Goal: Task Accomplishment & Management: Manage account settings

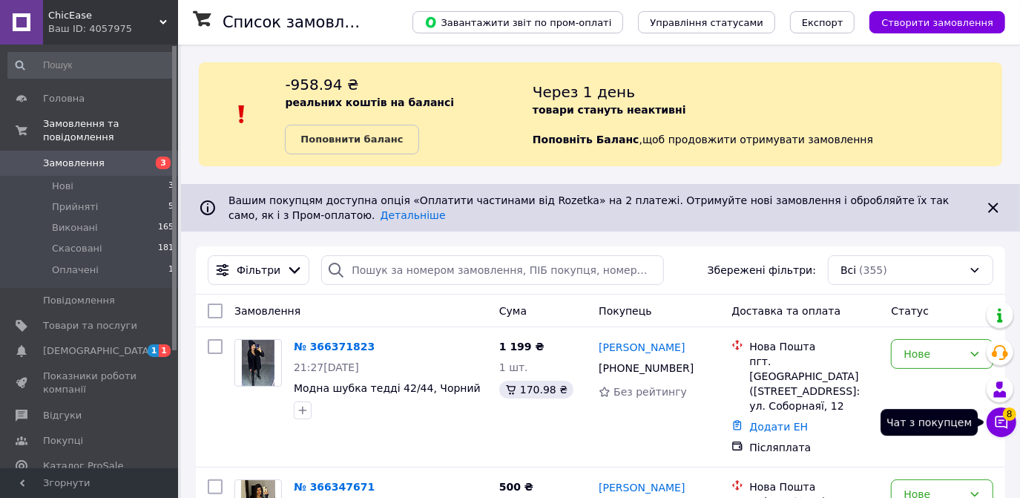
click at [1013, 418] on span "8" at bounding box center [1009, 413] width 13 height 13
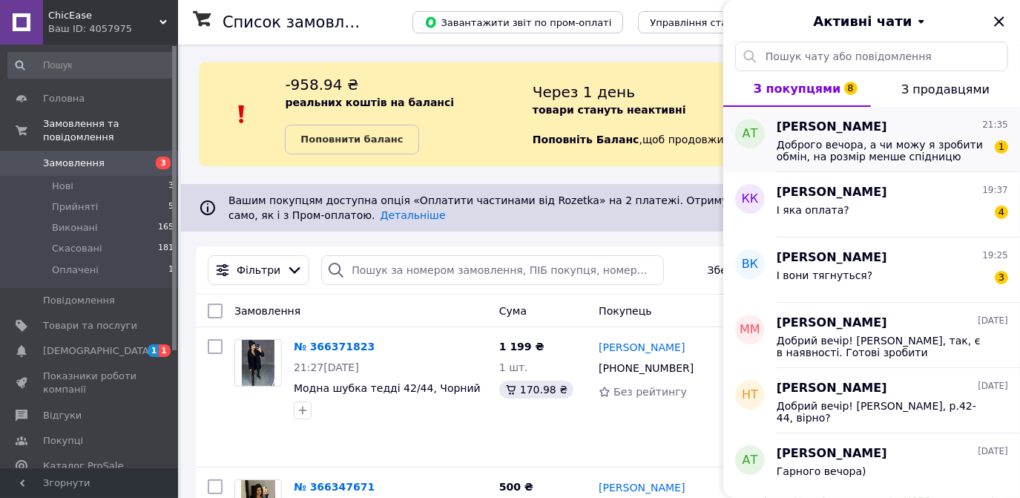
click at [818, 139] on span "Доброго вечора, а чи можу я зробити обмін, на розмір менше спідницю" at bounding box center [882, 151] width 211 height 24
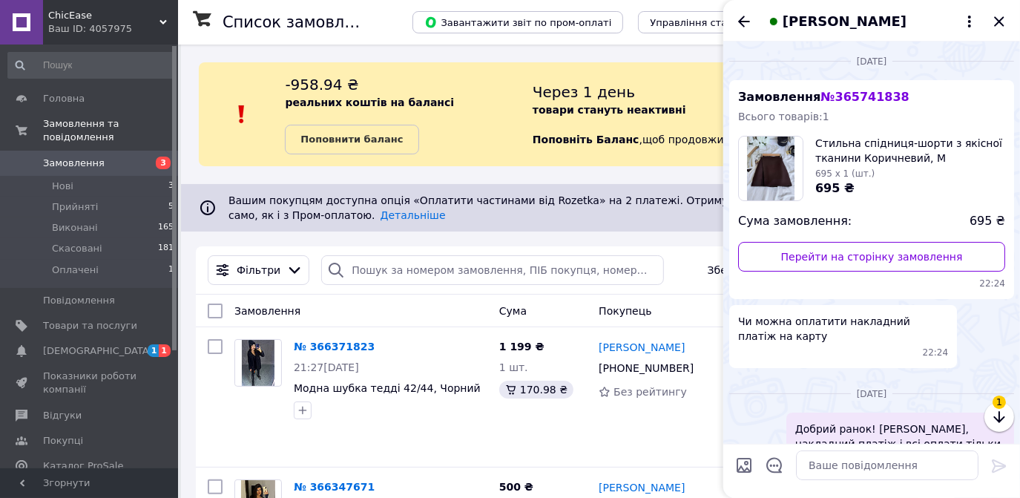
scroll to position [578, 0]
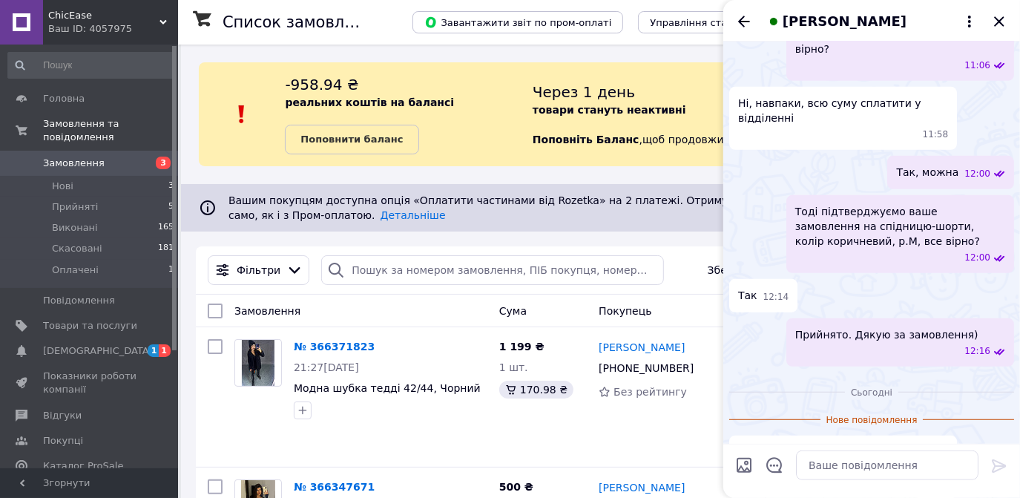
drag, startPoint x: 748, startPoint y: 18, endPoint x: 702, endPoint y: 44, distance: 52.8
click at [748, 18] on icon "Назад" at bounding box center [744, 22] width 18 height 18
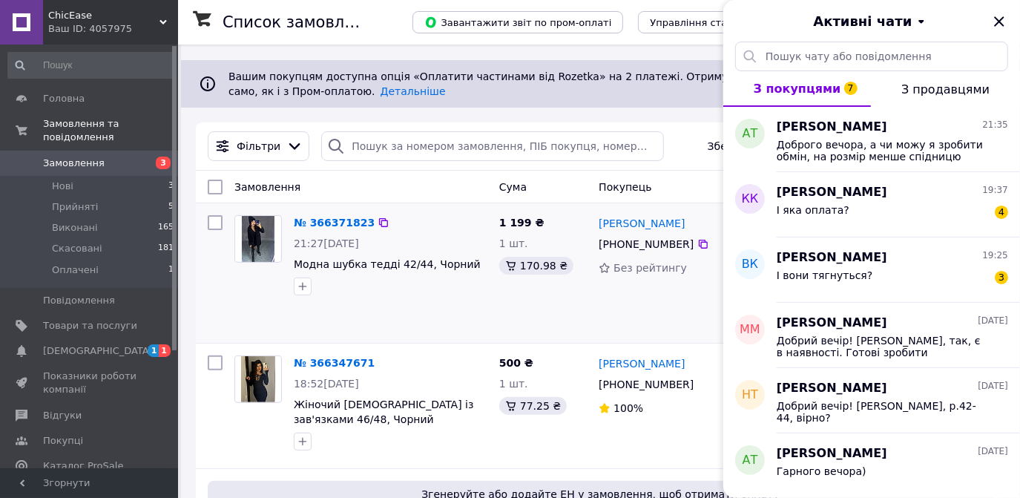
scroll to position [202, 0]
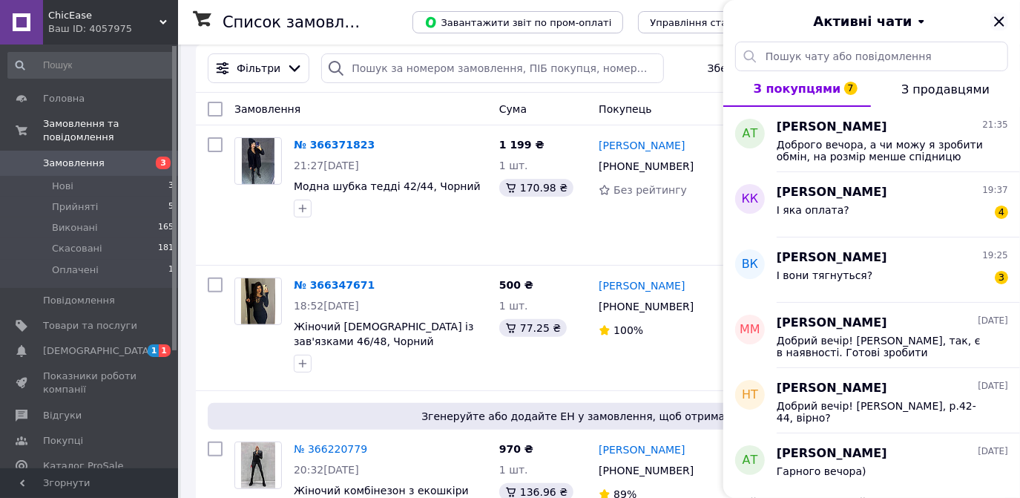
click at [992, 20] on icon "Закрити" at bounding box center [999, 22] width 18 height 18
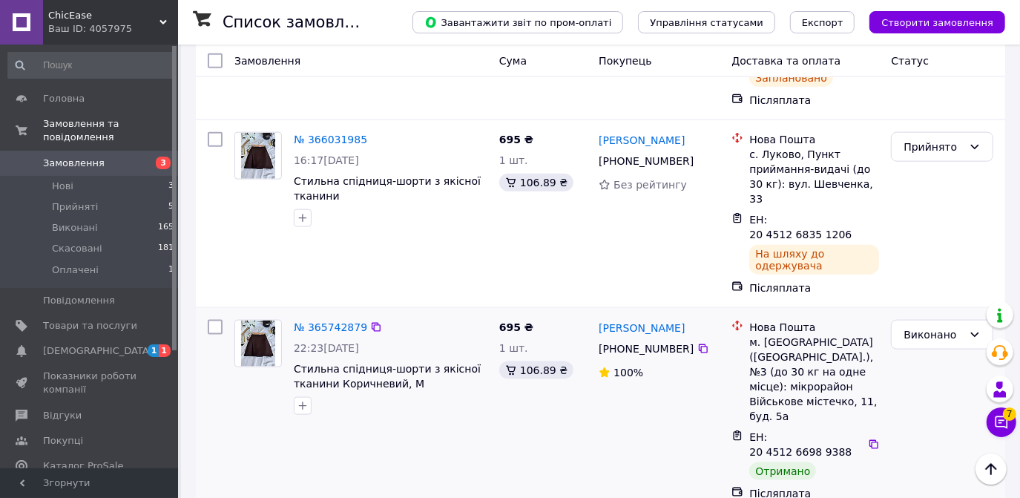
scroll to position [1146, 0]
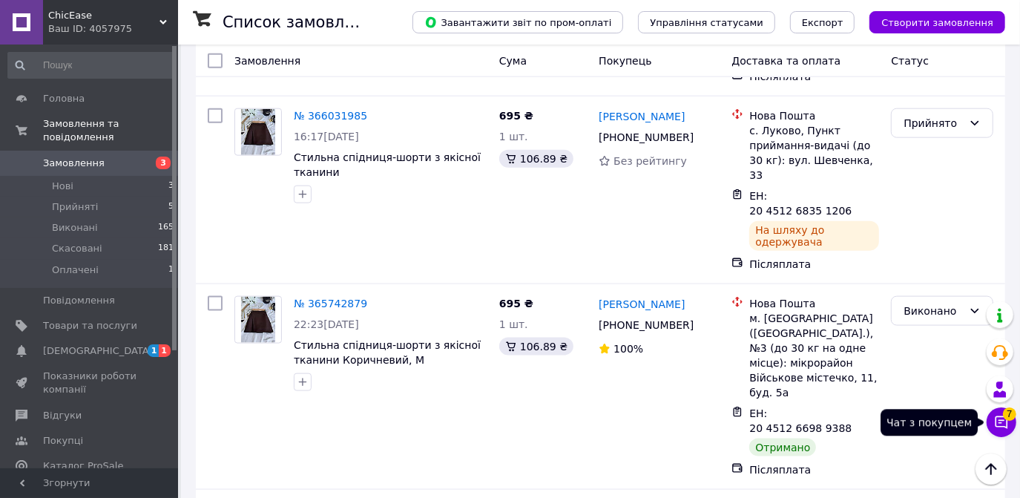
click at [1009, 420] on span "7" at bounding box center [1009, 413] width 13 height 13
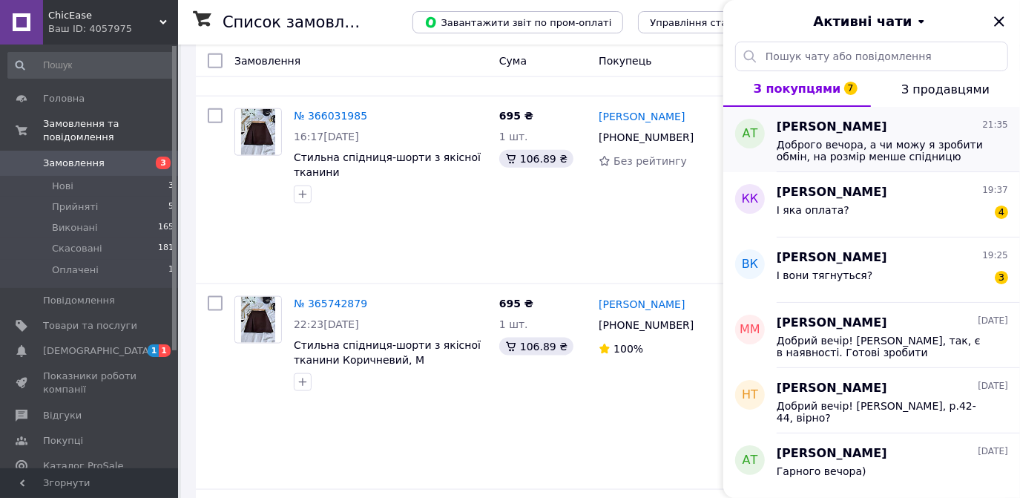
click at [841, 155] on span "Доброго вечора, а чи можу я зробити обмін, на розмір менше спідницю" at bounding box center [882, 151] width 211 height 24
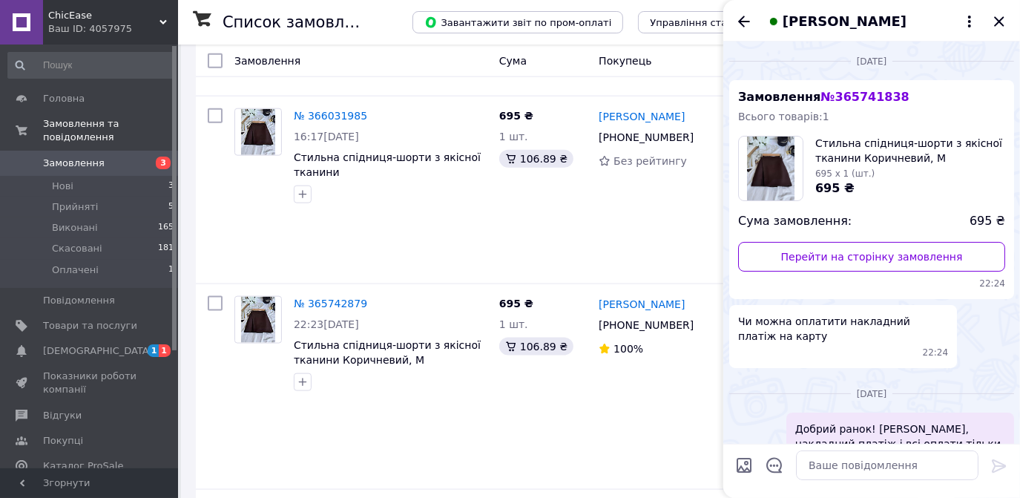
scroll to position [554, 0]
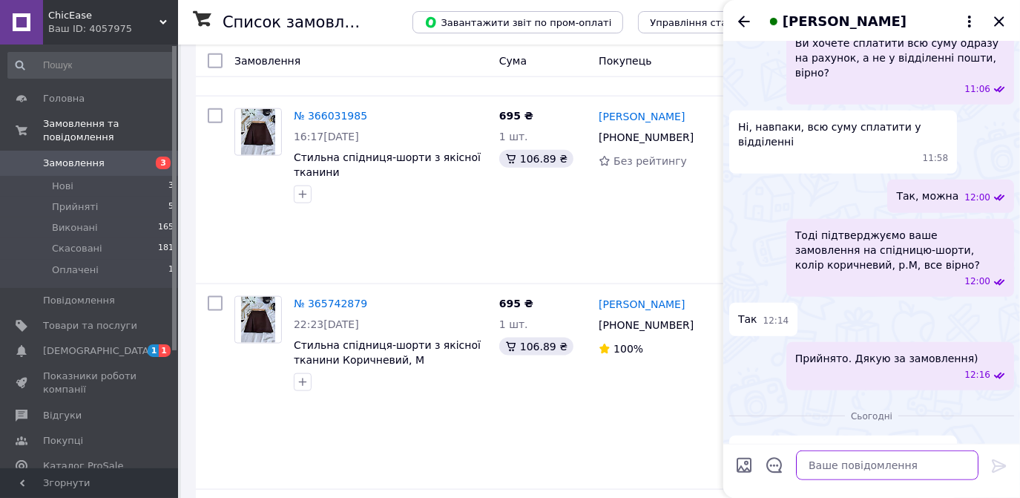
click at [814, 465] on textarea at bounding box center [887, 465] width 182 height 30
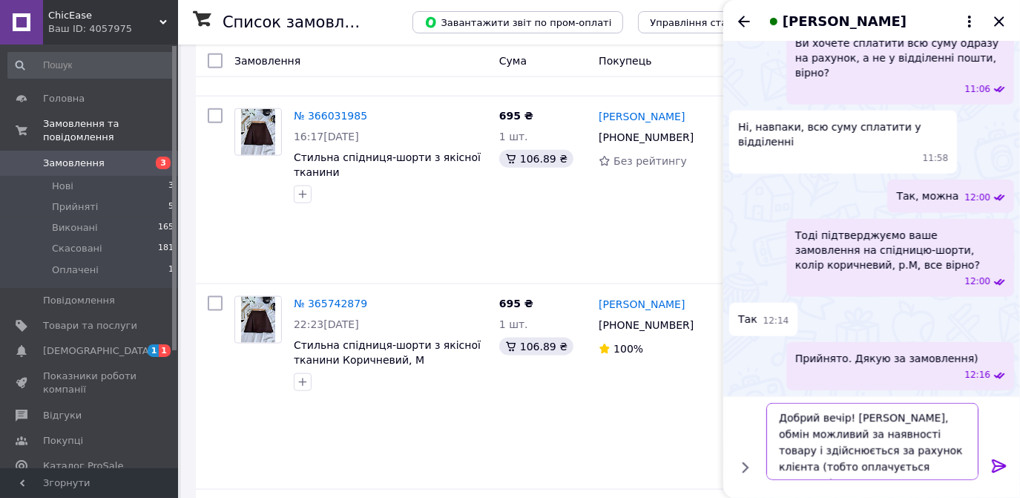
type textarea "Добрий вечір! Анастасія, обмін можливий за наявності товару і здійснюється за р…"
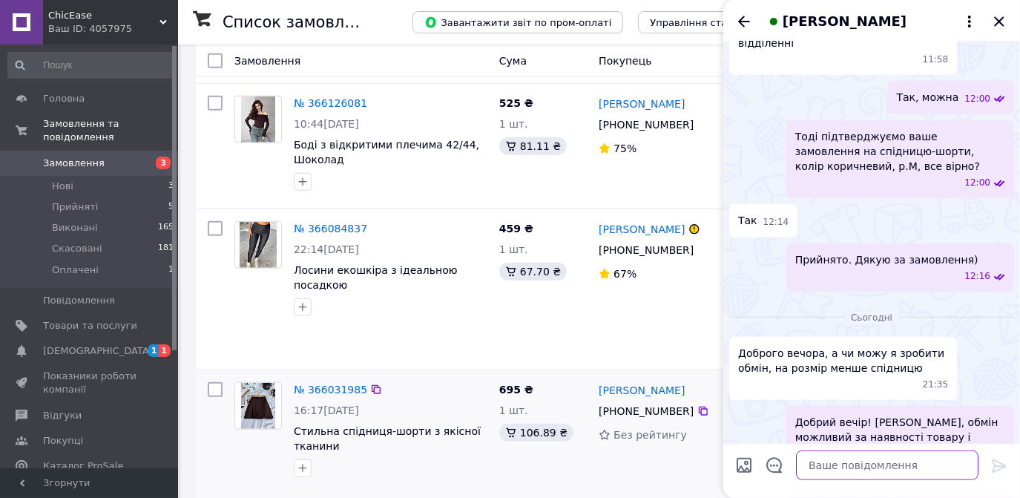
scroll to position [742, 0]
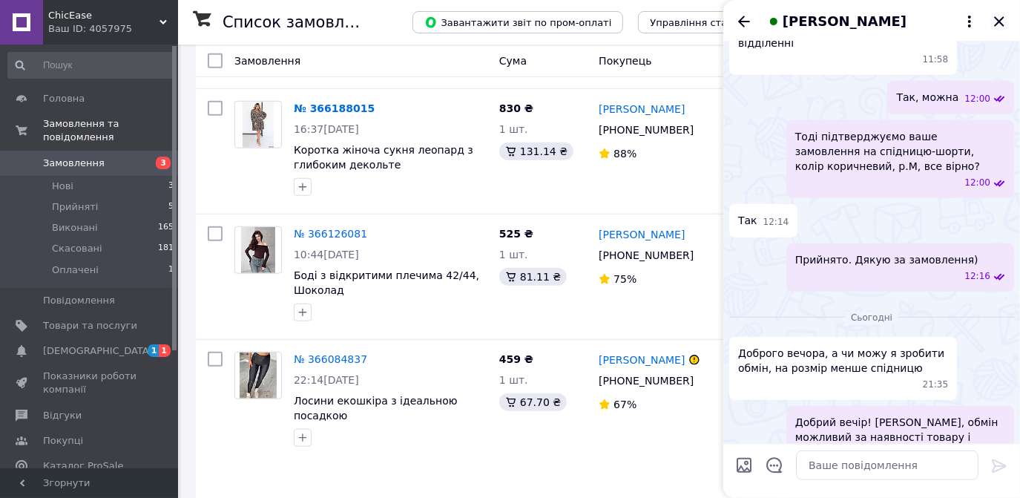
click at [999, 14] on icon "Закрити" at bounding box center [999, 22] width 18 height 18
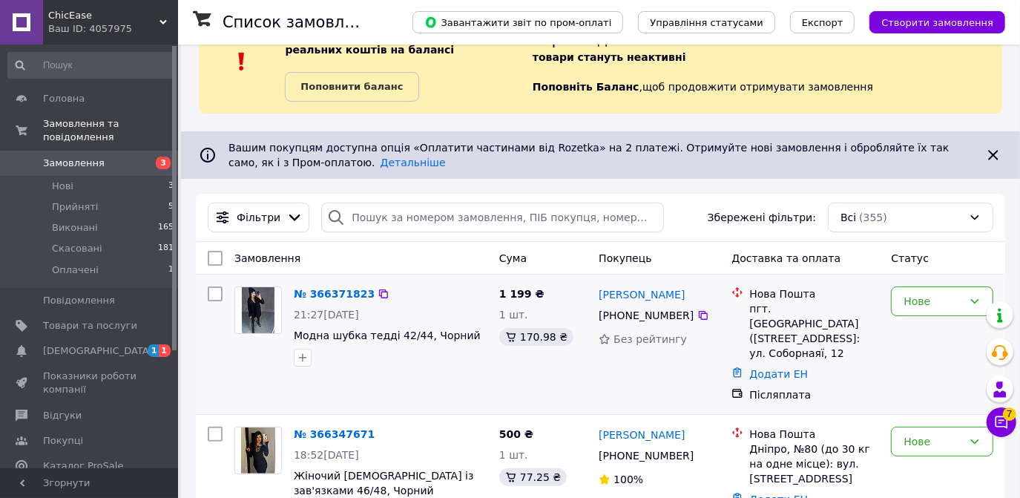
scroll to position [134, 0]
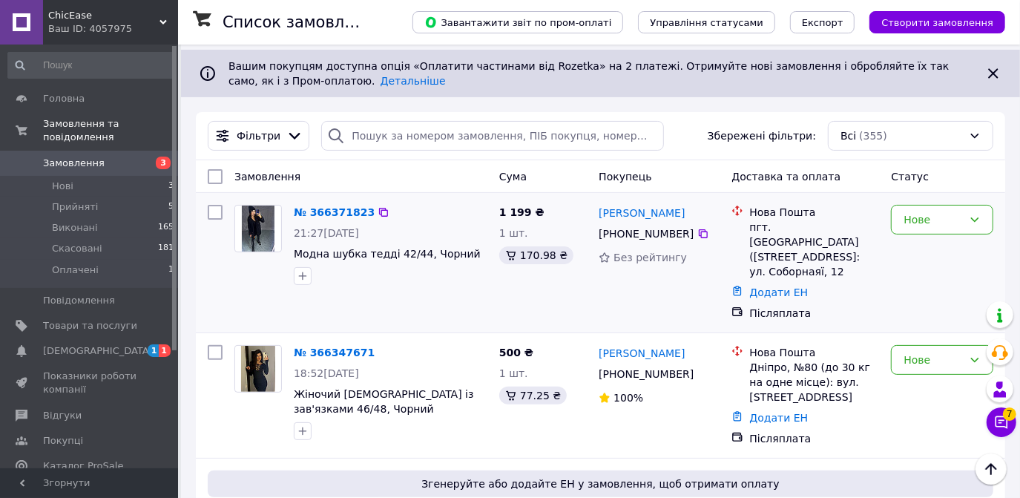
click at [346, 221] on div "№ 366371823 21:27, 12.10.2025 Модна шубка тедді 42/44, Чорний" at bounding box center [390, 245] width 205 height 92
click at [341, 213] on link "№ 366371823" at bounding box center [334, 212] width 81 height 12
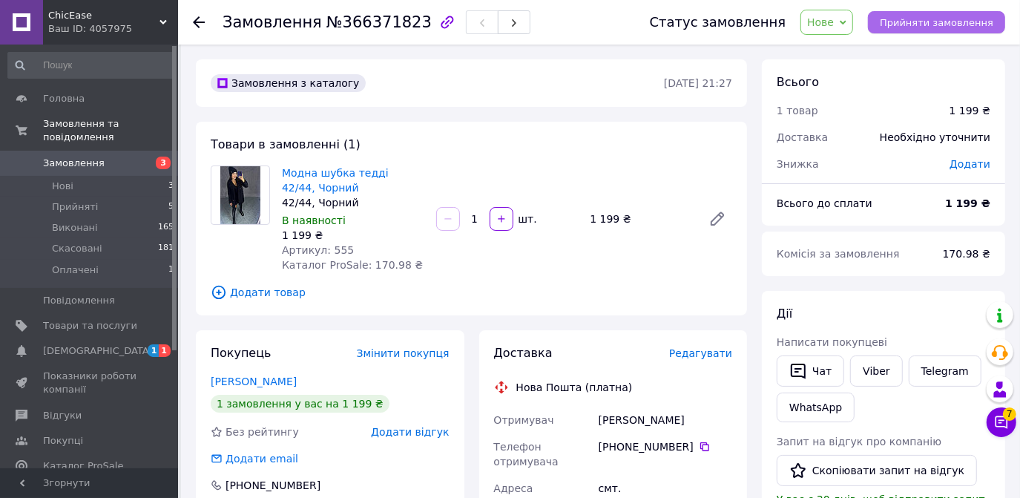
click at [940, 17] on span "Прийняти замовлення" at bounding box center [936, 22] width 113 height 11
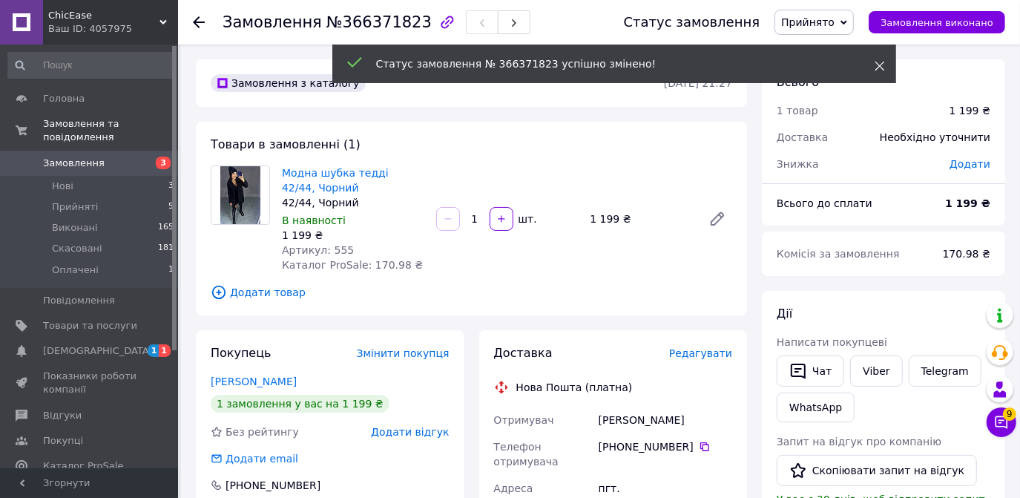
click at [878, 59] on span at bounding box center [879, 66] width 10 height 15
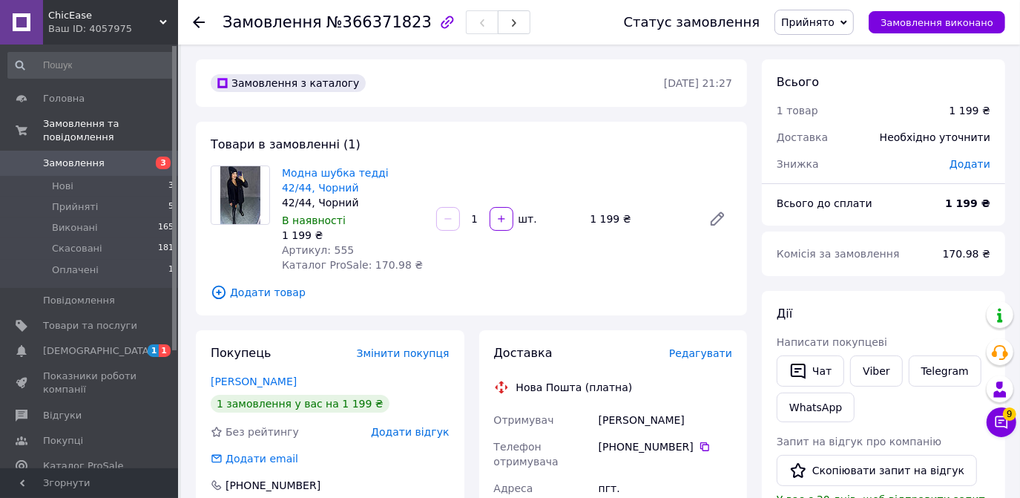
click at [199, 23] on icon at bounding box center [199, 22] width 12 height 12
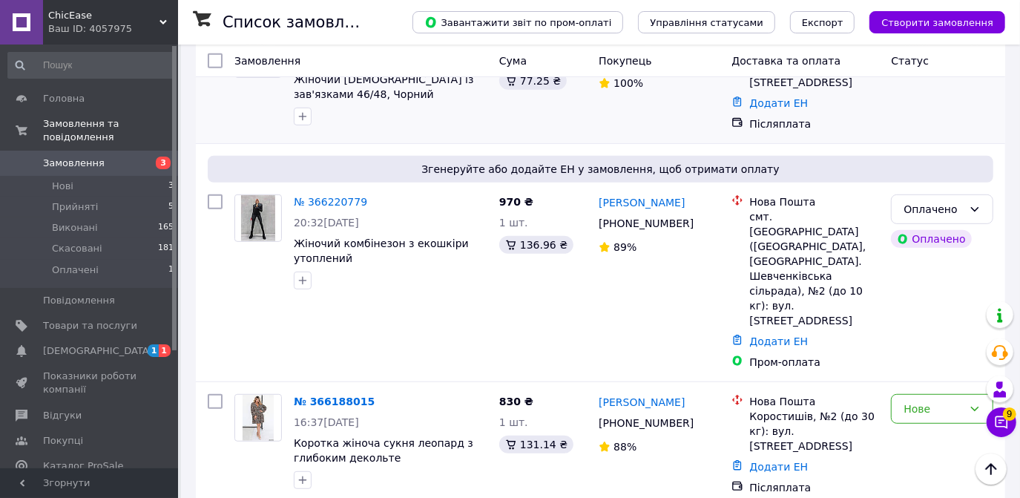
scroll to position [472, 0]
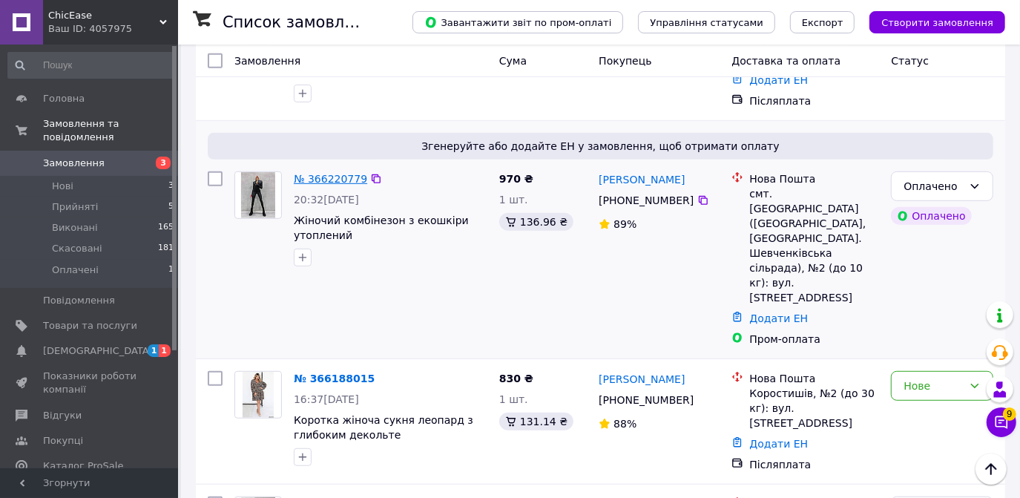
click at [334, 173] on link "№ 366220779" at bounding box center [330, 179] width 73 height 12
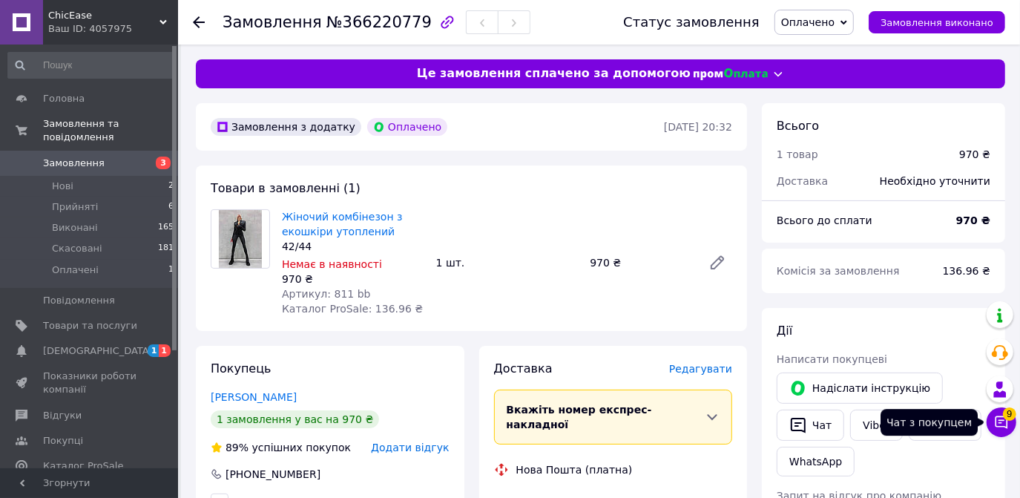
click at [992, 424] on button "Чат з покупцем 9" at bounding box center [1001, 422] width 30 height 30
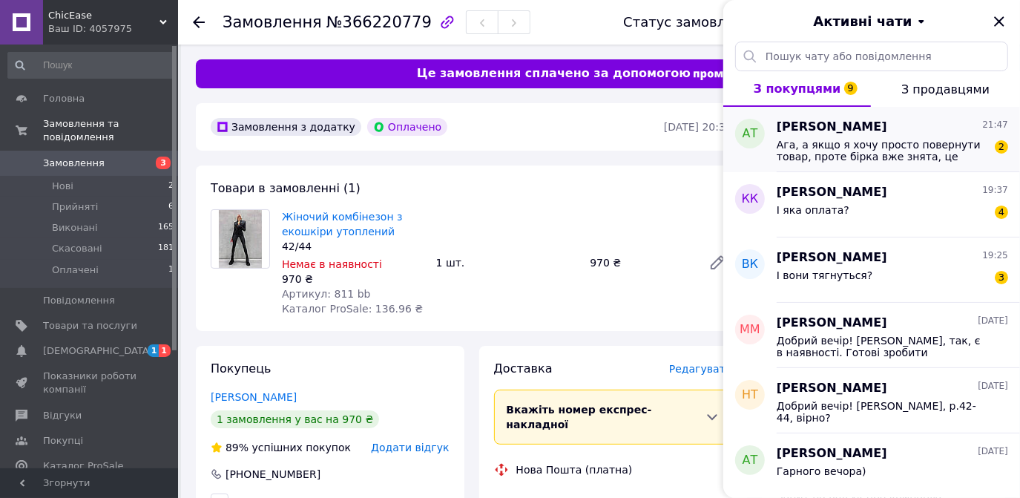
click at [888, 158] on span "Ага, а якщо я хочу просто повернути товар, проте бірка вже знята, це можливо?" at bounding box center [882, 151] width 211 height 24
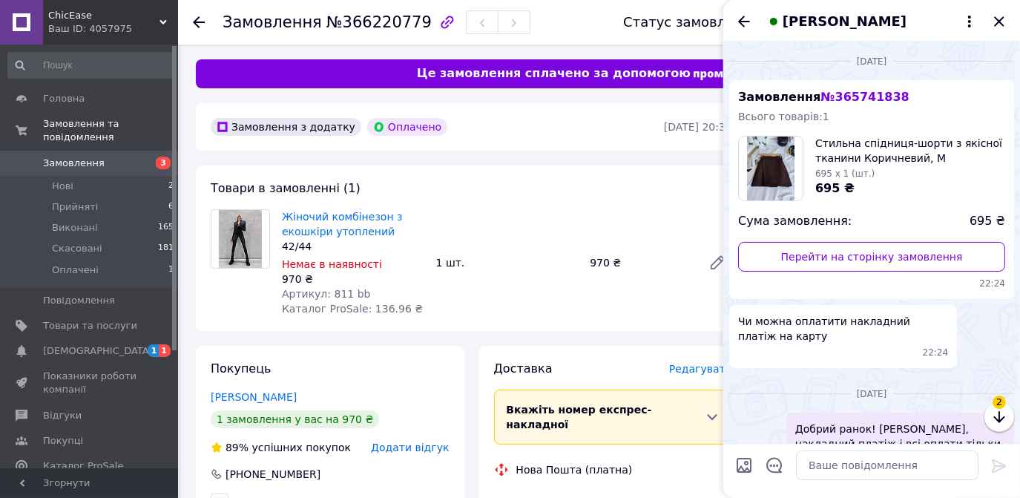
scroll to position [876, 0]
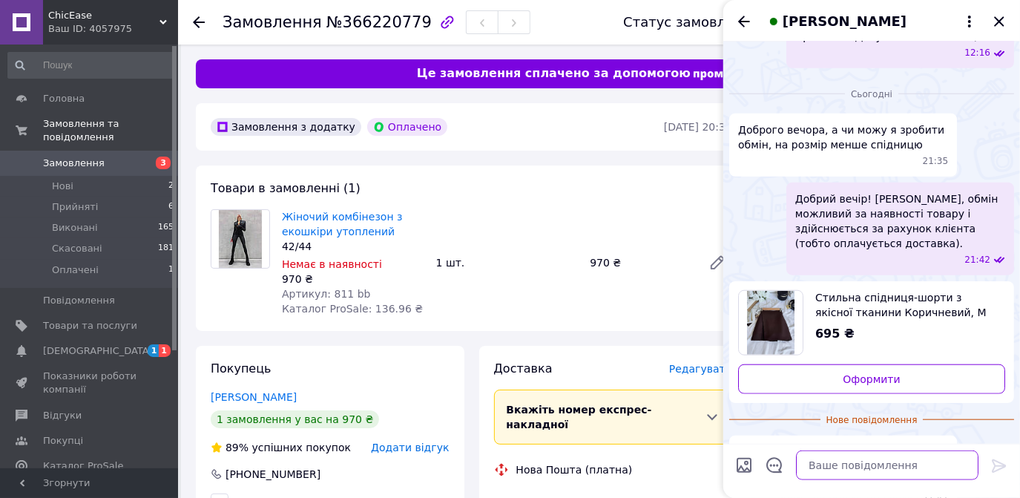
click at [824, 470] on textarea at bounding box center [887, 465] width 182 height 30
type textarea "Б"
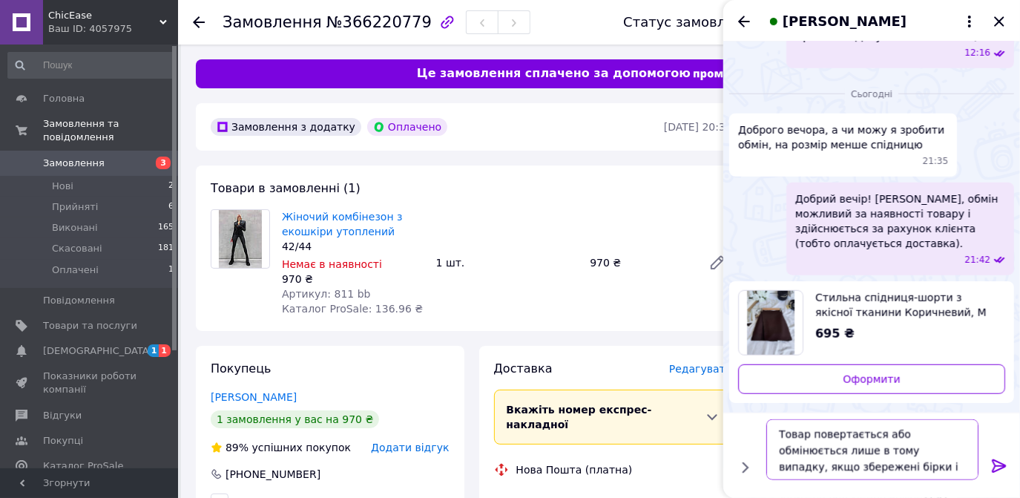
type textarea "Товар повертається або обмінюється лише в тому випадку, якщо збережені бірки і …"
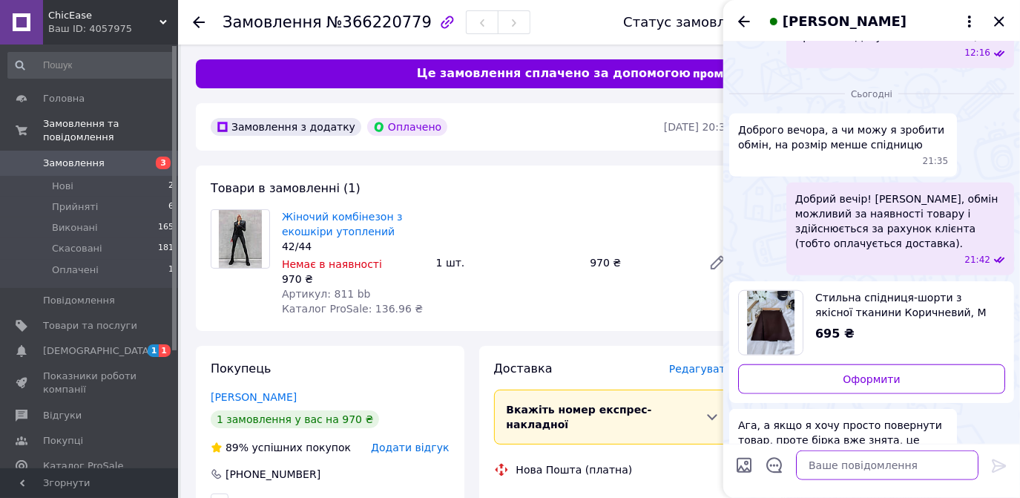
scroll to position [933, 0]
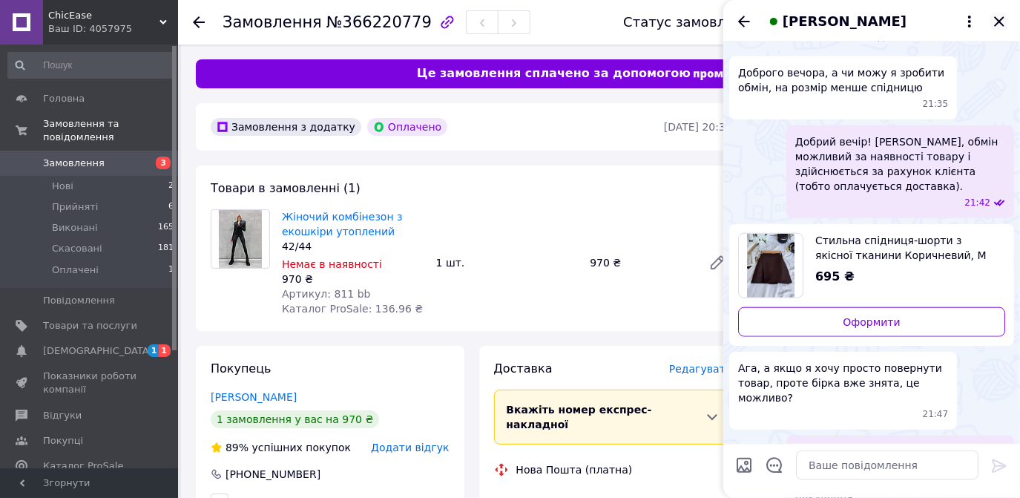
click at [1000, 26] on icon "Закрити" at bounding box center [999, 22] width 18 height 18
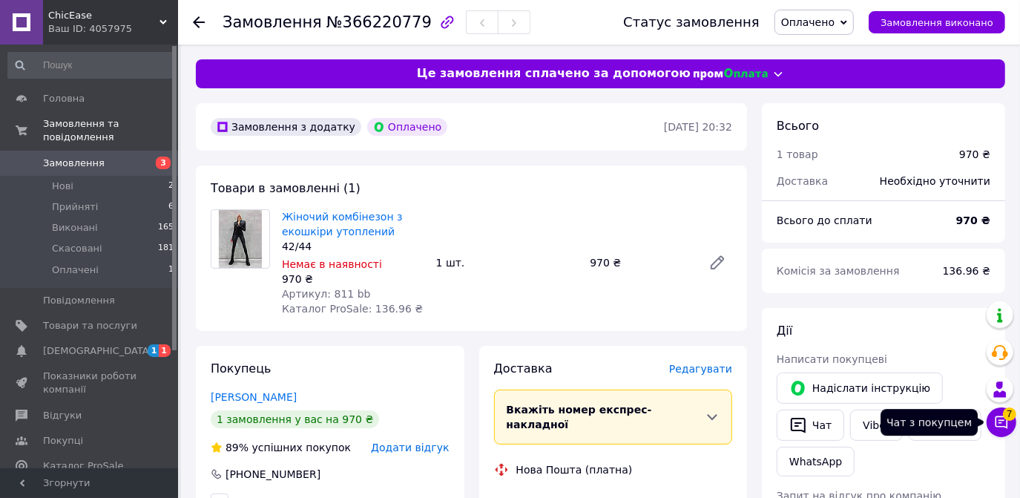
click at [997, 418] on icon at bounding box center [1001, 422] width 15 height 15
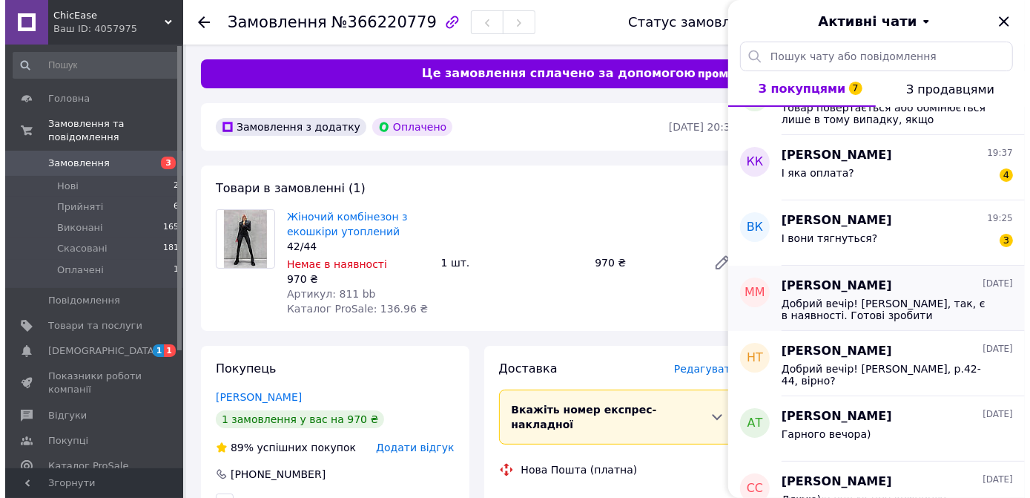
scroll to position [67, 0]
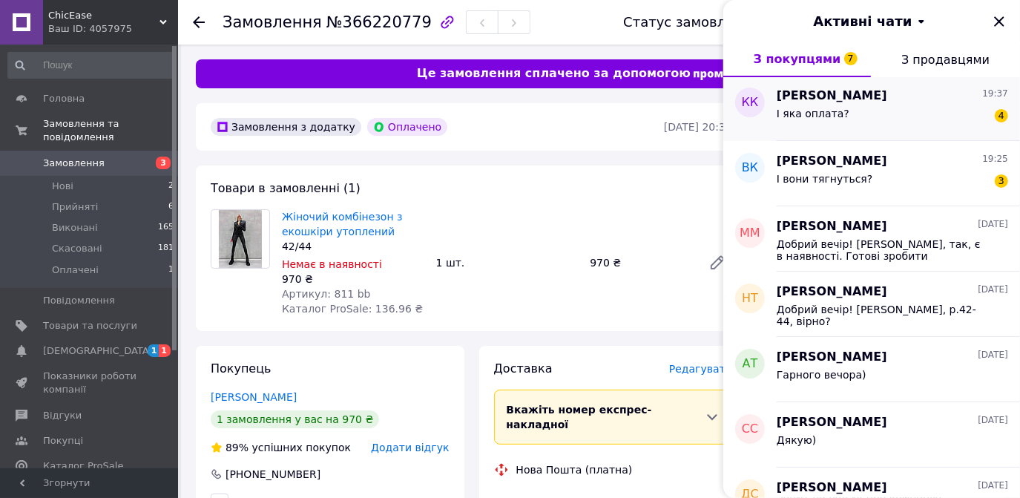
click at [834, 111] on span "І яка оплата?" at bounding box center [813, 114] width 73 height 12
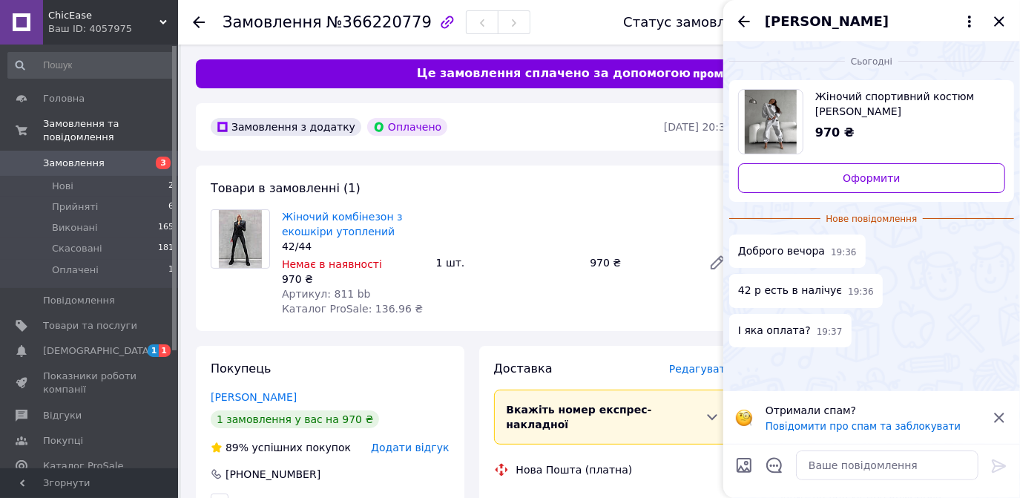
click at [853, 91] on span "Жіночий спортивний костюм [PERSON_NAME][STREET_ADDRESS][PERSON_NAME]" at bounding box center [904, 104] width 178 height 30
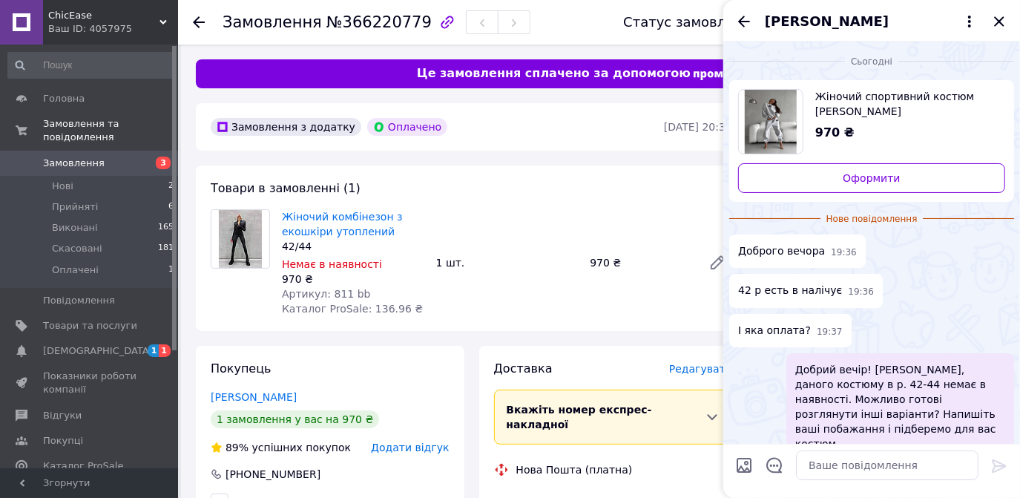
click at [995, 19] on icon "Закрити" at bounding box center [999, 22] width 18 height 18
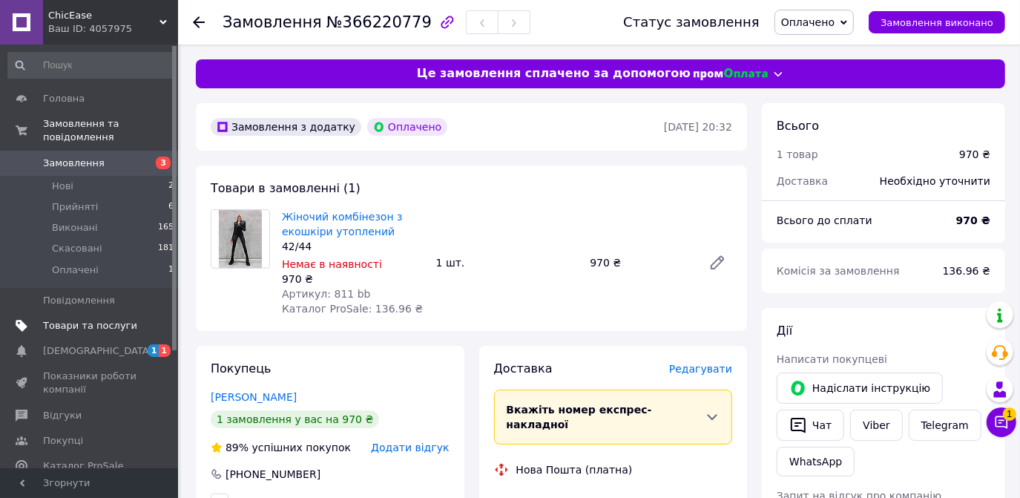
click at [59, 319] on span "Товари та послуги" at bounding box center [90, 325] width 94 height 13
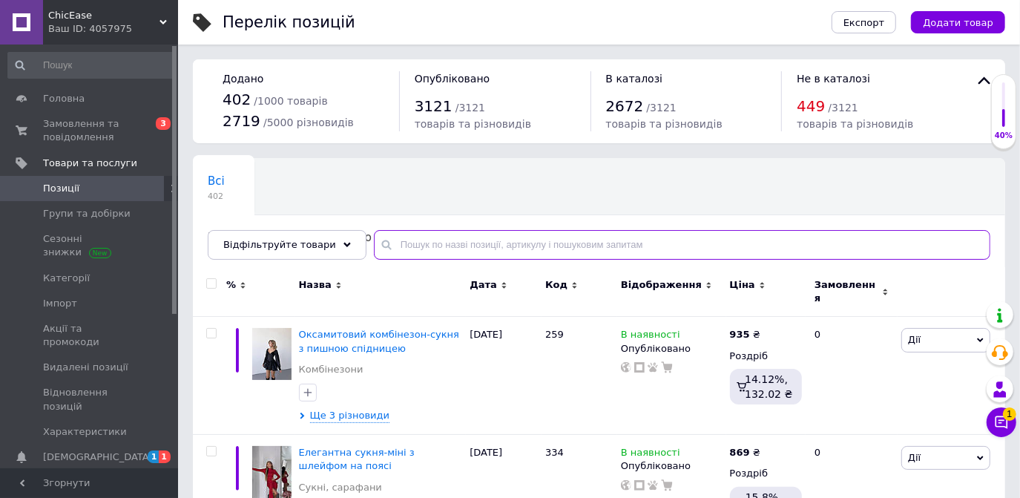
click at [424, 236] on input "text" at bounding box center [682, 245] width 616 height 30
type input "2"
type input "811"
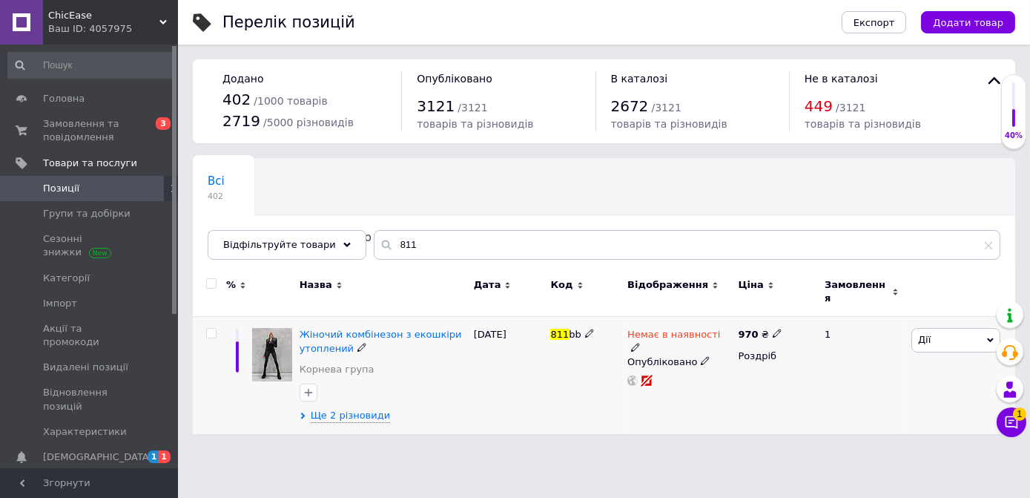
click at [358, 341] on span at bounding box center [362, 346] width 9 height 10
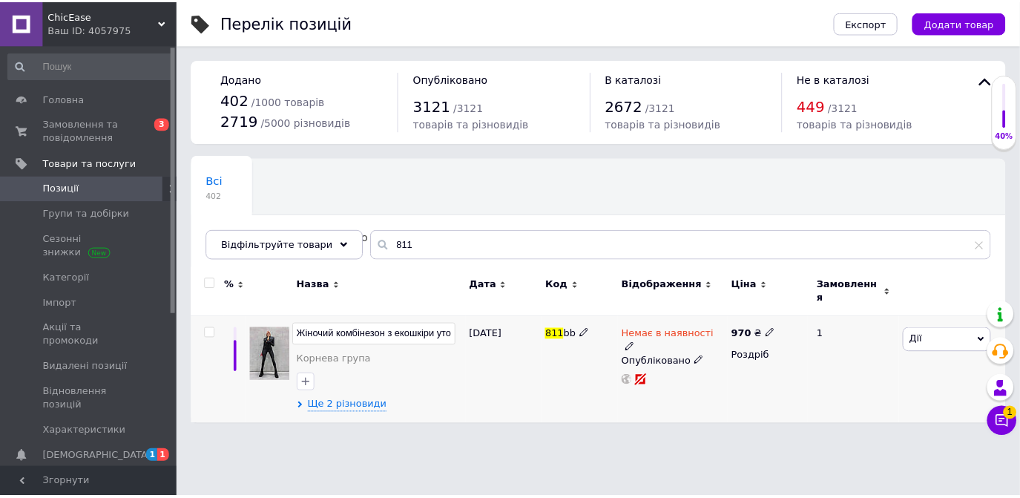
scroll to position [0, 31]
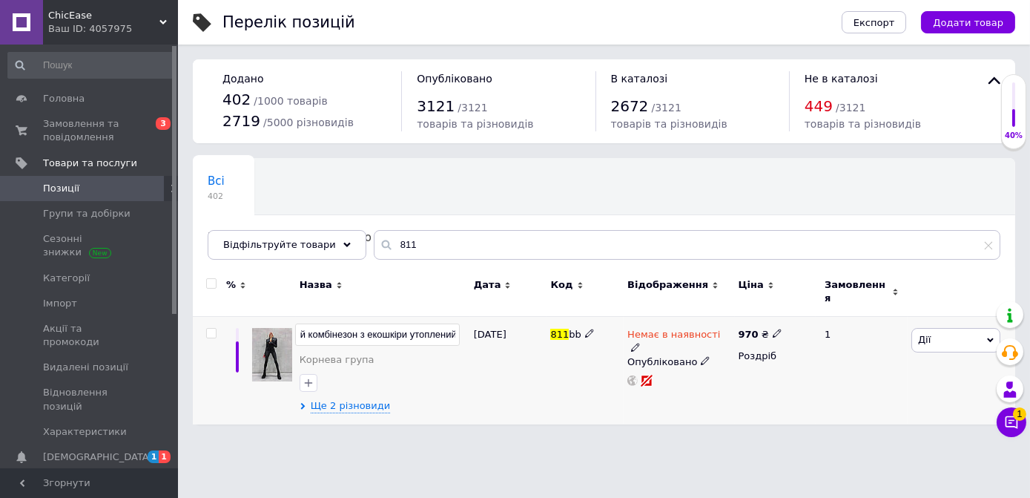
click at [421, 373] on div "Жіночий комбінезон з екошкіри утоплений Корнева група Ще 2 різновиди" at bounding box center [383, 371] width 174 height 108
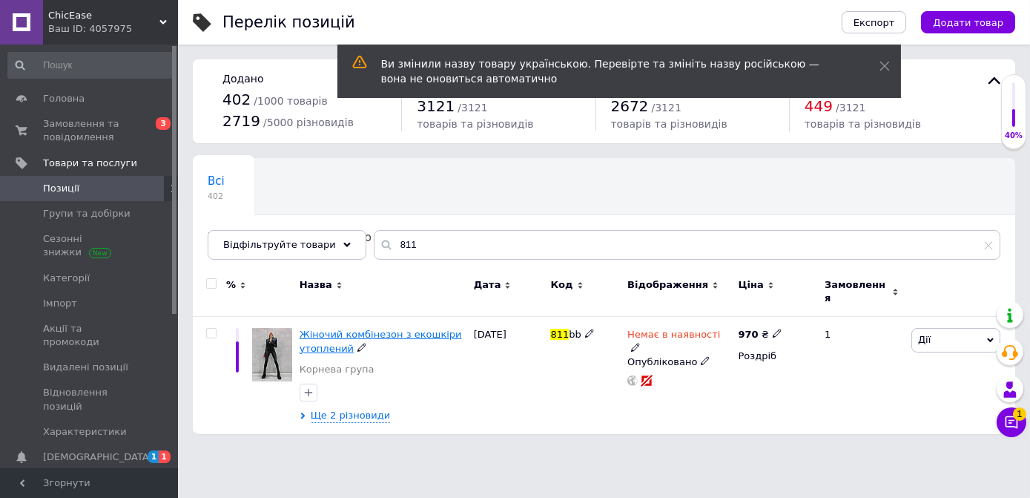
click at [346, 329] on span "Жіночий комбінезон з екошкіри утоплений" at bounding box center [381, 341] width 162 height 24
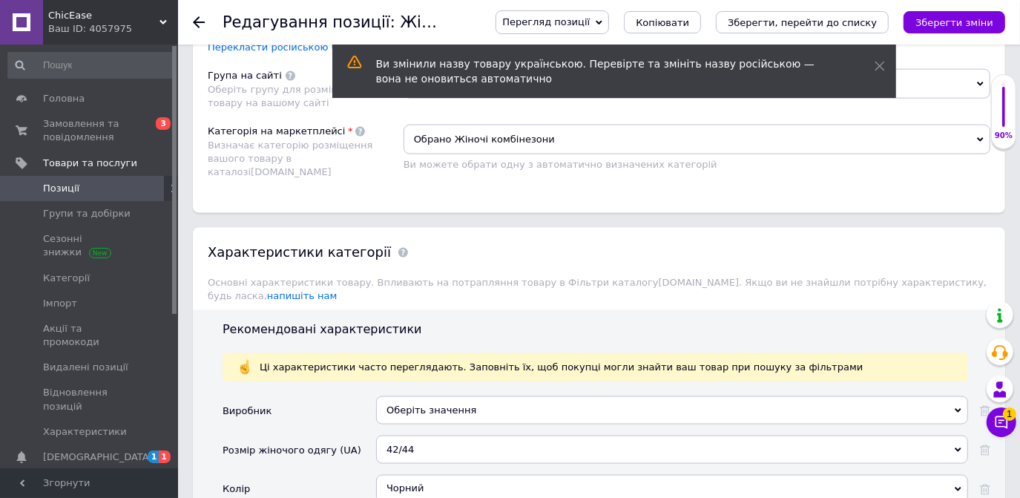
scroll to position [1224, 0]
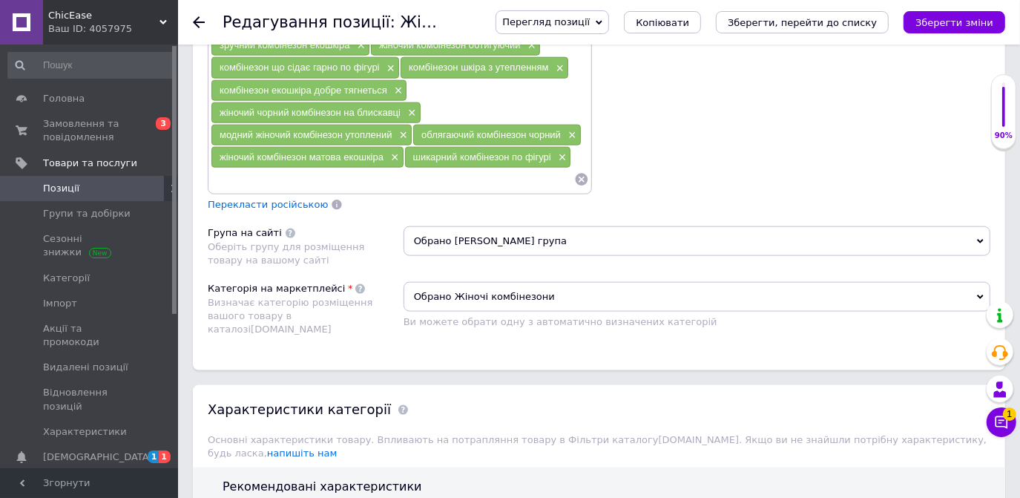
click at [781, 26] on icon "Зберегти, перейти до списку" at bounding box center [802, 22] width 149 height 11
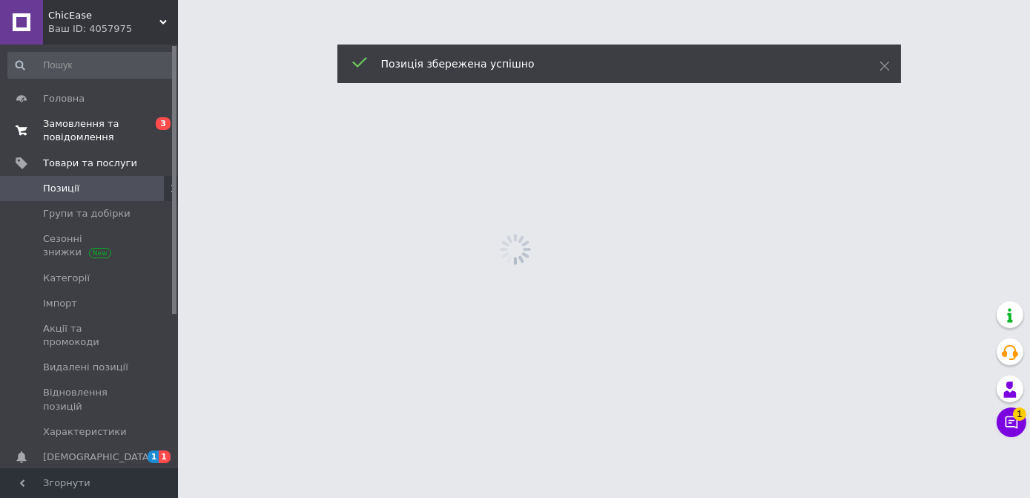
click at [93, 131] on span "Замовлення та повідомлення" at bounding box center [90, 130] width 94 height 27
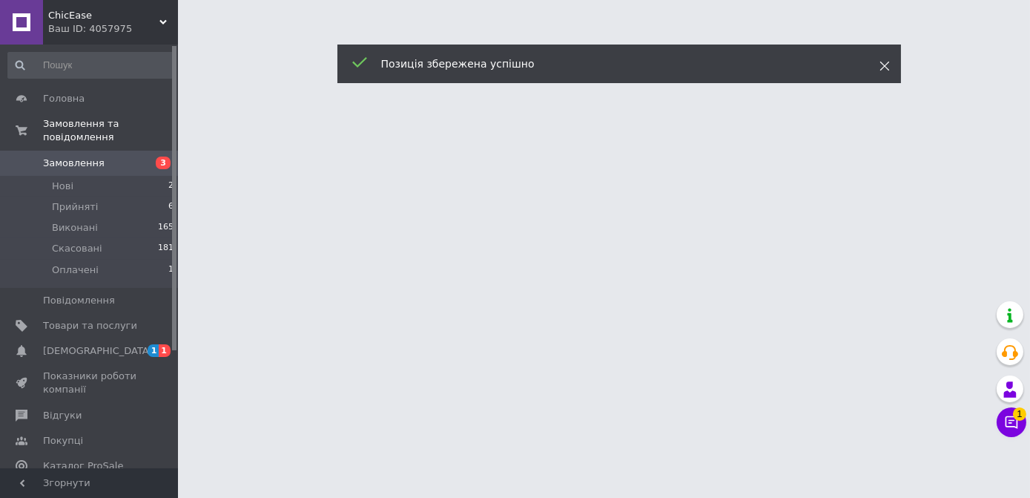
click at [887, 63] on use at bounding box center [885, 67] width 10 height 10
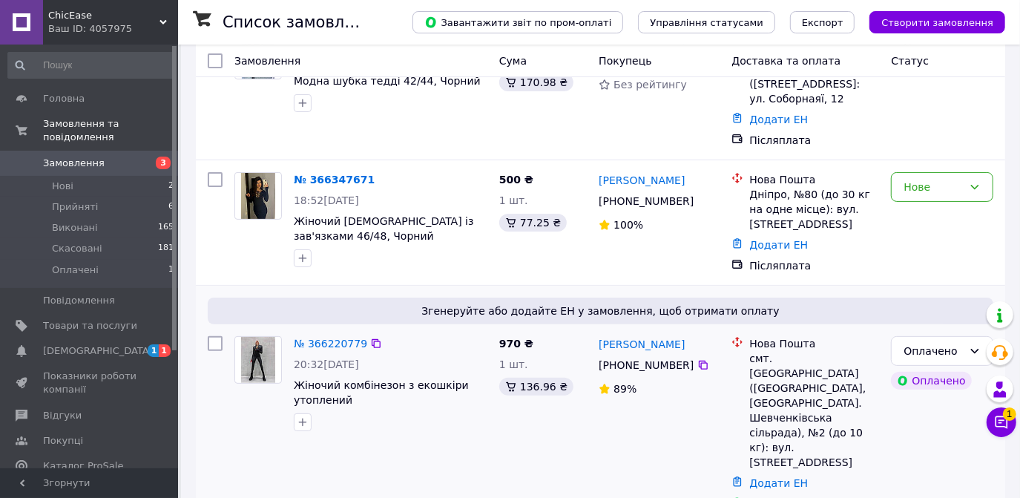
scroll to position [337, 0]
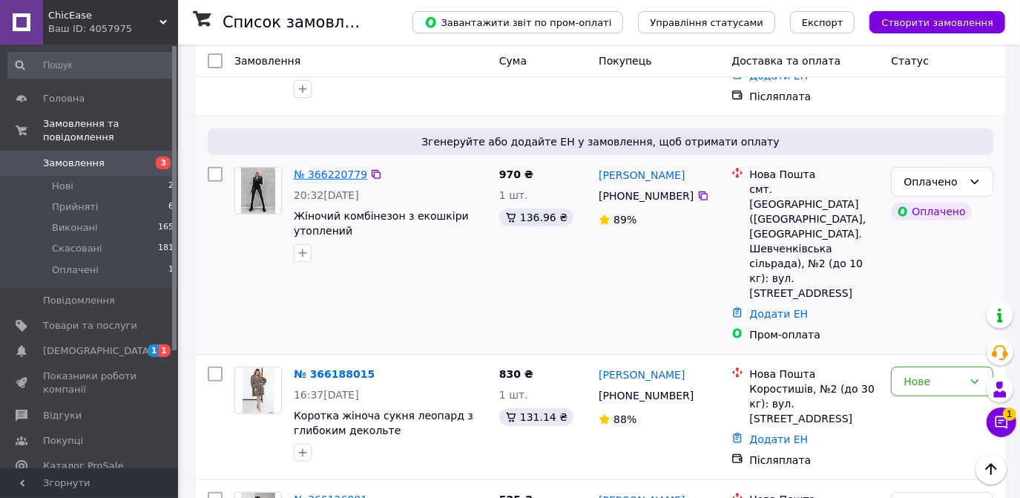
click at [333, 168] on link "№ 366220779" at bounding box center [330, 174] width 73 height 12
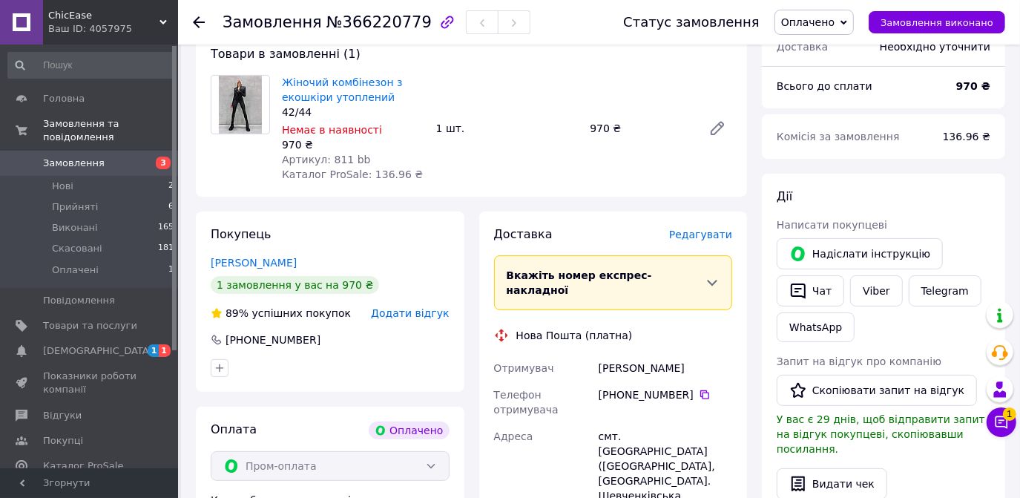
scroll to position [67, 0]
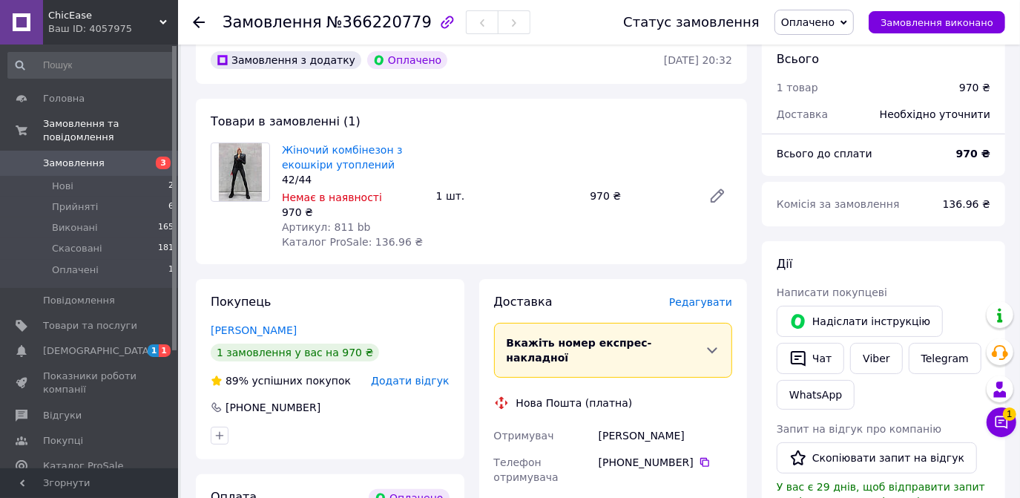
click at [834, 22] on span "Оплачено" at bounding box center [807, 22] width 53 height 12
click at [831, 48] on li "Прийнято" at bounding box center [814, 52] width 78 height 22
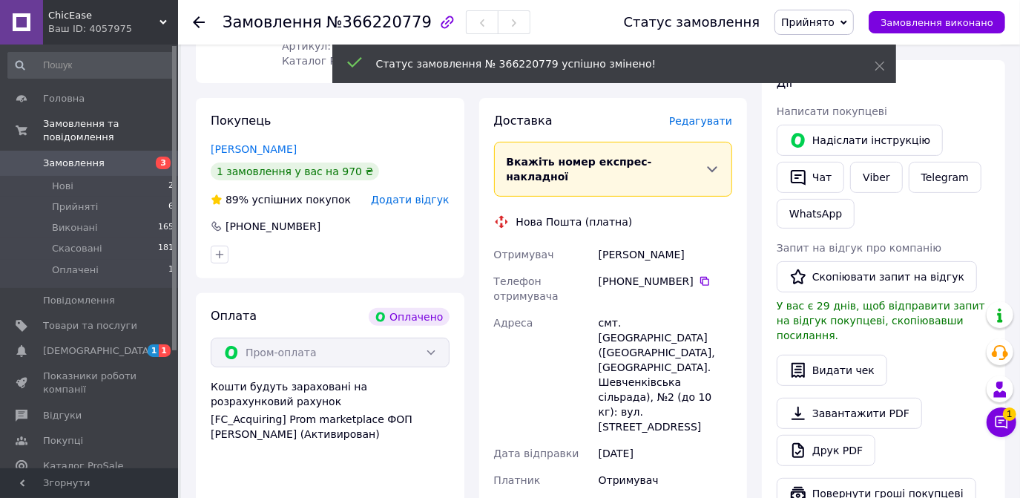
scroll to position [269, 0]
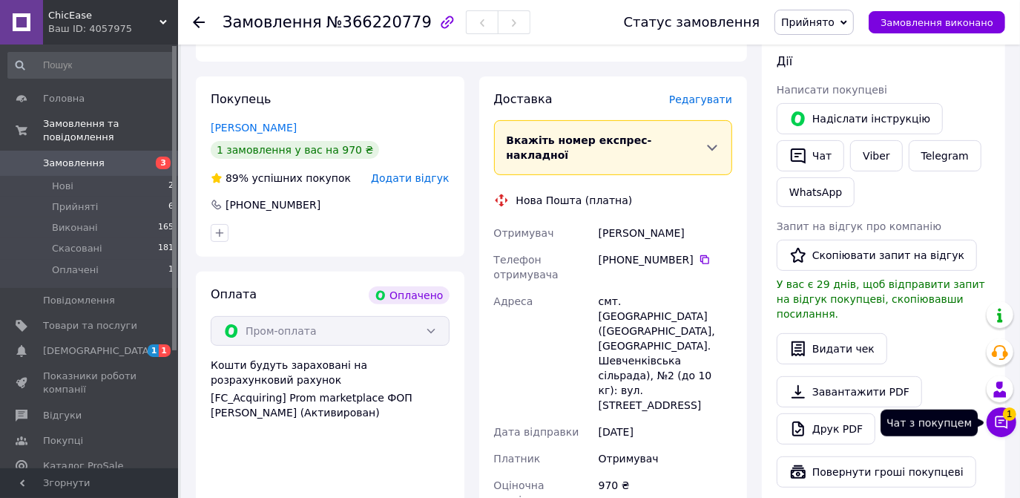
click at [997, 420] on icon at bounding box center [1001, 422] width 15 height 15
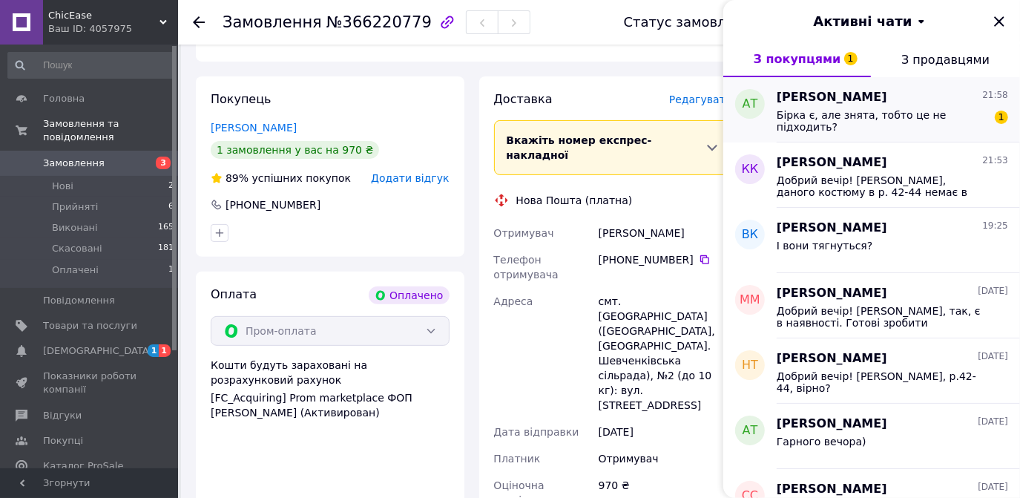
click at [854, 121] on div "Бірка є, але знята, тобто це не підходить?" at bounding box center [882, 121] width 211 height 24
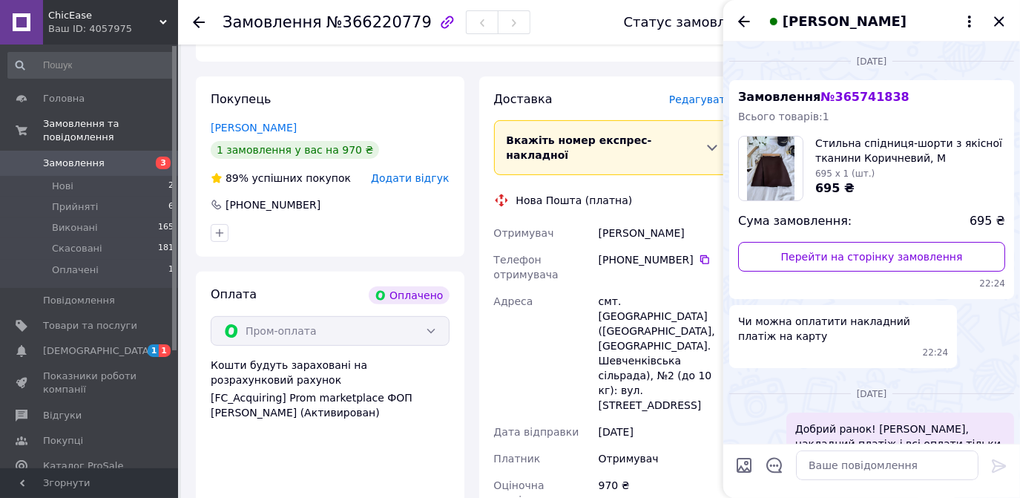
scroll to position [1015, 0]
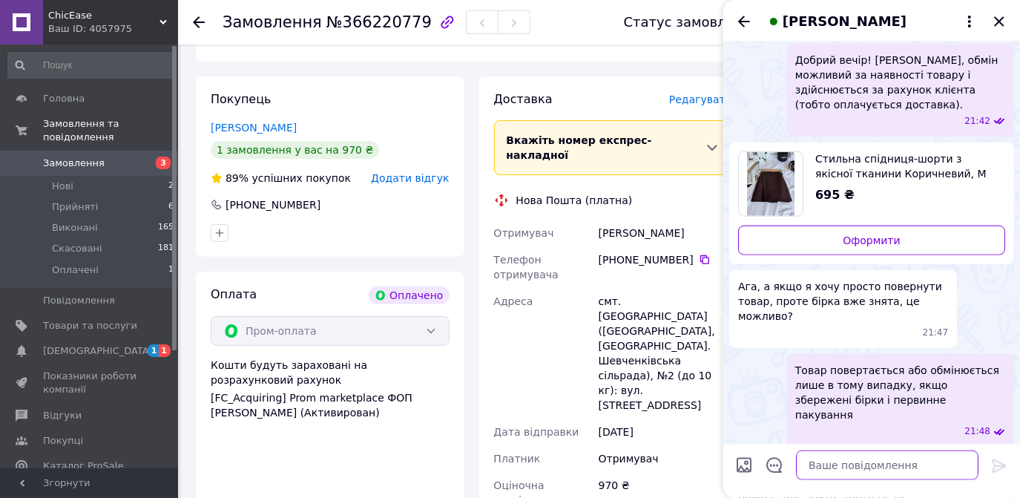
drag, startPoint x: 803, startPoint y: 466, endPoint x: 797, endPoint y: 482, distance: 17.4
click at [803, 466] on textarea at bounding box center [887, 465] width 182 height 30
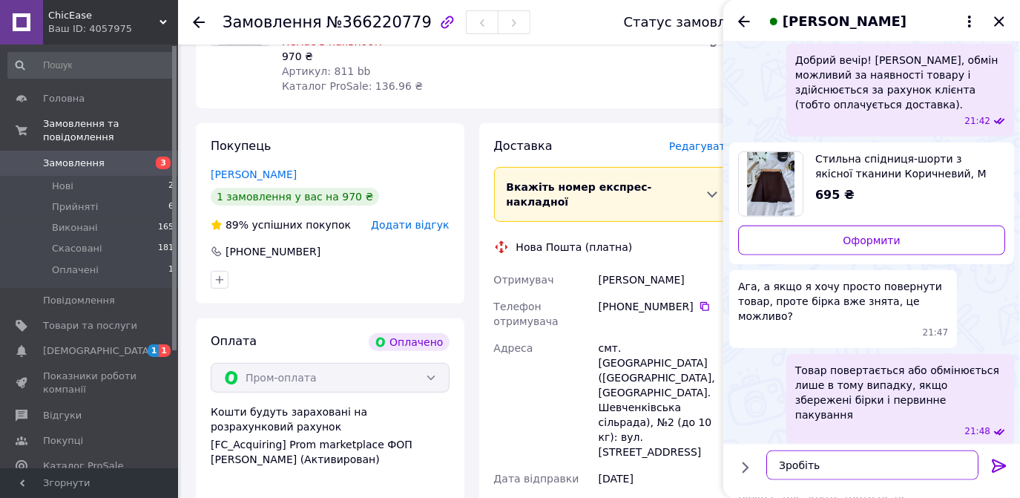
scroll to position [202, 0]
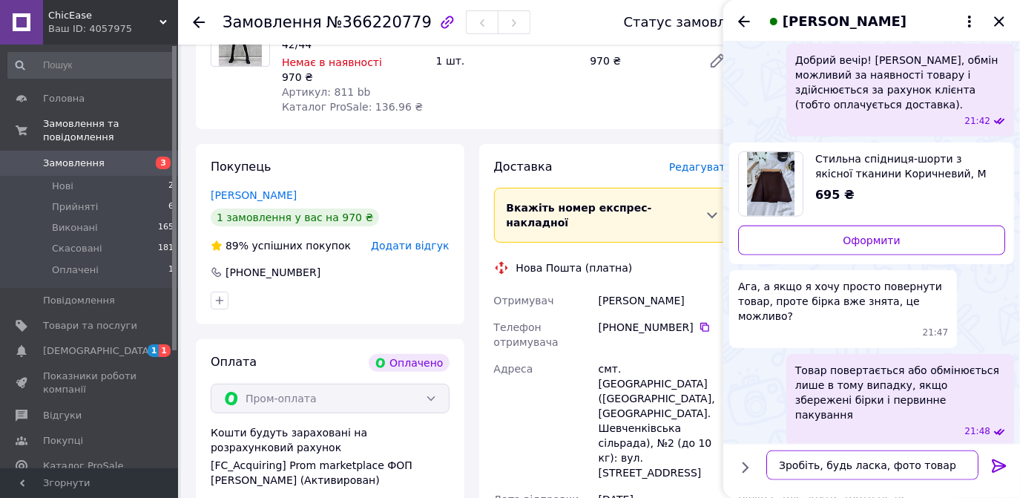
type textarea "Зробіть, будь ласка, фото товару"
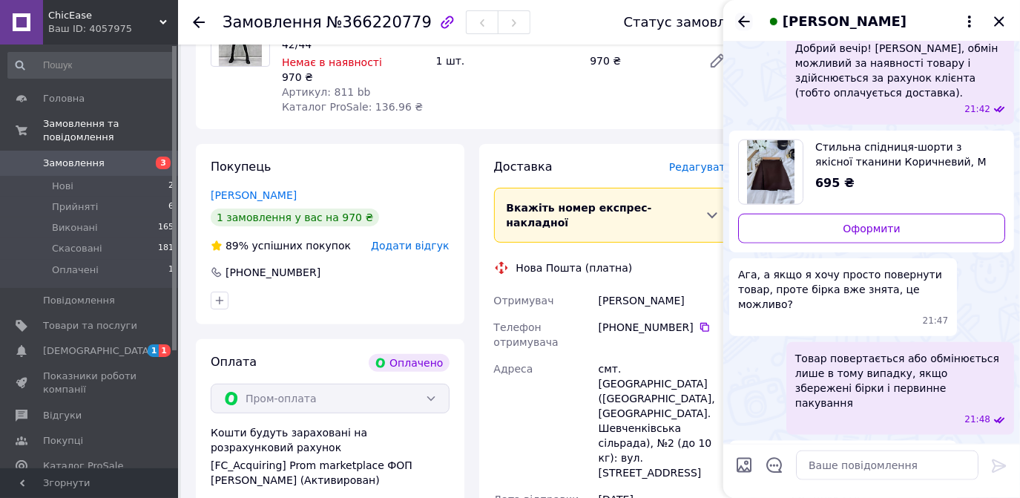
click at [751, 21] on icon "Назад" at bounding box center [744, 22] width 18 height 18
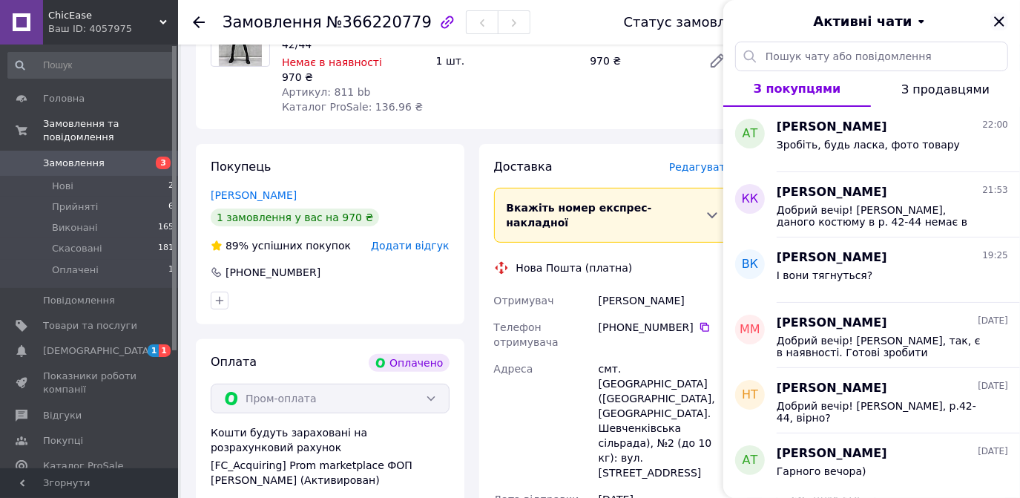
click at [993, 18] on icon "Закрити" at bounding box center [999, 22] width 18 height 18
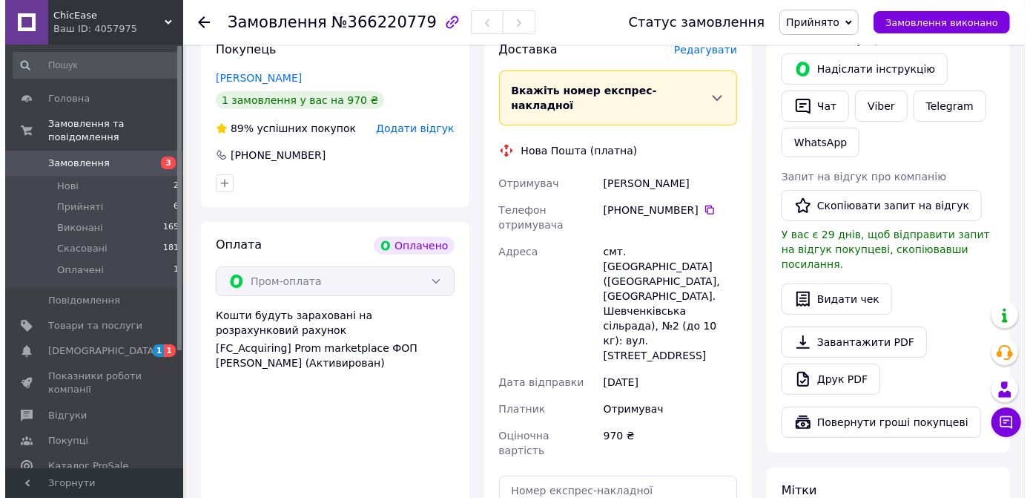
scroll to position [134, 0]
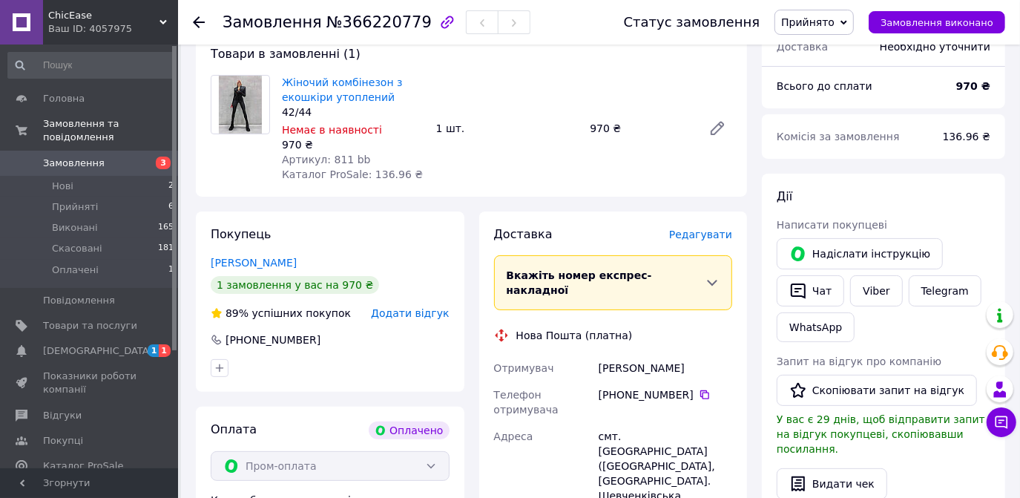
click at [708, 229] on span "Редагувати" at bounding box center [700, 234] width 63 height 12
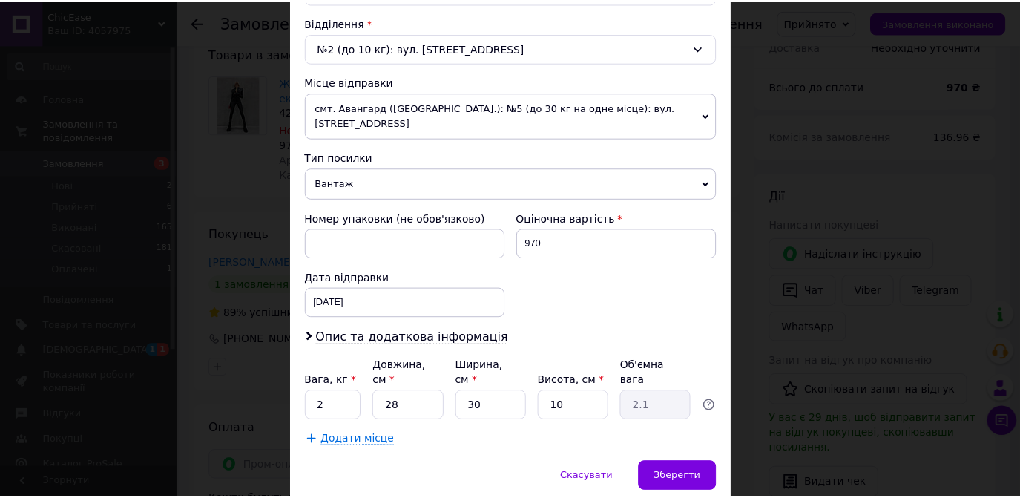
scroll to position [481, 0]
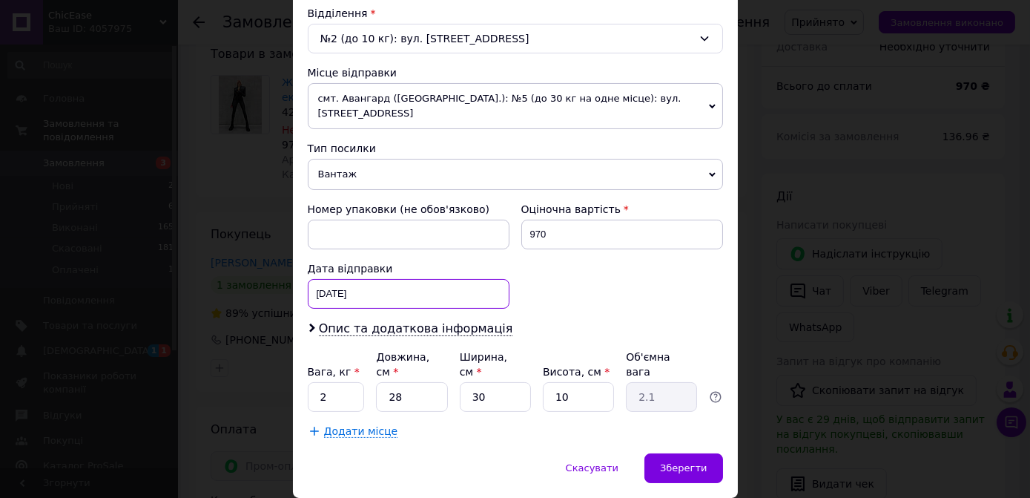
click at [413, 279] on div "12.10.2025 < 2025 > < Октябрь > Пн Вт Ср Чт Пт Сб Вс 29 30 1 2 3 4 5 6 7 8 9 10…" at bounding box center [409, 294] width 202 height 30
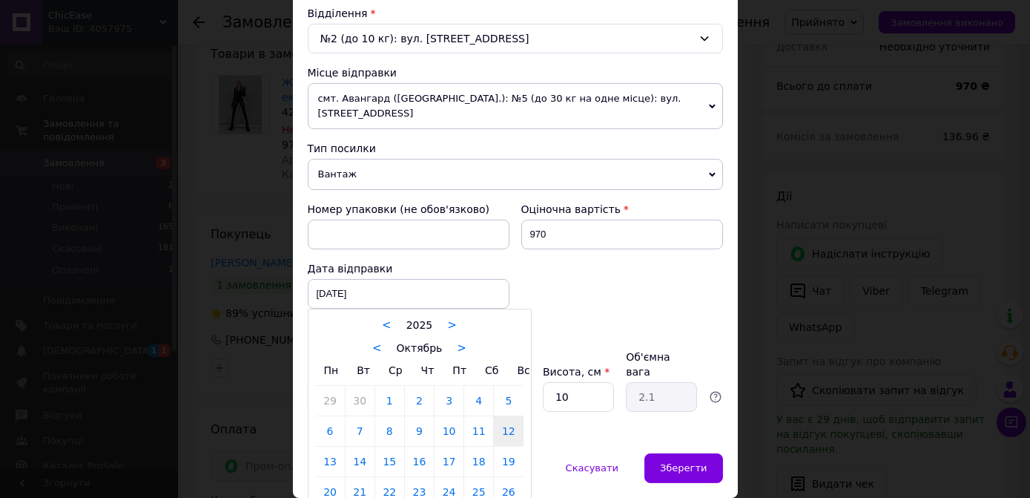
click at [394, 447] on link "15" at bounding box center [389, 462] width 29 height 30
type input "15.10.2025"
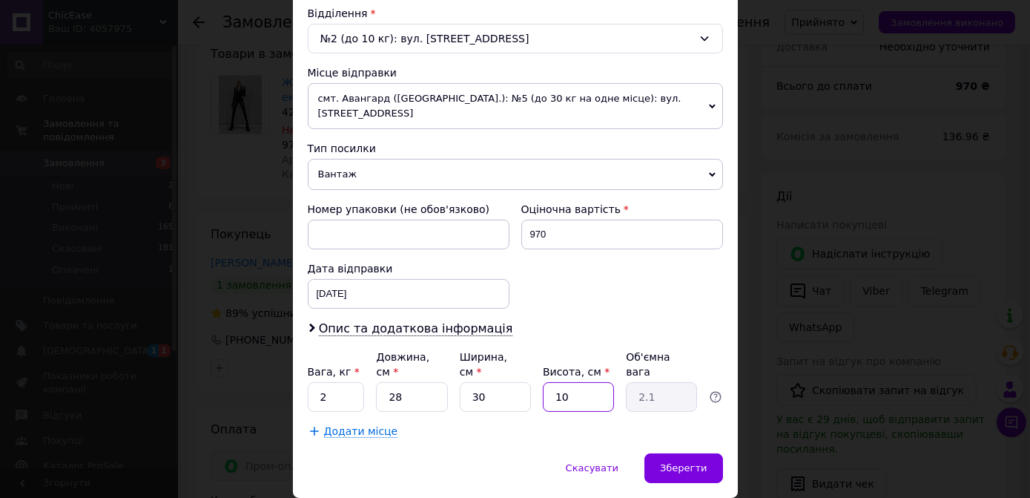
click at [572, 382] on input "10" at bounding box center [578, 397] width 71 height 30
type input "1"
type input "0.21"
type input "4"
type input "0.84"
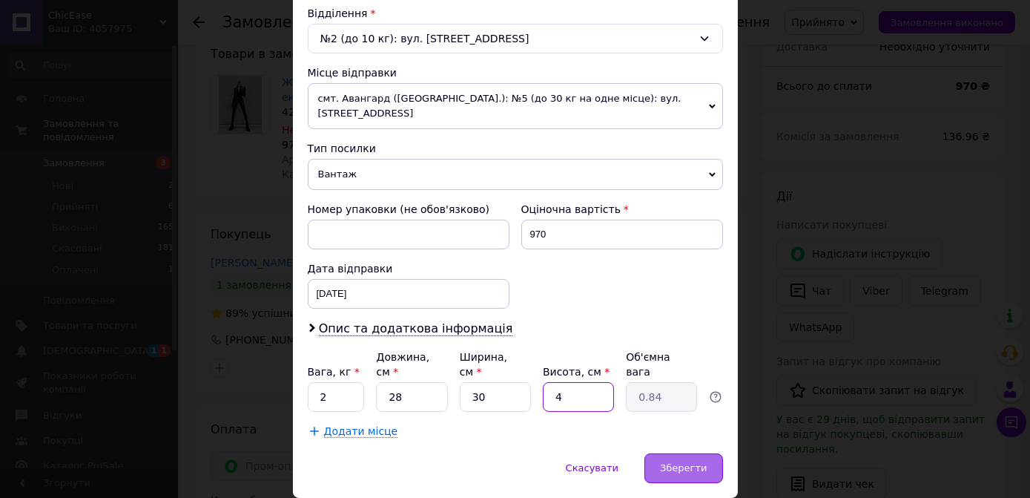
type input "4"
click at [691, 462] on span "Зберегти" at bounding box center [683, 467] width 47 height 11
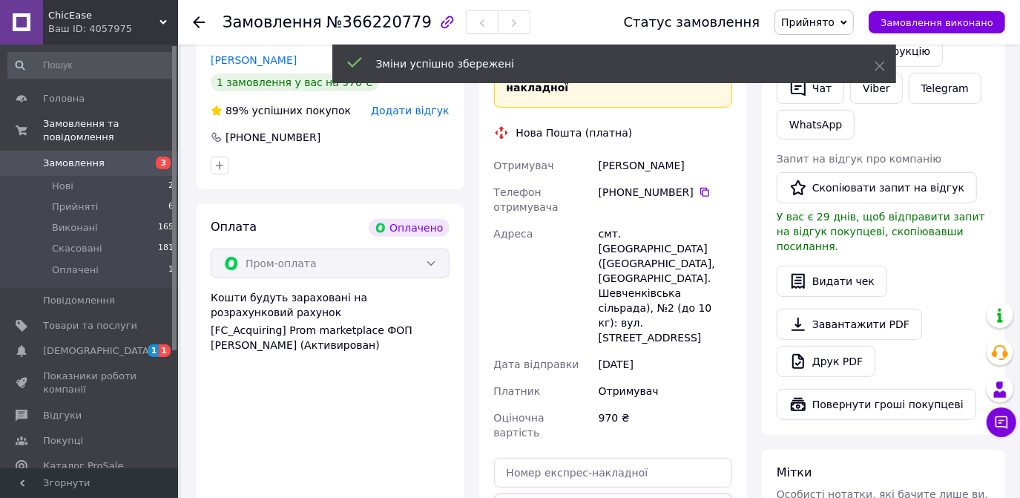
scroll to position [404, 0]
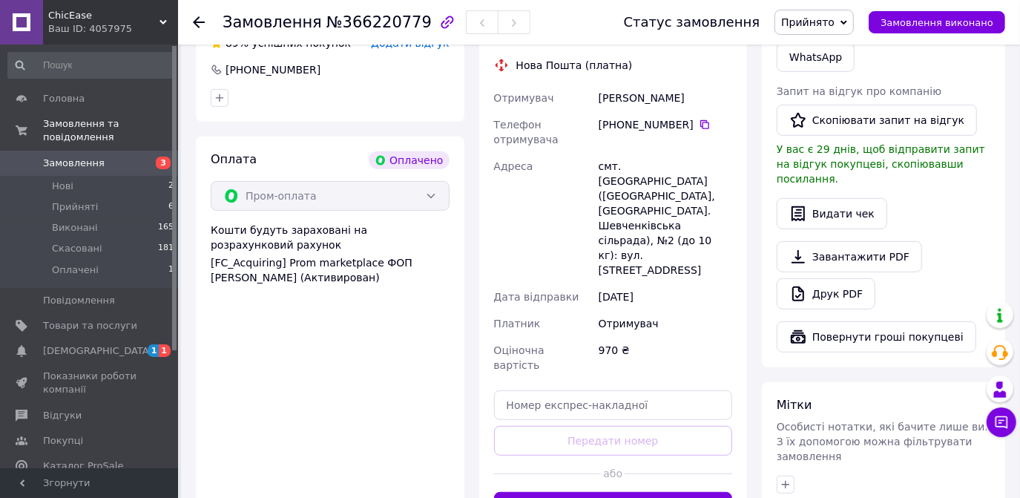
click at [613, 492] on button "Згенерувати ЕН" at bounding box center [613, 507] width 239 height 30
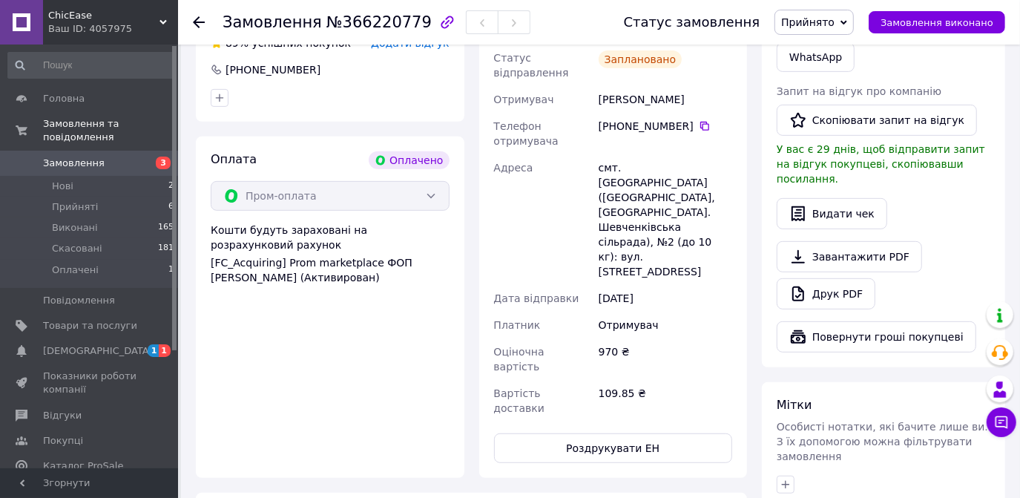
scroll to position [134, 0]
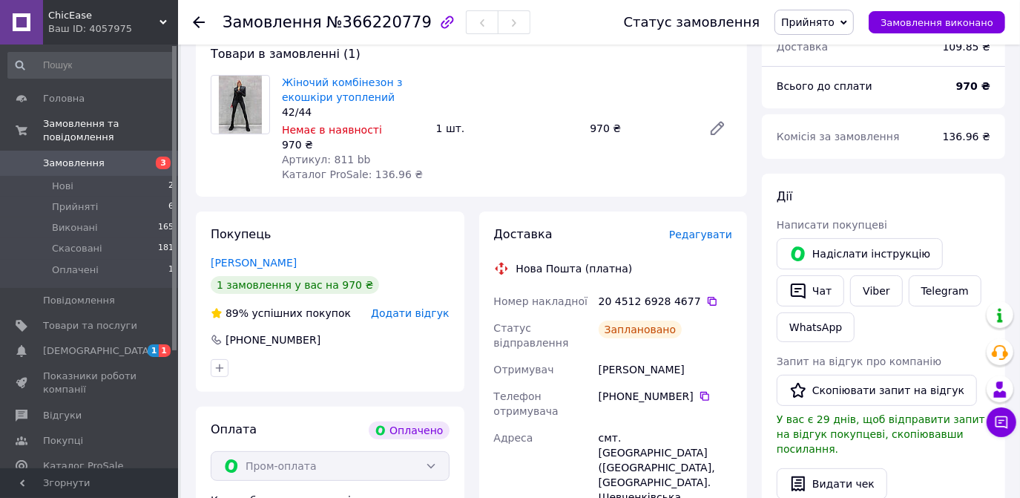
drag, startPoint x: 699, startPoint y: 302, endPoint x: 694, endPoint y: 292, distance: 10.6
click at [706, 301] on icon at bounding box center [712, 301] width 12 height 12
drag, startPoint x: 680, startPoint y: 355, endPoint x: 597, endPoint y: 350, distance: 83.2
click at [597, 356] on div "[PERSON_NAME]" at bounding box center [665, 369] width 139 height 27
copy div "[PERSON_NAME]"
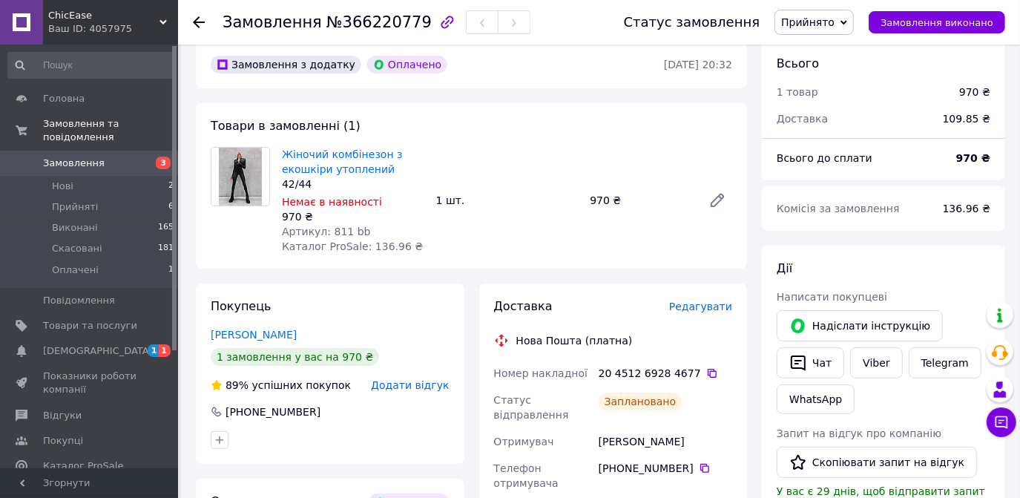
scroll to position [0, 0]
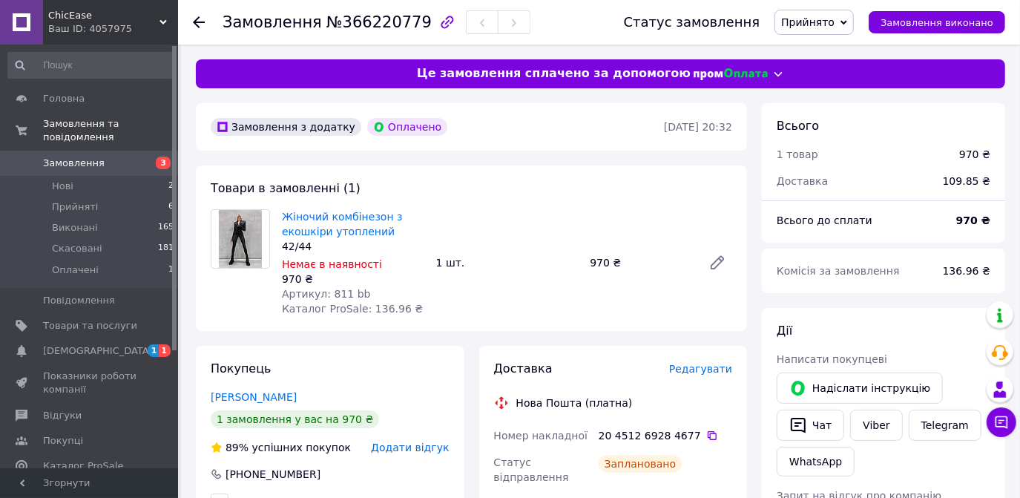
click at [567, 211] on div "Жіночий комбінезон з екошкіри утоплений 42/44 Немає в наявності 970 ₴ Артикул: …" at bounding box center [507, 262] width 462 height 113
click at [196, 20] on use at bounding box center [199, 22] width 12 height 12
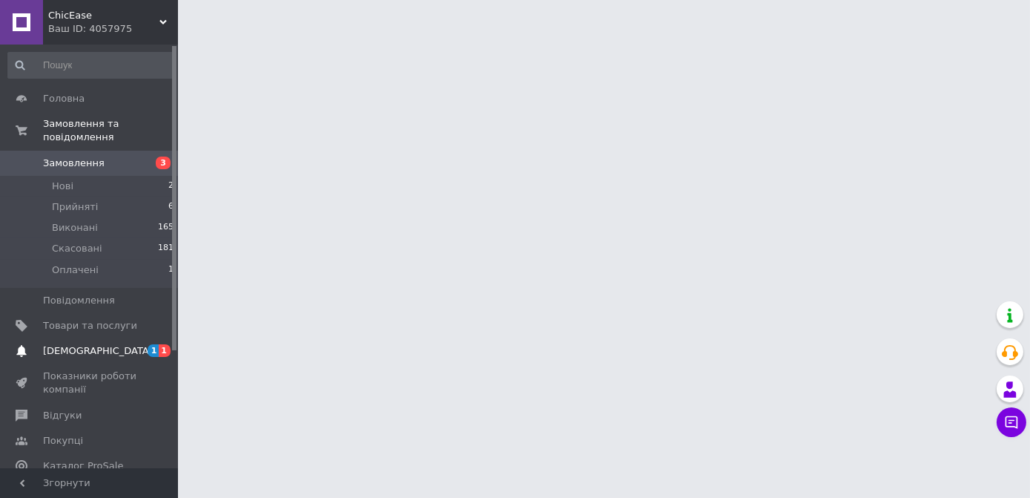
click at [78, 344] on span "[DEMOGRAPHIC_DATA]" at bounding box center [98, 350] width 110 height 13
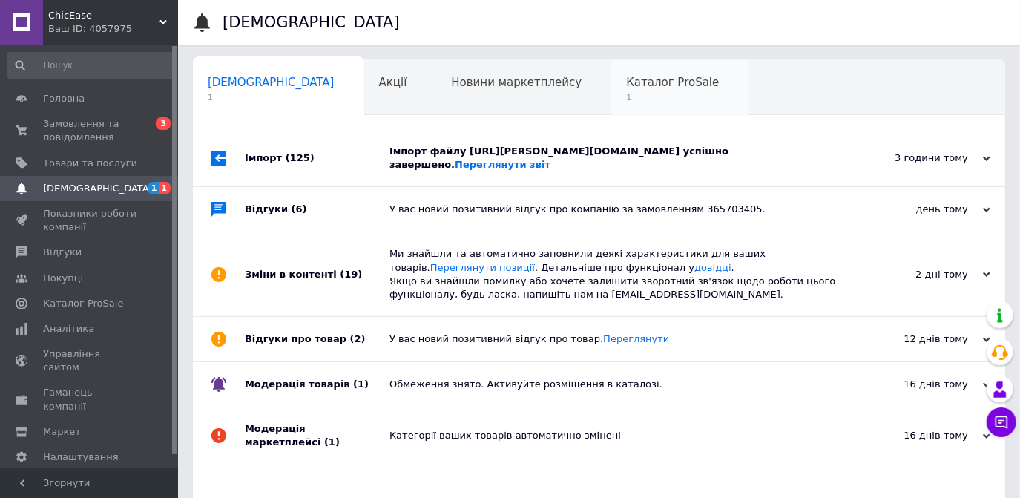
click at [611, 71] on div "Каталог ProSale 1" at bounding box center [679, 88] width 137 height 56
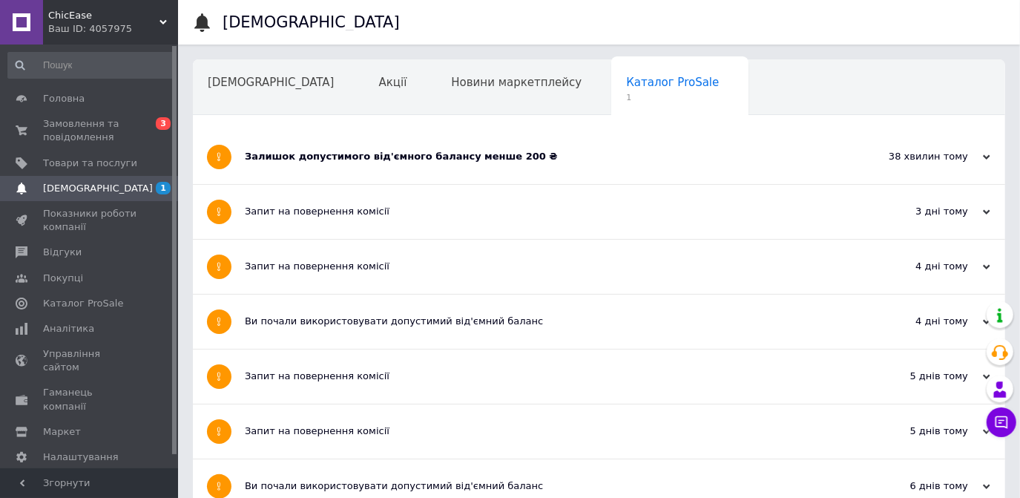
click at [352, 157] on div "Залишок допустимого від'ємного балансу менше 200 ₴" at bounding box center [543, 156] width 597 height 13
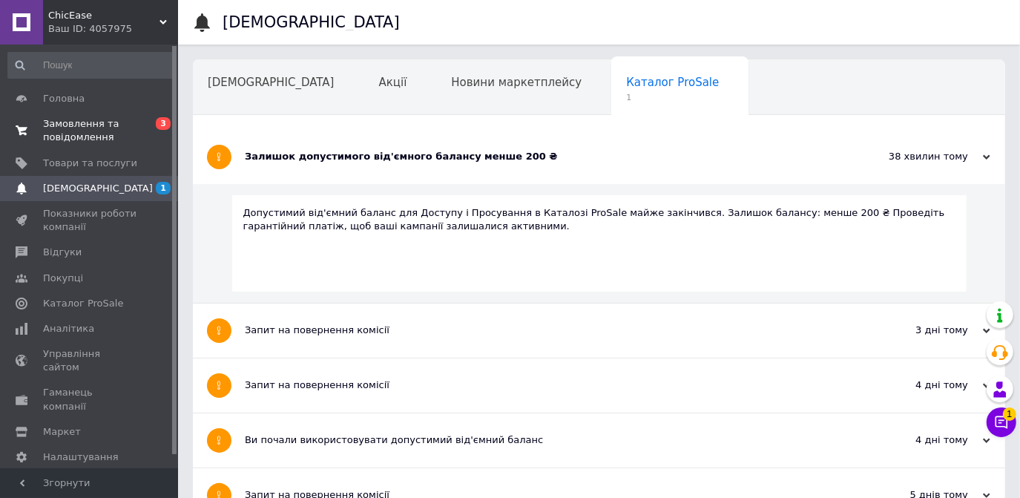
click at [100, 125] on span "Замовлення та повідомлення" at bounding box center [90, 130] width 94 height 27
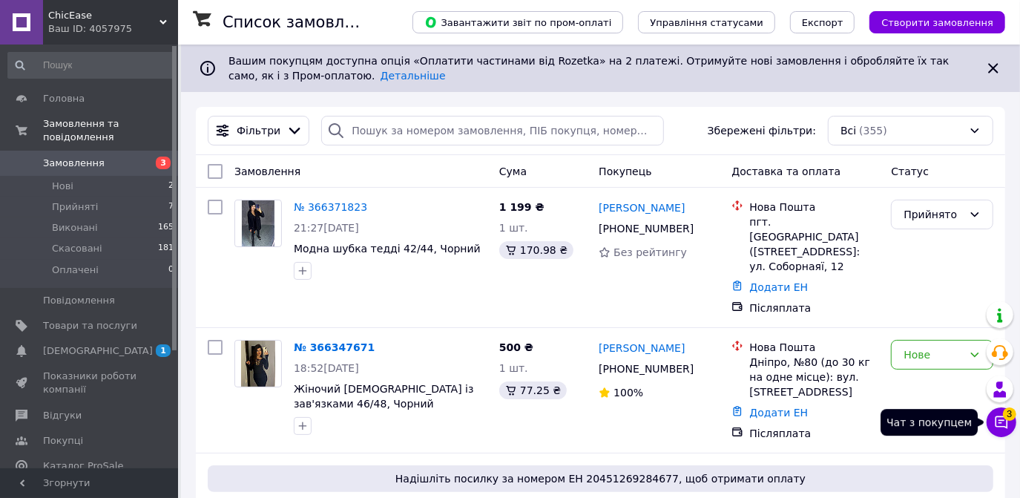
click at [995, 420] on icon at bounding box center [1001, 422] width 13 height 13
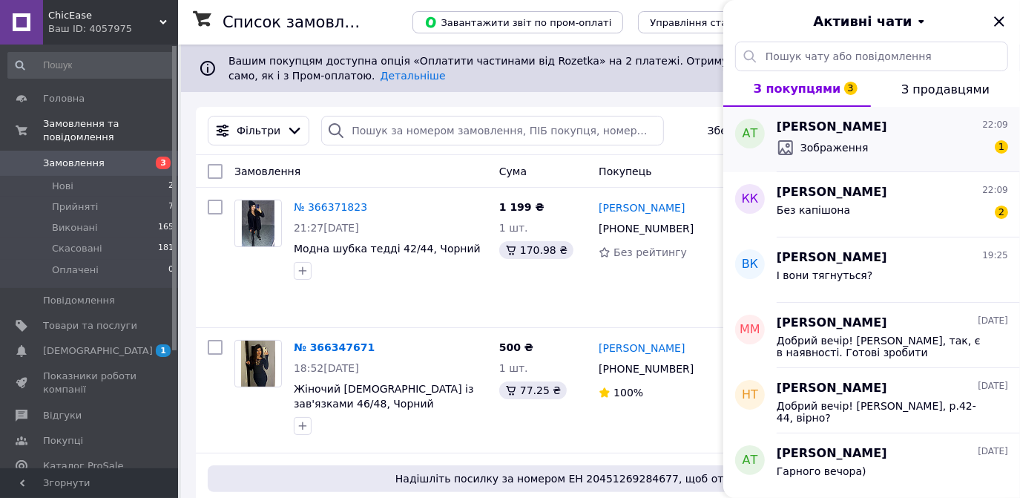
click at [945, 131] on div "Анастасія Тарасова 22:09" at bounding box center [892, 127] width 231 height 17
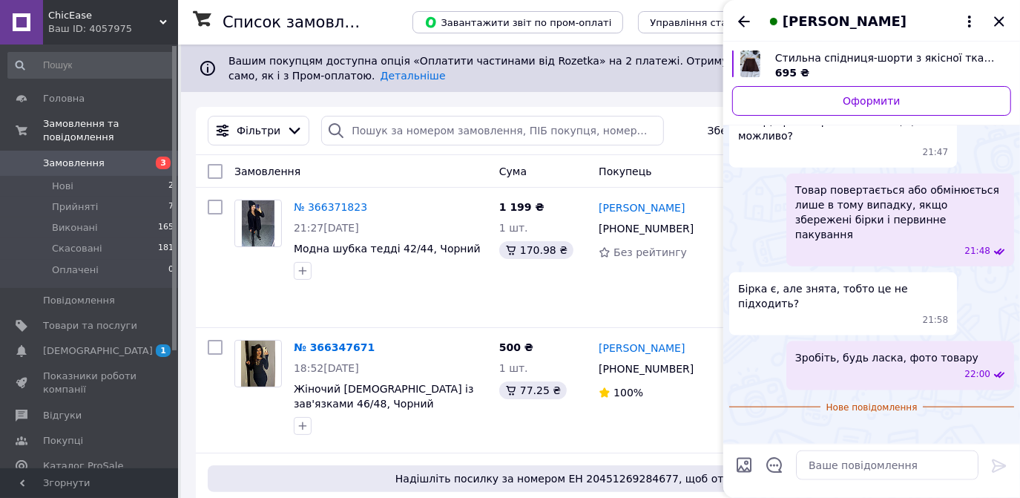
scroll to position [1244, 0]
click at [741, 425] on img at bounding box center [735, 431] width 12 height 12
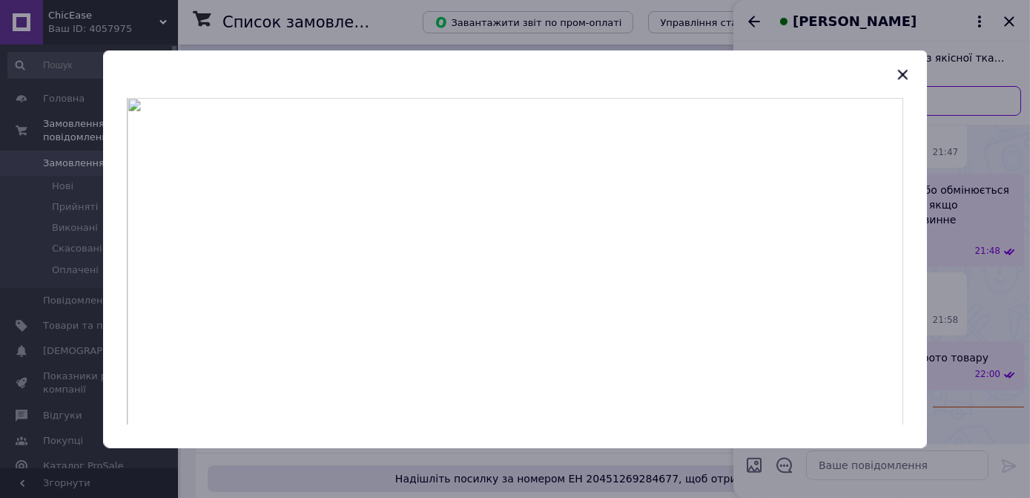
click at [538, 366] on img at bounding box center [515, 260] width 777 height 327
click at [900, 75] on icon "button" at bounding box center [903, 74] width 18 height 18
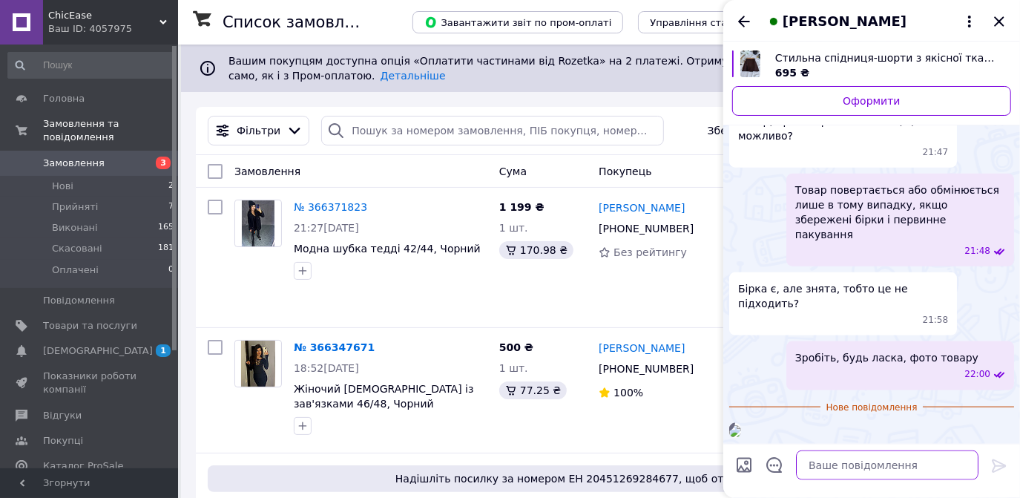
click at [868, 470] on textarea at bounding box center [887, 465] width 182 height 30
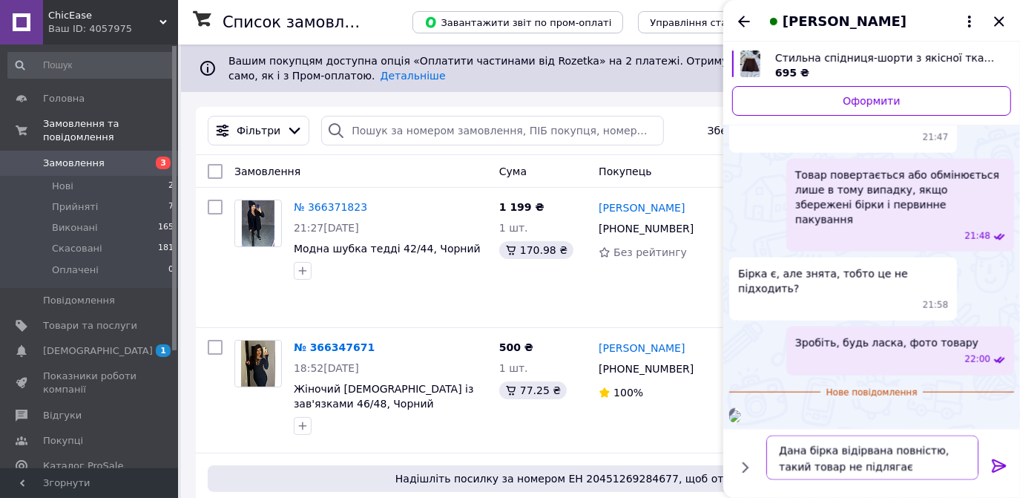
click at [805, 465] on textarea "Дана бірка відірвана повністю, такий товар не підлягає" at bounding box center [872, 457] width 212 height 45
click at [931, 474] on textarea "Дана бірка відірвана повністю, такий товар, на жаль, не підлягає" at bounding box center [872, 457] width 212 height 45
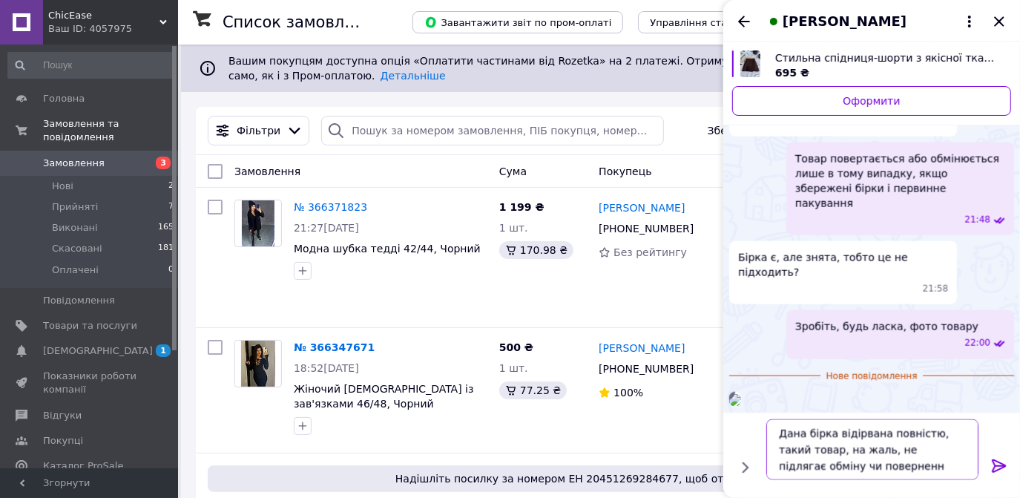
type textarea "Дана бірка відірвана повністю, такий товар, на жаль, не підлягає обміну чи пове…"
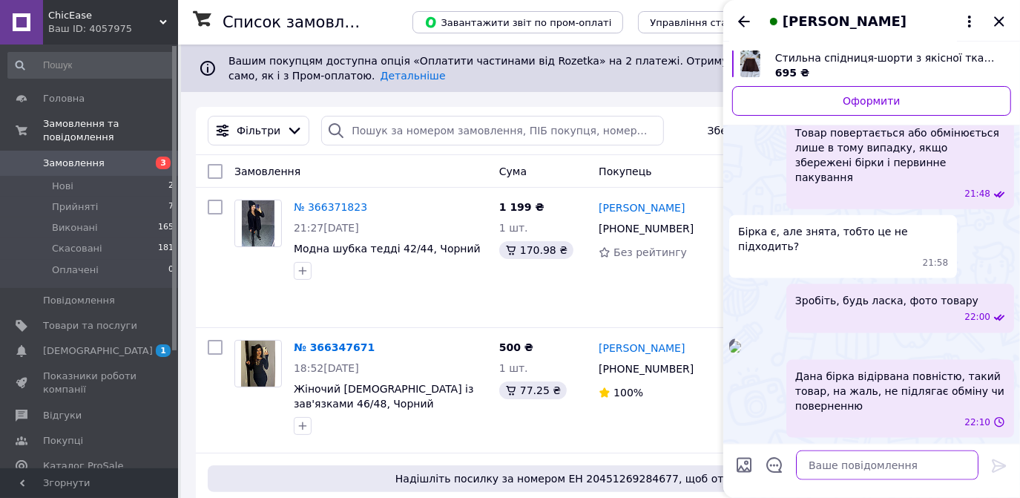
scroll to position [1301, 0]
click at [741, 341] on img at bounding box center [735, 347] width 12 height 12
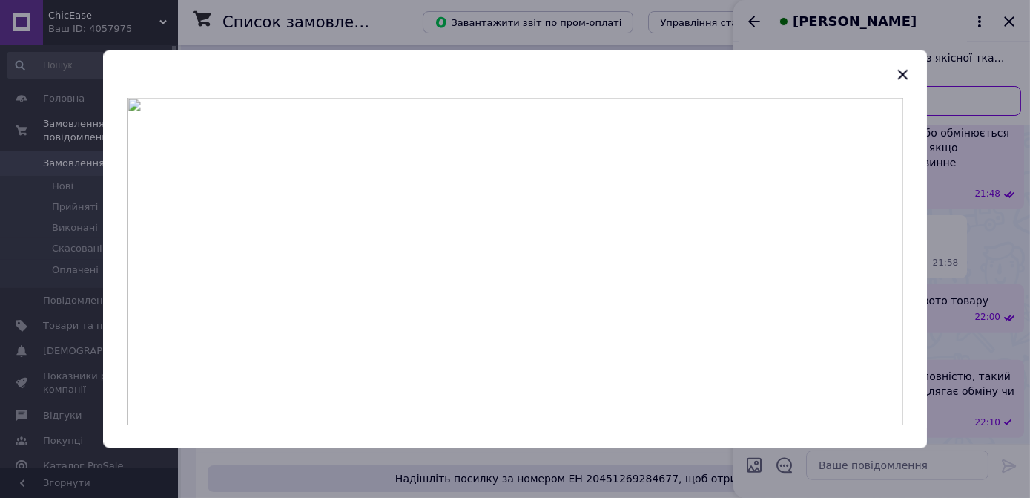
click at [906, 73] on icon "button" at bounding box center [903, 74] width 18 height 18
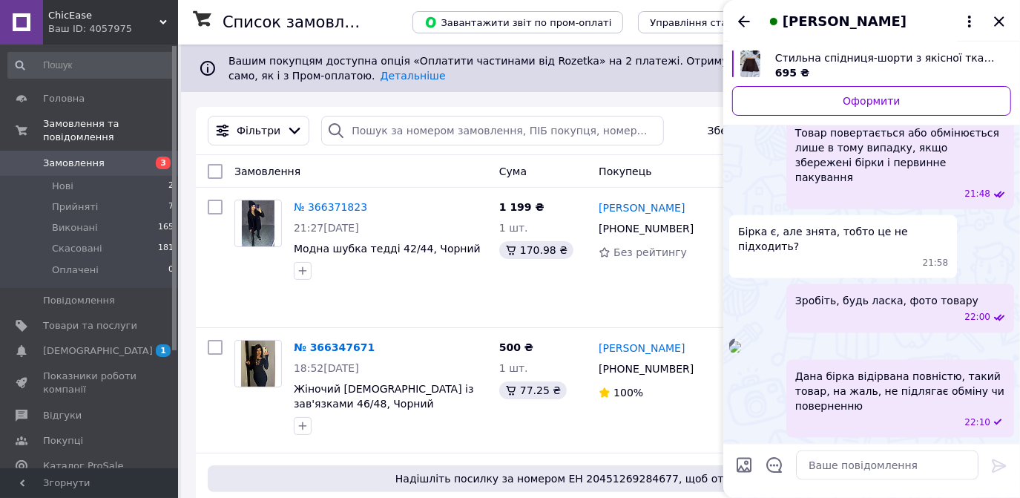
click at [990, 11] on div "[PERSON_NAME]" at bounding box center [871, 21] width 297 height 42
click at [994, 19] on icon "Закрити" at bounding box center [999, 22] width 18 height 18
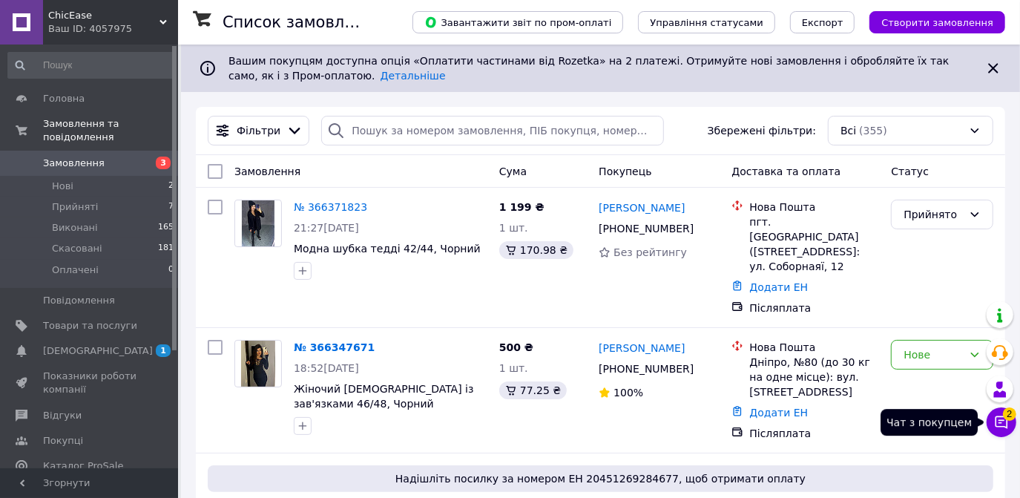
click at [1007, 421] on icon at bounding box center [1001, 422] width 13 height 13
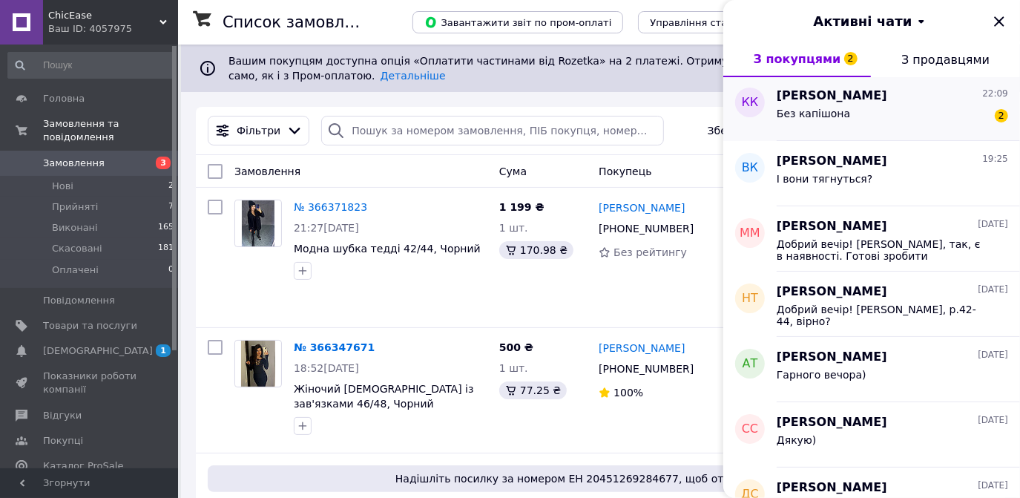
scroll to position [0, 0]
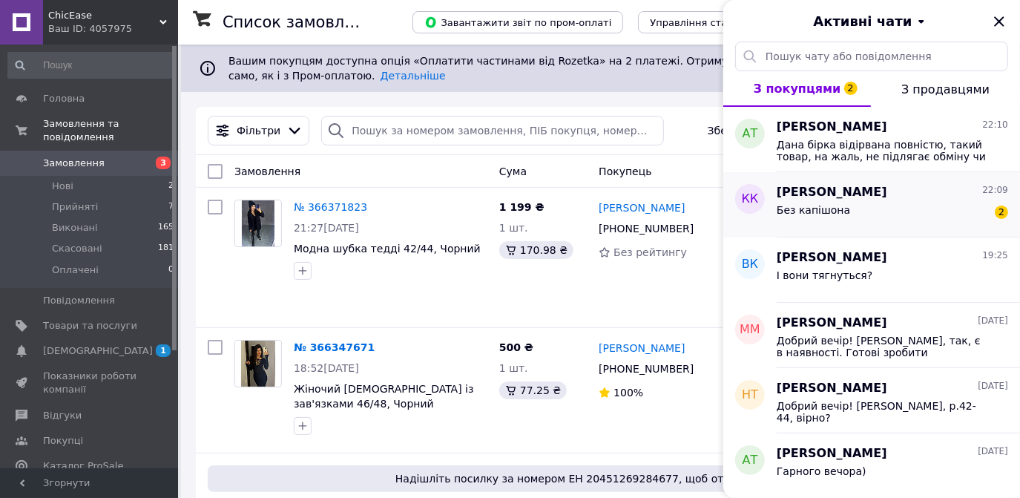
click at [807, 213] on span "Без капішона" at bounding box center [813, 210] width 73 height 12
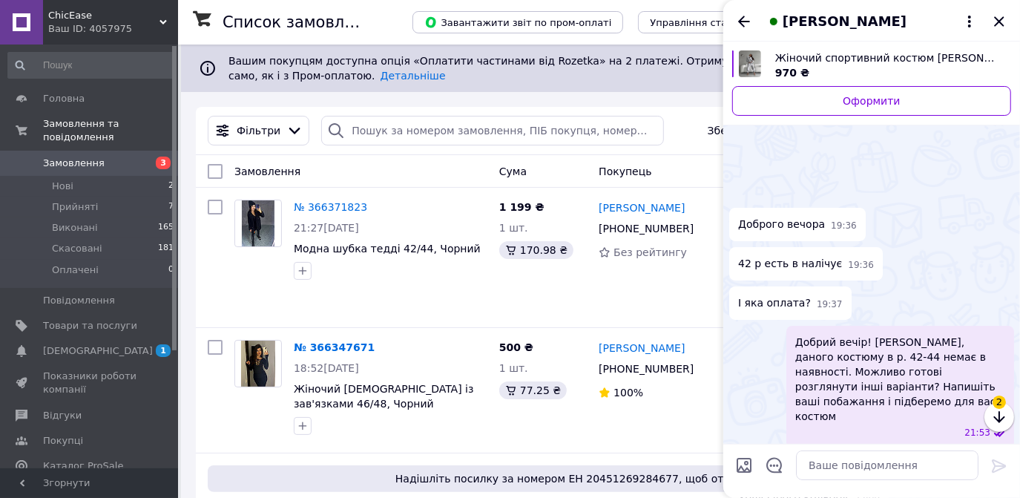
scroll to position [85, 0]
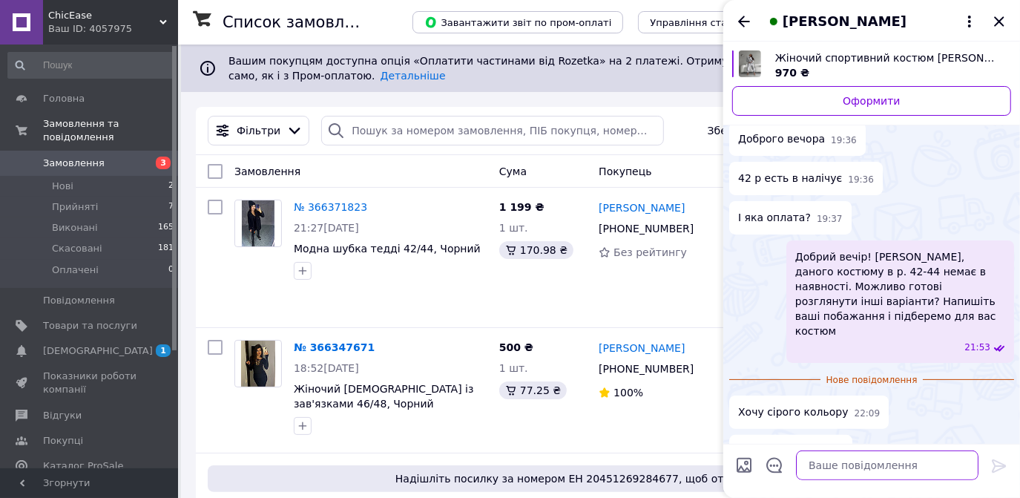
click at [846, 471] on textarea at bounding box center [887, 465] width 182 height 30
type textarea "Добре, штани джогери чи можуть бути широкі?"
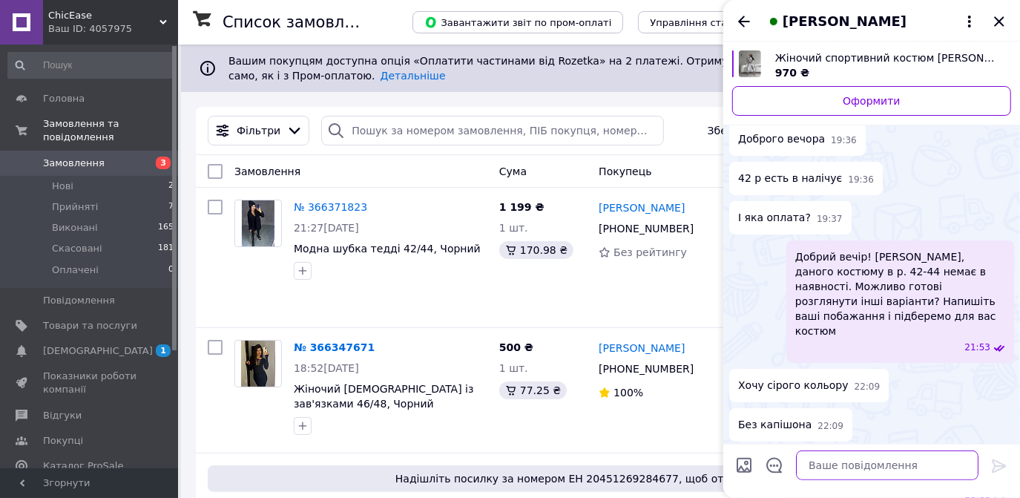
scroll to position [90, 0]
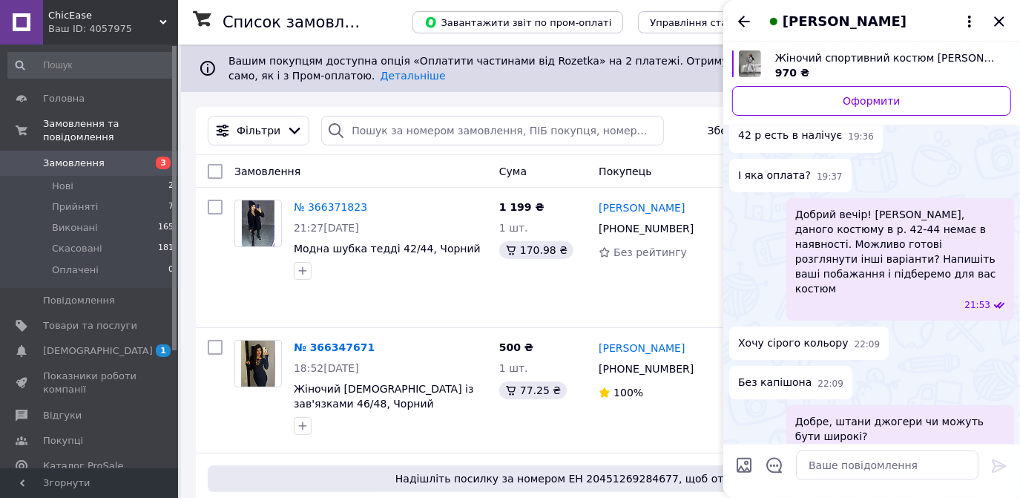
click at [997, 15] on icon "Закрити" at bounding box center [999, 22] width 18 height 18
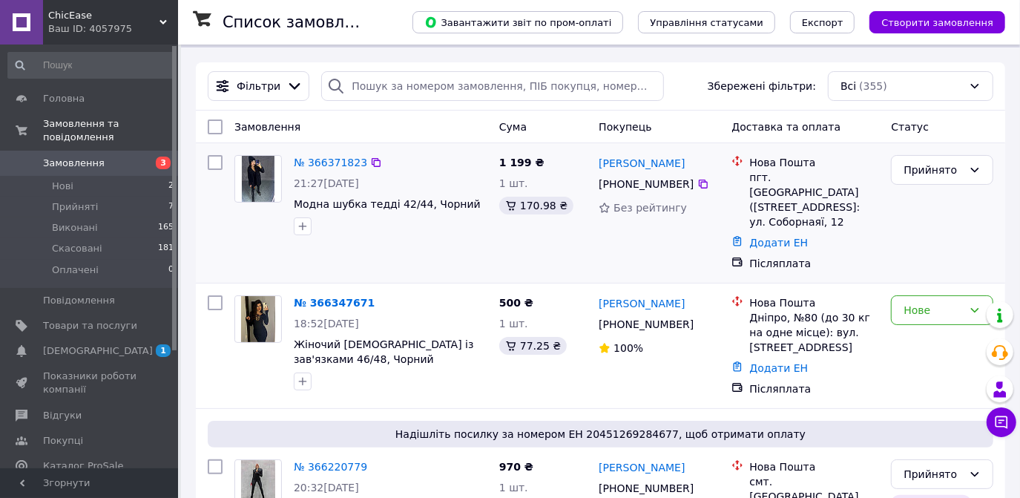
scroll to position [67, 0]
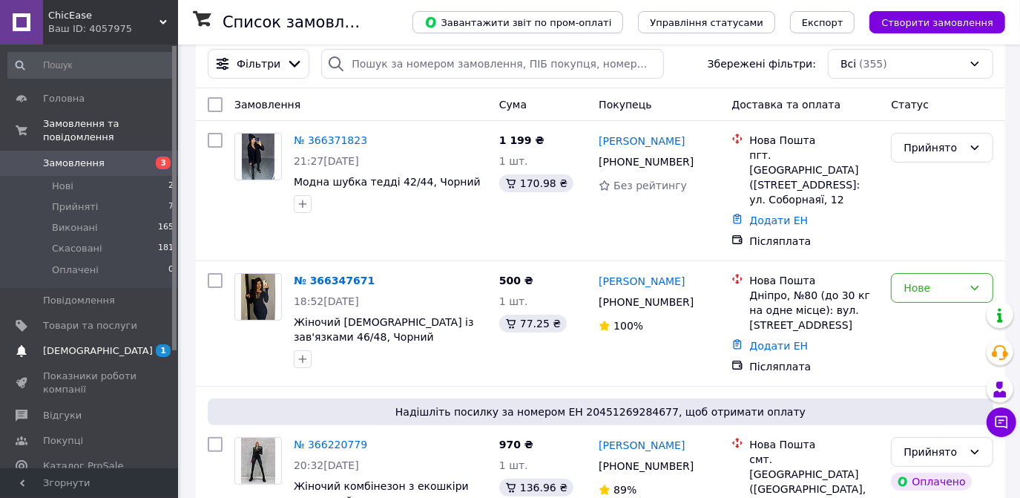
click at [114, 344] on span "[DEMOGRAPHIC_DATA]" at bounding box center [90, 350] width 94 height 13
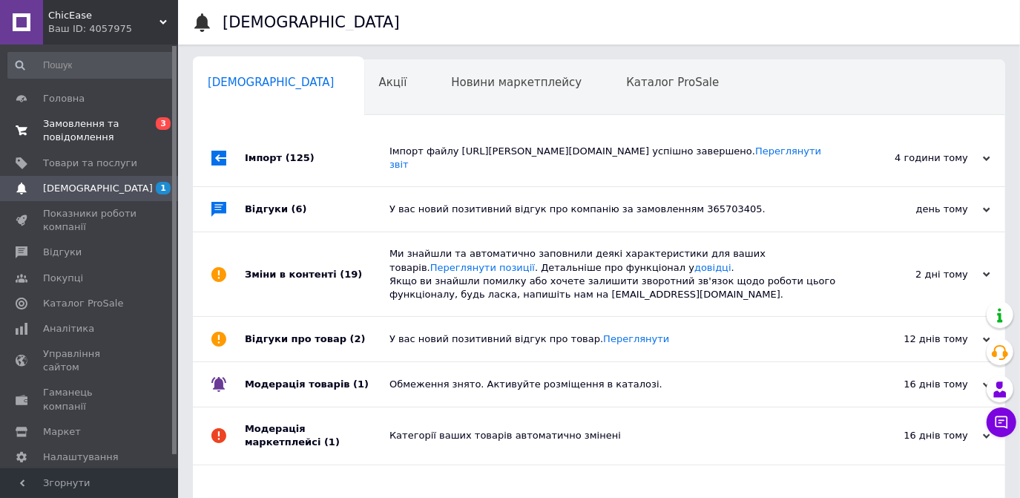
click at [106, 125] on span "Замовлення та повідомлення" at bounding box center [90, 130] width 94 height 27
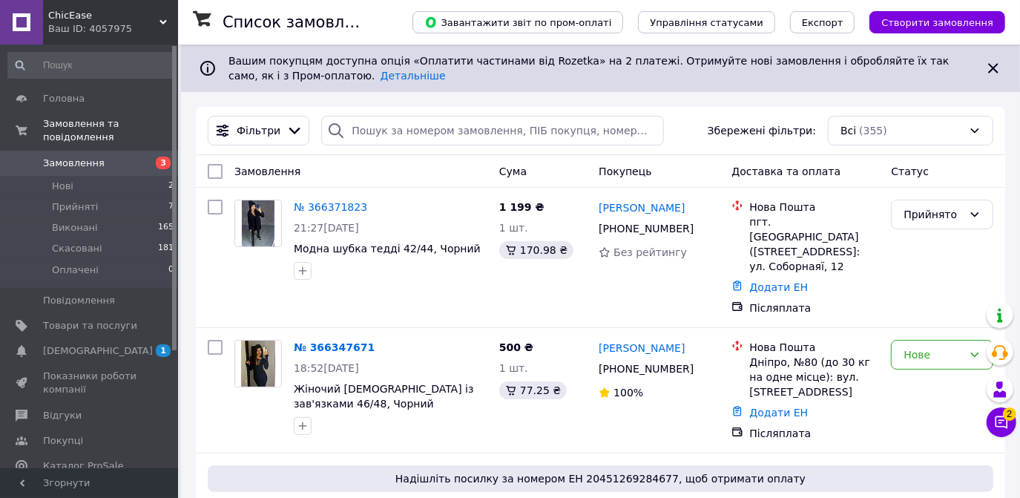
click at [73, 344] on span "[DEMOGRAPHIC_DATA]" at bounding box center [98, 350] width 110 height 13
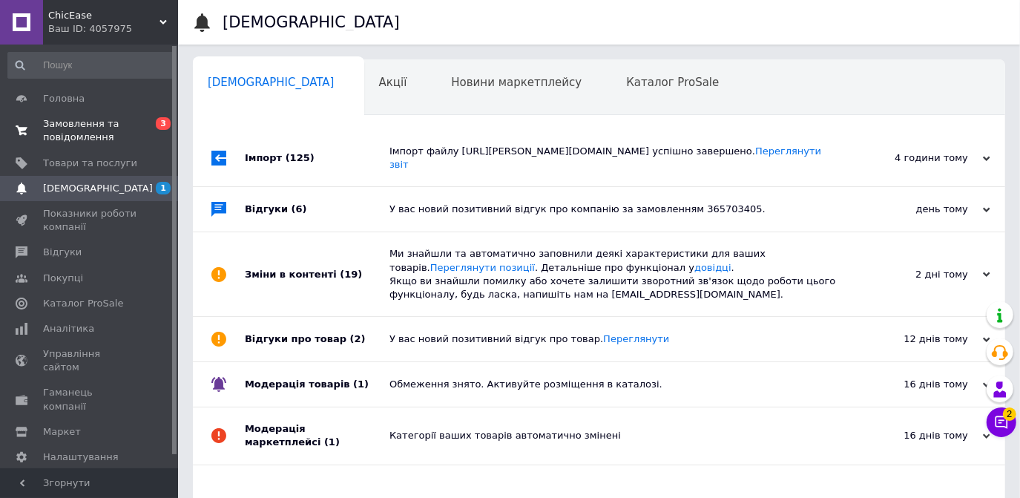
click at [65, 132] on span "Замовлення та повідомлення" at bounding box center [90, 130] width 94 height 27
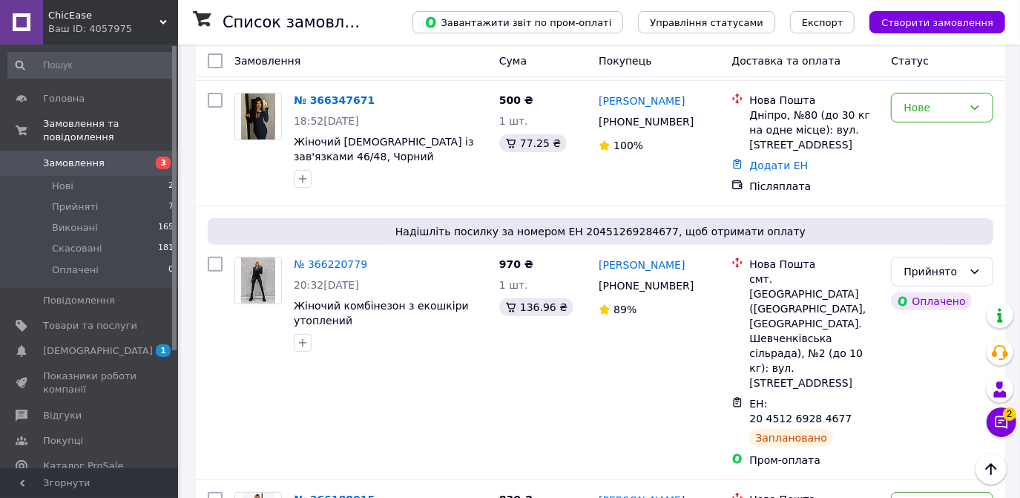
scroll to position [269, 0]
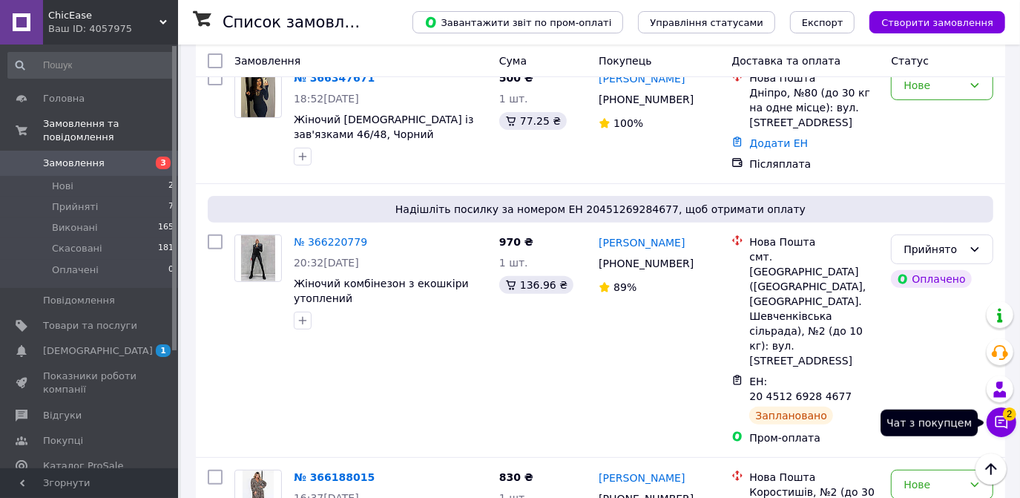
click at [1004, 430] on button "Чат з покупцем 2" at bounding box center [1001, 422] width 30 height 30
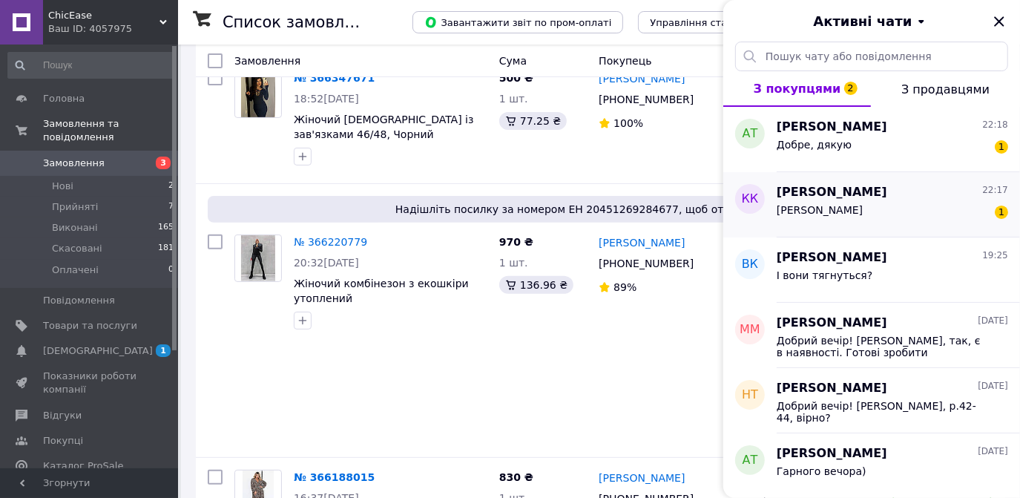
click at [910, 208] on div "Штани джогери 1" at bounding box center [892, 213] width 231 height 24
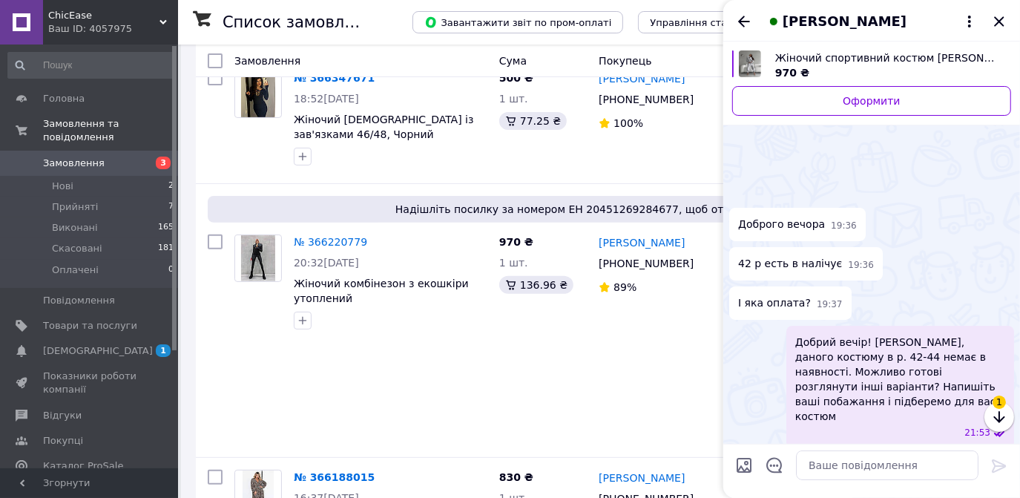
scroll to position [194, 0]
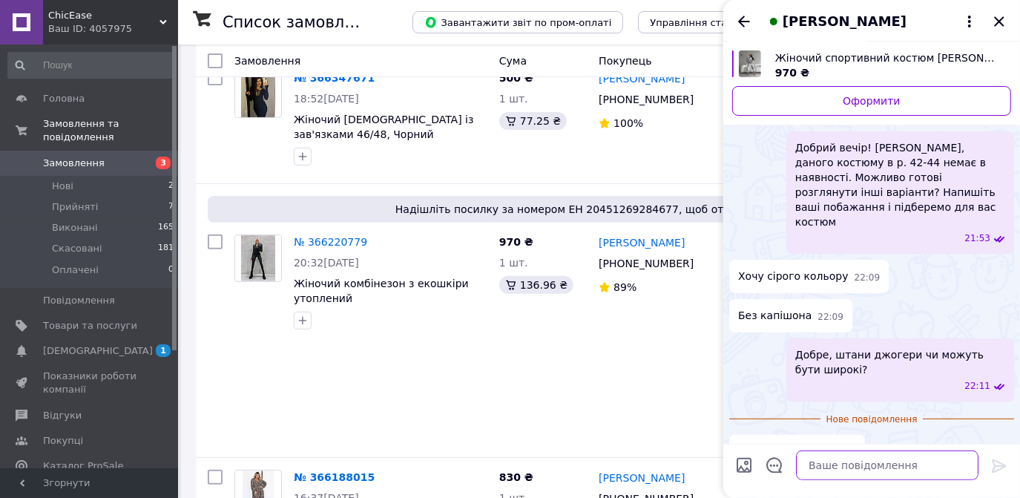
click at [862, 455] on textarea at bounding box center [887, 465] width 182 height 30
type textarea "Я підберу варіанти і вам надішлю"
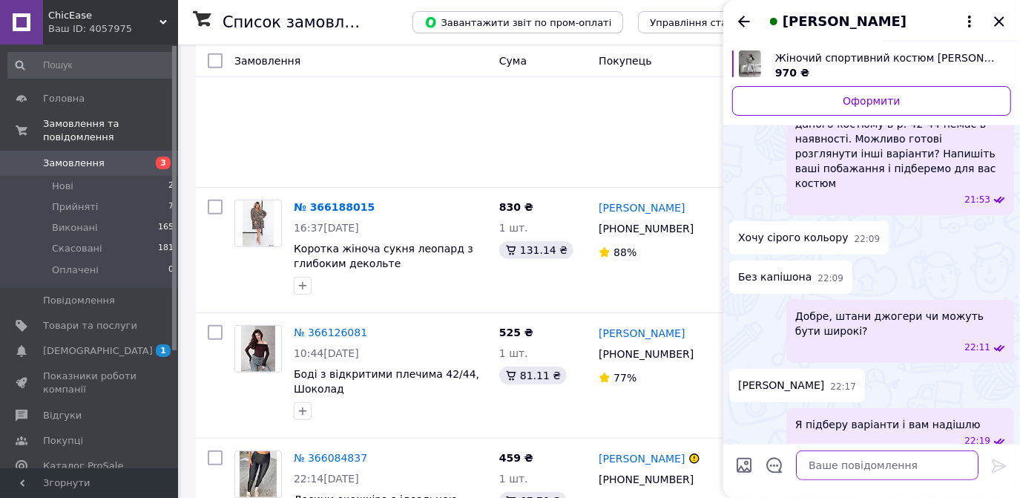
scroll to position [208, 0]
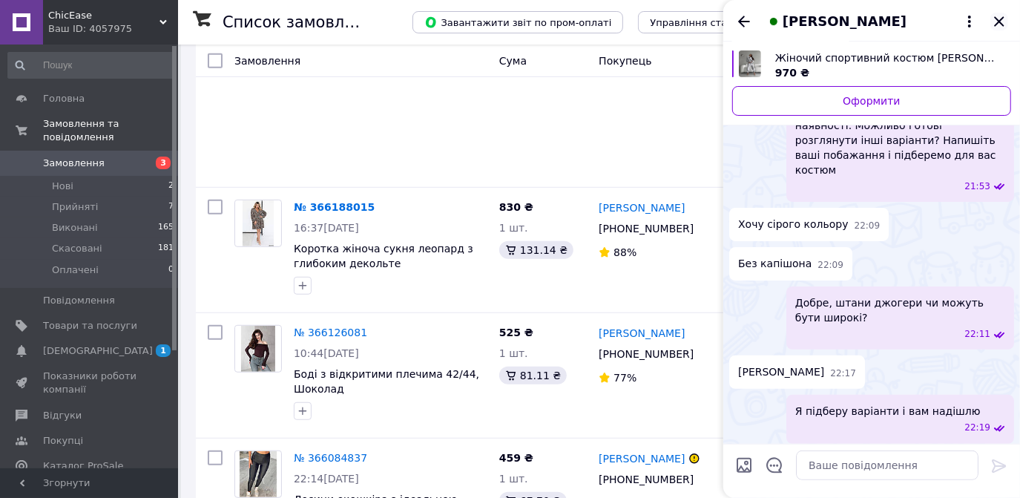
click at [995, 19] on icon "Закрити" at bounding box center [999, 22] width 18 height 18
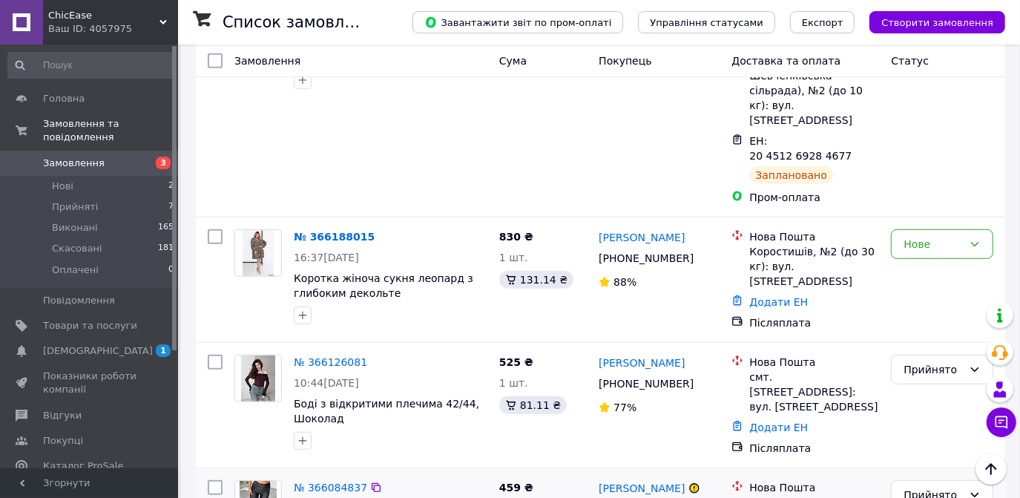
scroll to position [539, 0]
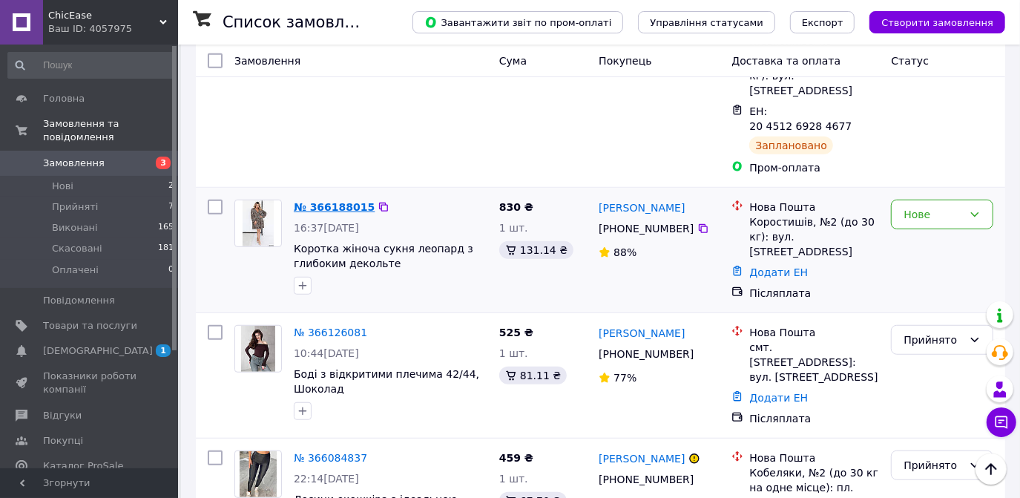
click at [321, 201] on link "№ 366188015" at bounding box center [334, 207] width 81 height 12
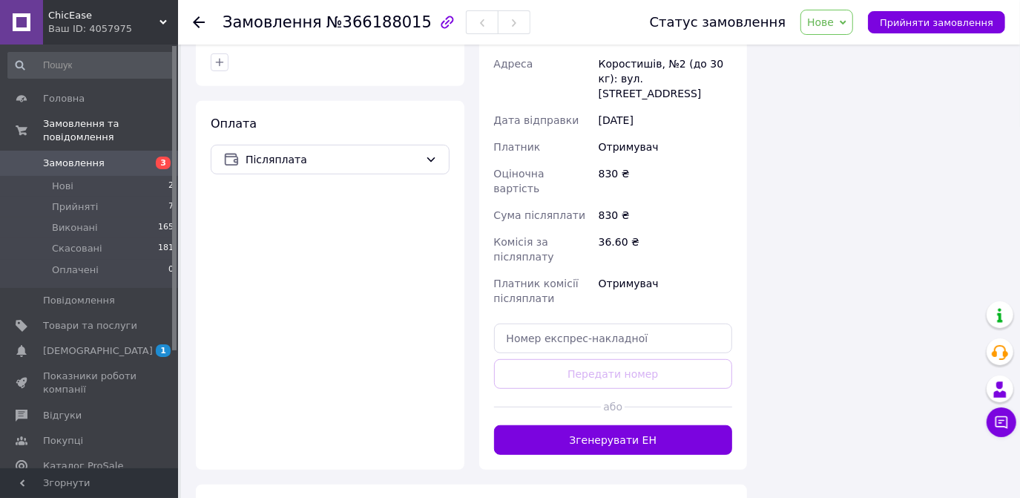
scroll to position [539, 0]
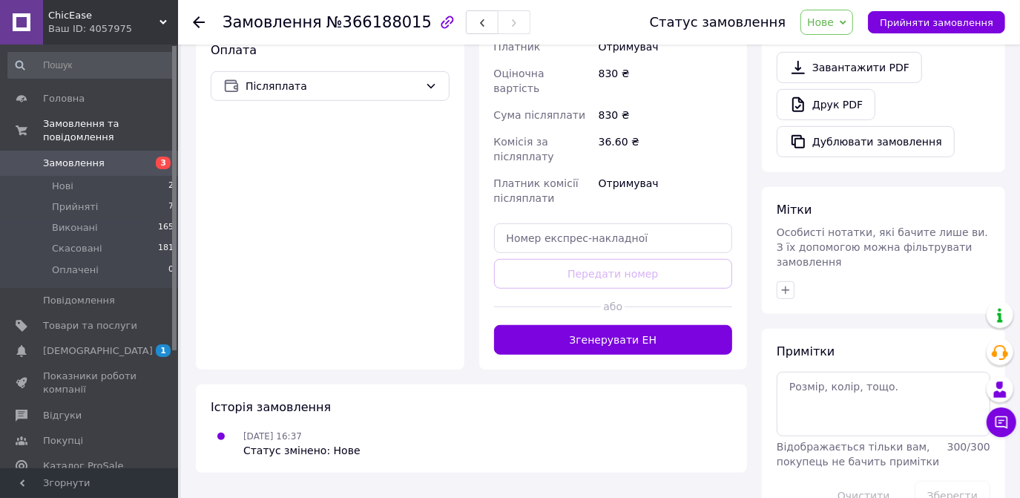
click at [197, 23] on icon at bounding box center [199, 22] width 12 height 12
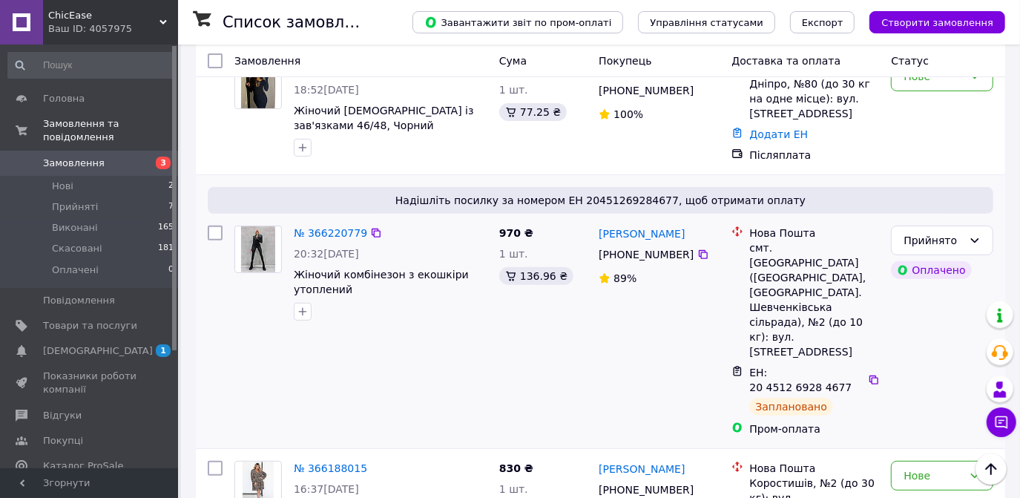
scroll to position [269, 0]
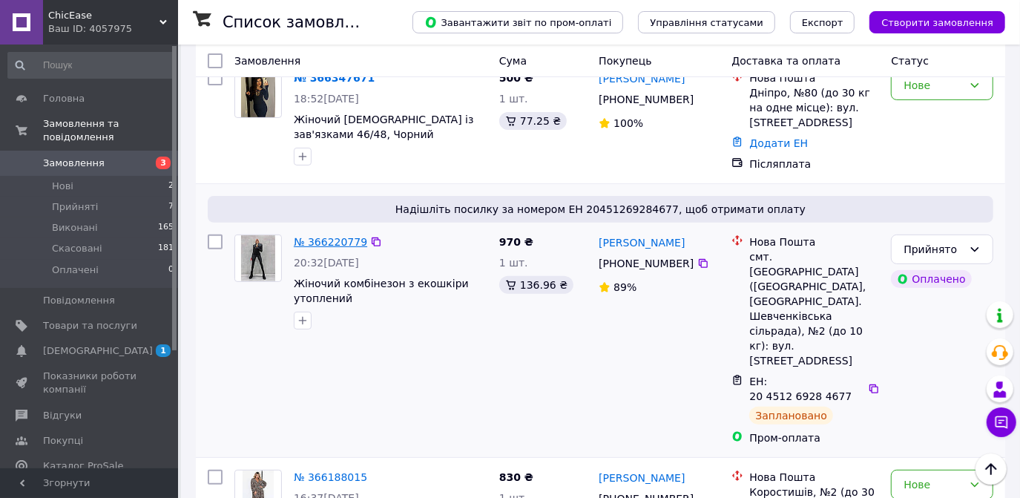
click at [335, 236] on link "№ 366220779" at bounding box center [330, 242] width 73 height 12
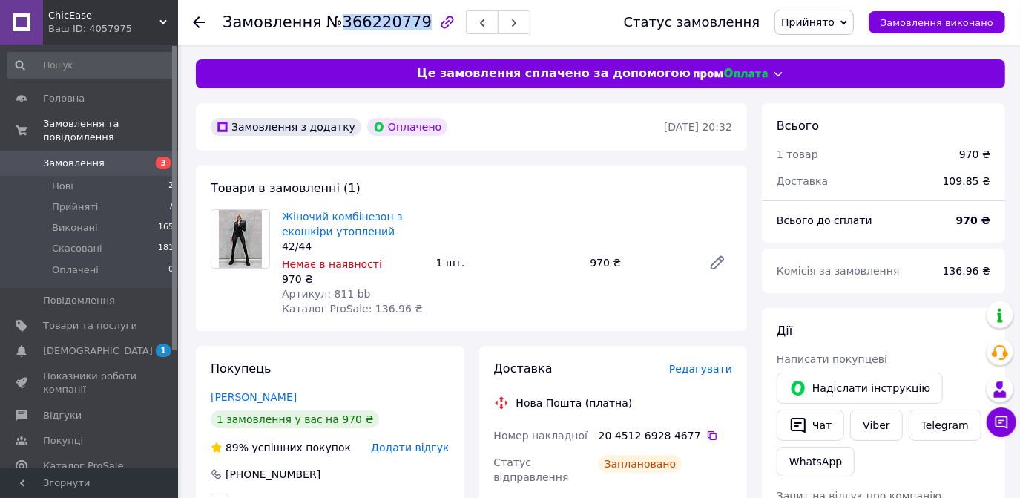
drag, startPoint x: 404, startPoint y: 24, endPoint x: 334, endPoint y: 24, distance: 70.5
click at [334, 24] on span "№366220779" at bounding box center [378, 22] width 105 height 18
copy span "366220779"
drag, startPoint x: 697, startPoint y: 125, endPoint x: 647, endPoint y: 125, distance: 50.4
click at [662, 125] on div "[DATE] 20:32" at bounding box center [697, 127] width 71 height 18
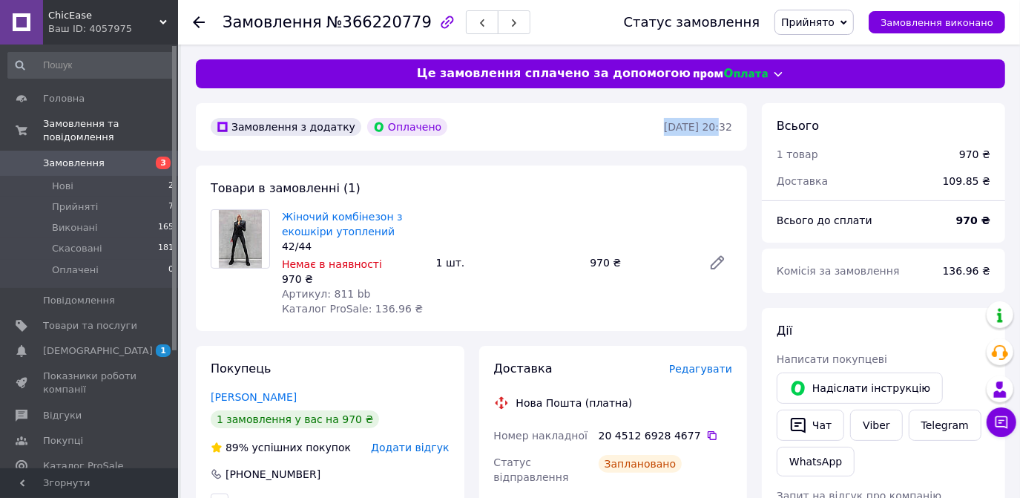
copy time "[DATE]"
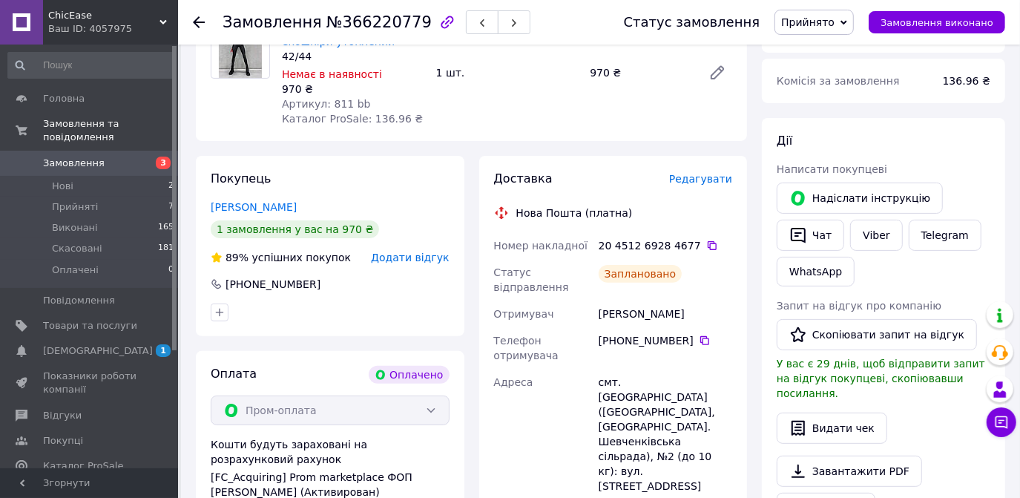
scroll to position [269, 0]
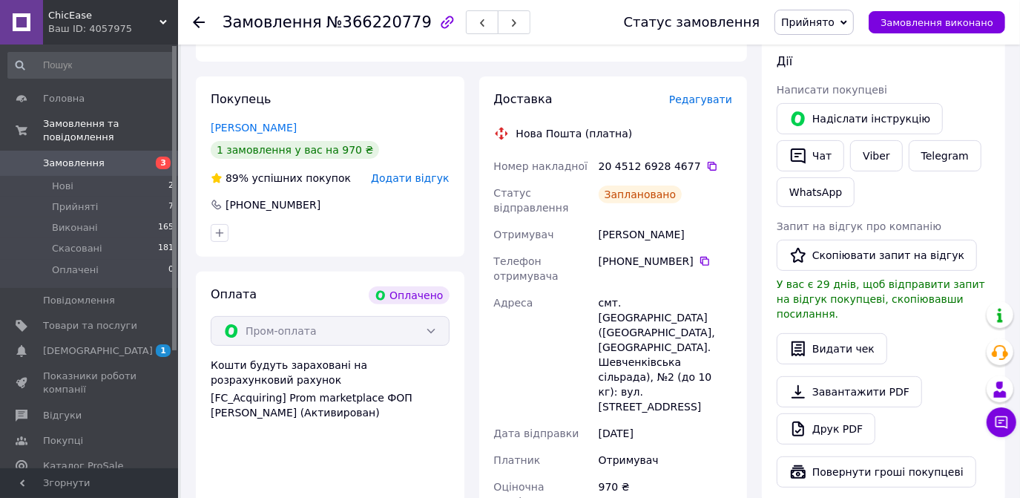
drag, startPoint x: 597, startPoint y: 220, endPoint x: 684, endPoint y: 222, distance: 86.8
click at [684, 222] on div "[PERSON_NAME]" at bounding box center [665, 234] width 139 height 27
copy div "[PERSON_NAME]"
click at [699, 255] on icon at bounding box center [705, 261] width 12 height 12
drag, startPoint x: 688, startPoint y: 163, endPoint x: 695, endPoint y: 167, distance: 8.3
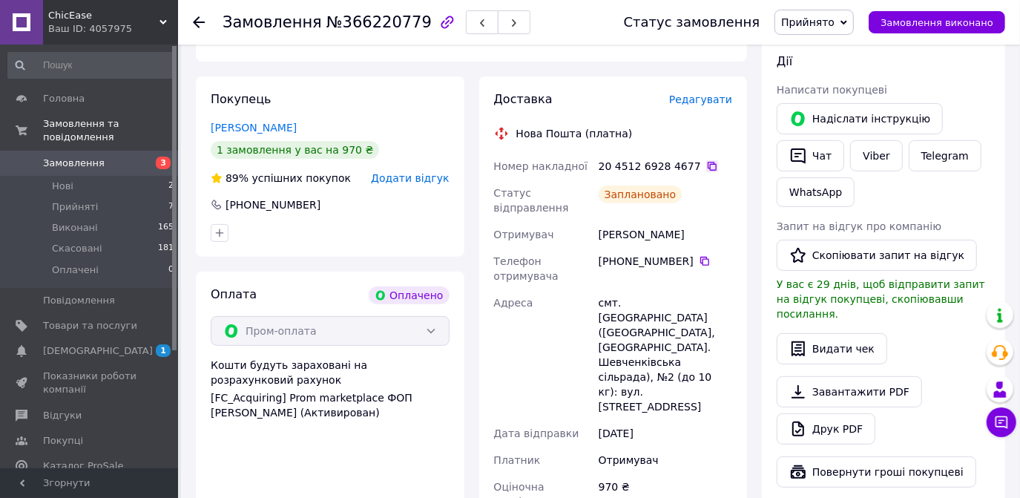
click at [690, 163] on div "20 4512 6928 4677" at bounding box center [666, 166] width 134 height 15
drag, startPoint x: 685, startPoint y: 164, endPoint x: 639, endPoint y: 172, distance: 47.4
click at [639, 172] on div "20 4512 6928 4677" at bounding box center [666, 166] width 134 height 15
drag, startPoint x: 639, startPoint y: 172, endPoint x: 698, endPoint y: 164, distance: 59.9
click at [706, 164] on icon at bounding box center [712, 166] width 12 height 12
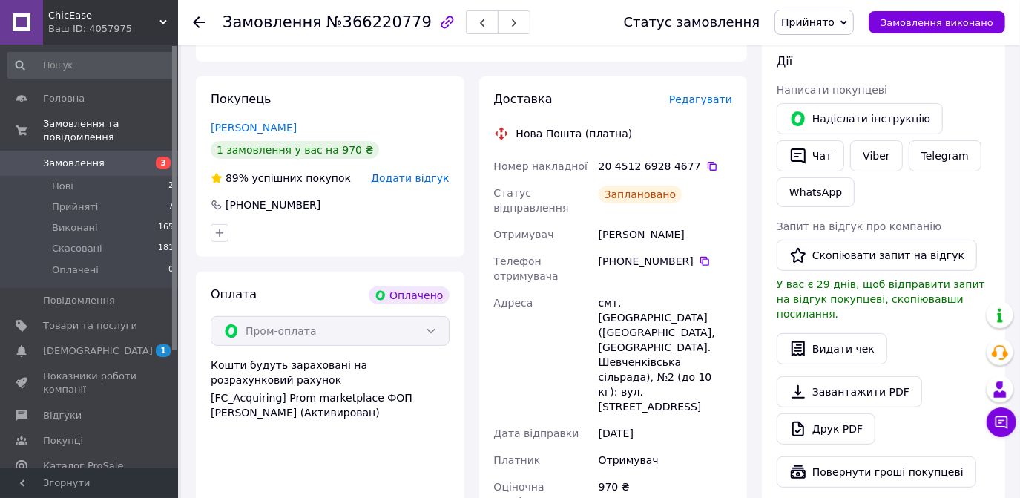
drag, startPoint x: 675, startPoint y: 220, endPoint x: 584, endPoint y: 220, distance: 91.2
click at [584, 220] on div "Номер накладної 20 4512 6928 4677   Статус відправлення Заплановано Отримувач Н…" at bounding box center [613, 354] width 245 height 403
copy div "Отримувач Новакова Олена"
drag, startPoint x: 693, startPoint y: 252, endPoint x: 699, endPoint y: 279, distance: 27.4
click at [699, 255] on icon at bounding box center [705, 261] width 12 height 12
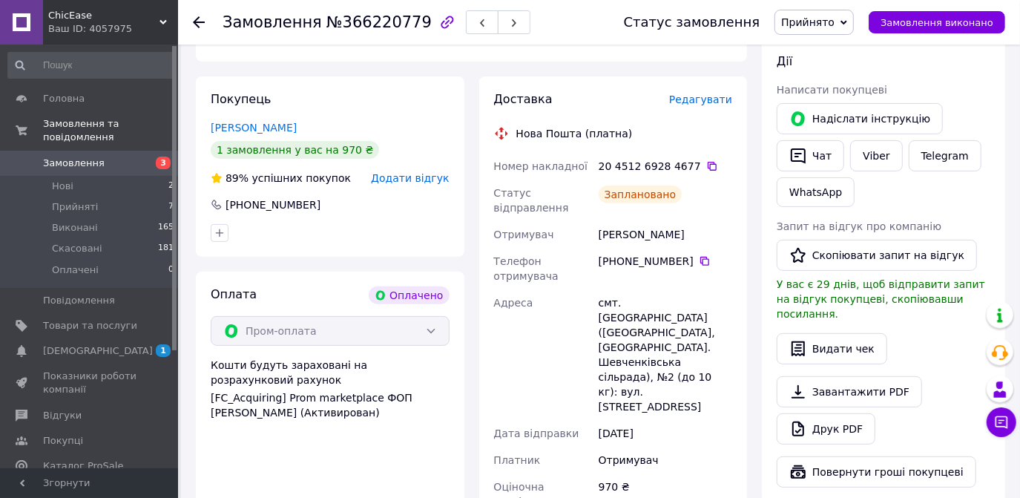
scroll to position [0, 0]
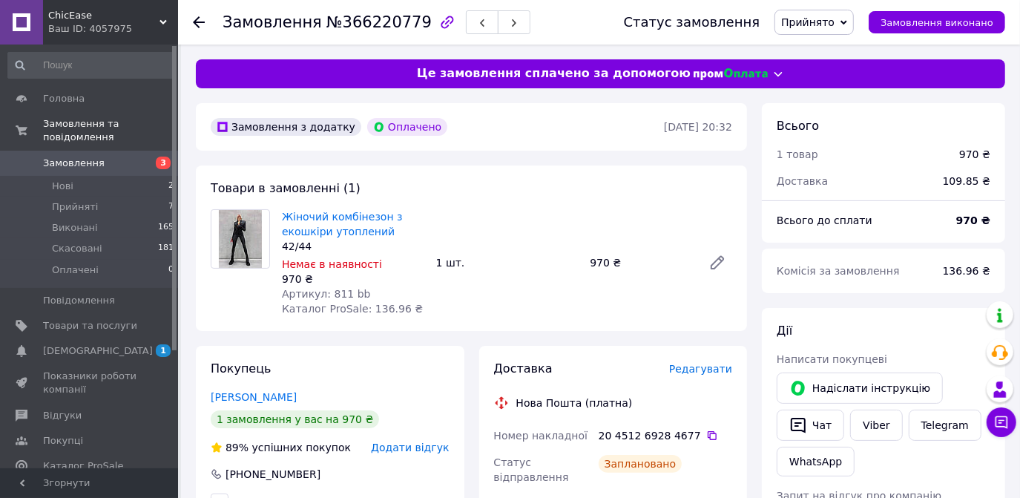
click at [507, 309] on div "Жіночий комбінезон з екошкіри утоплений 42/44 Немає в наявності 970 ₴ Артикул: …" at bounding box center [507, 262] width 462 height 113
click at [195, 26] on icon at bounding box center [199, 22] width 12 height 12
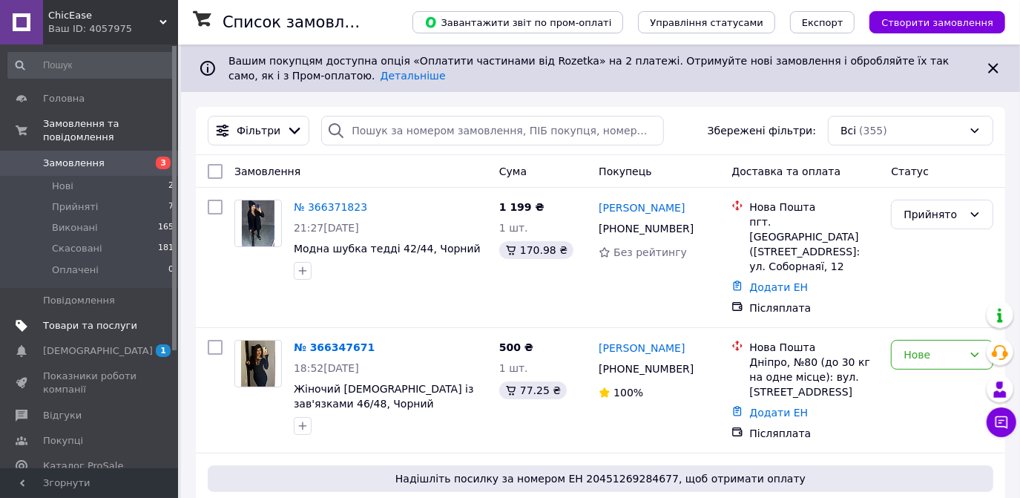
click at [82, 319] on span "Товари та послуги" at bounding box center [90, 325] width 94 height 13
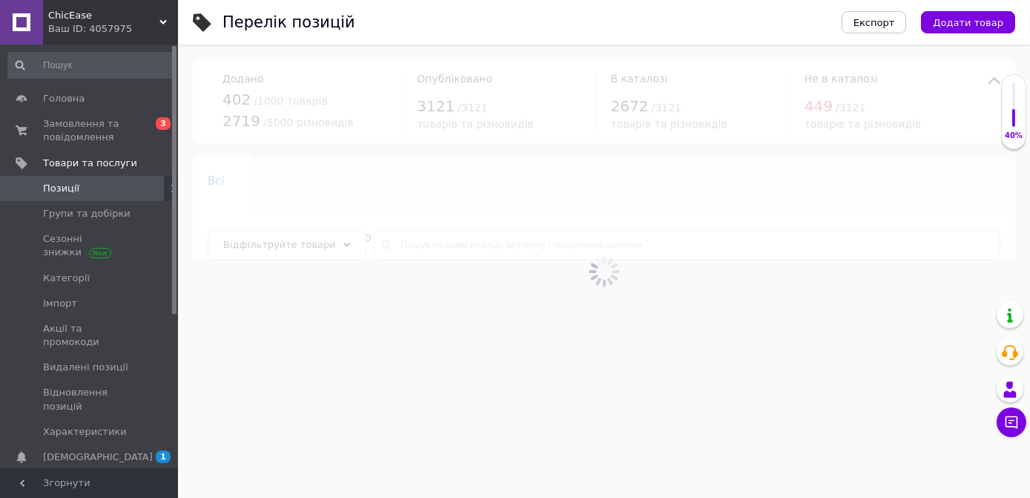
click at [415, 246] on div at bounding box center [604, 271] width 852 height 453
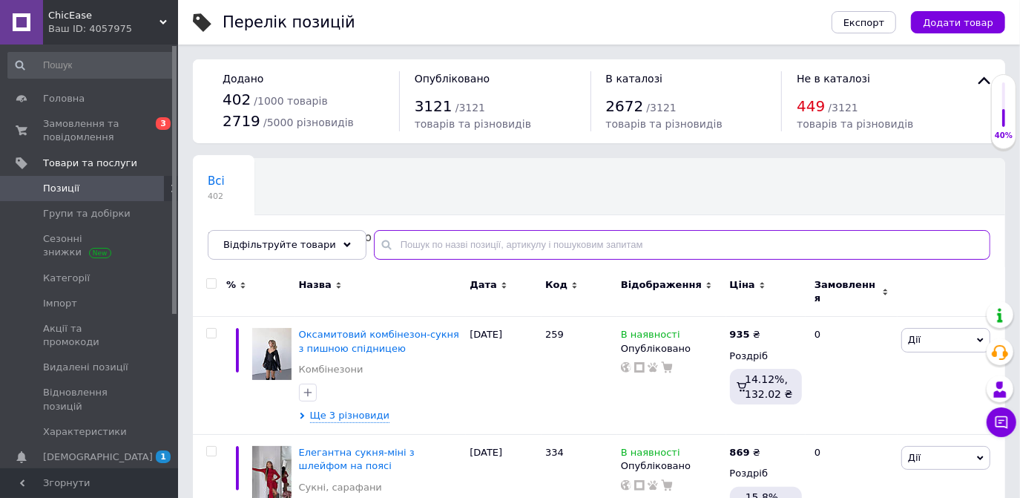
click at [415, 246] on input "text" at bounding box center [682, 245] width 616 height 30
type input "1347"
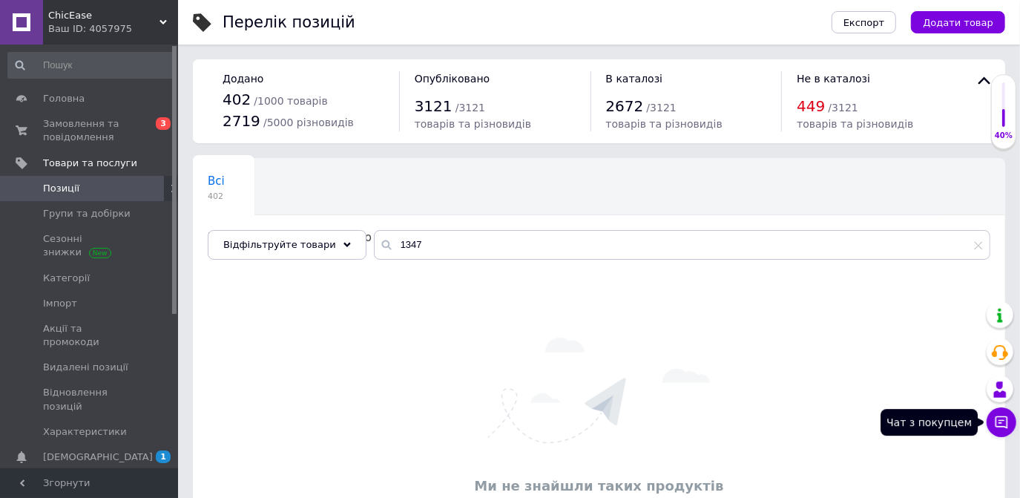
click at [1006, 418] on icon at bounding box center [1001, 422] width 13 height 13
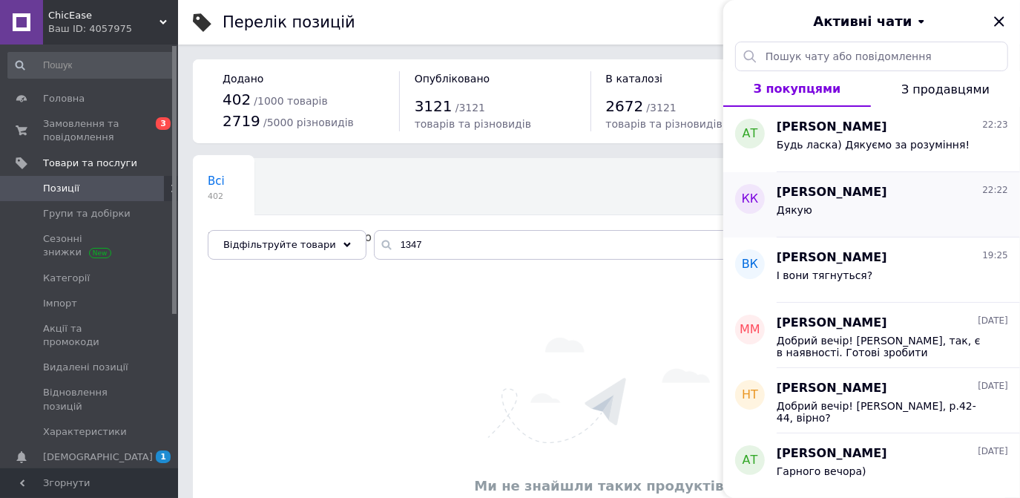
click at [801, 214] on span "Дякую" at bounding box center [795, 210] width 36 height 12
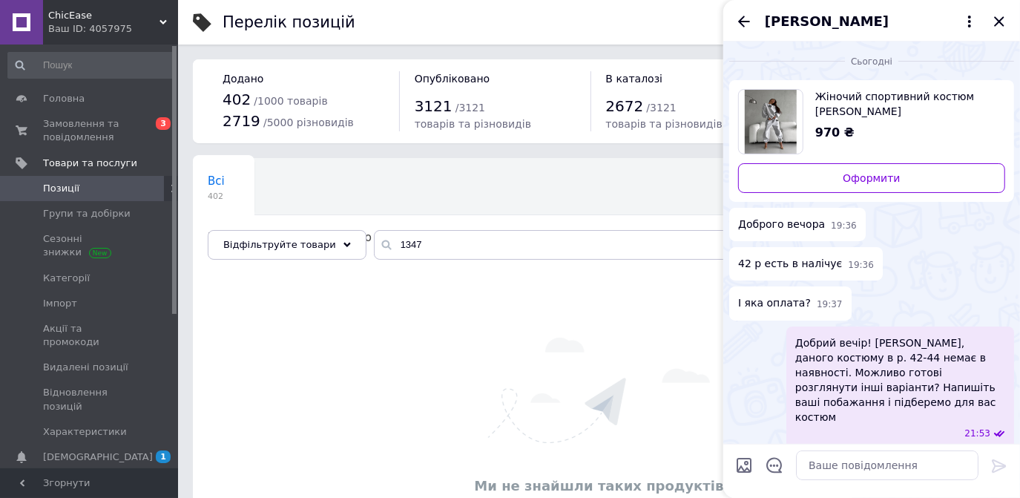
click at [857, 95] on span "Жіночий спортивний костюм [PERSON_NAME][STREET_ADDRESS][PERSON_NAME]" at bounding box center [904, 104] width 178 height 30
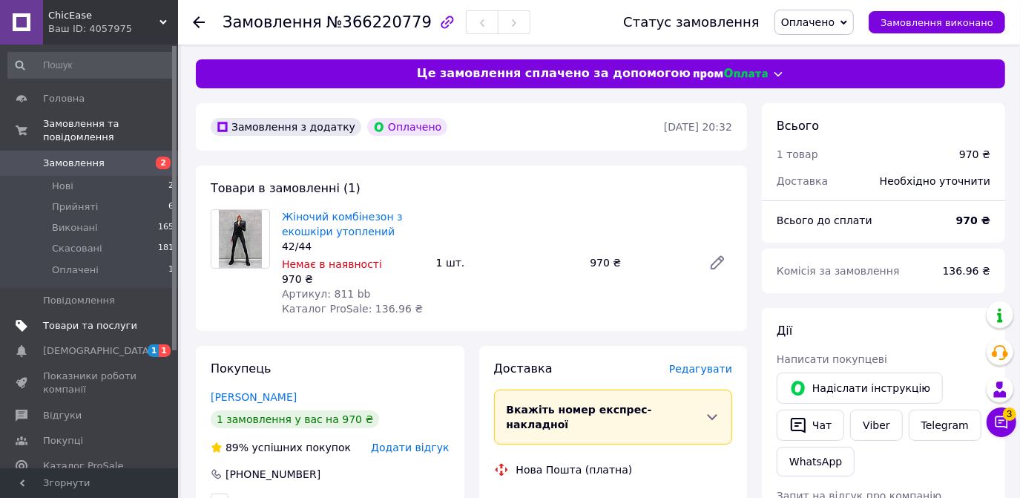
click at [55, 319] on span "Товари та послуги" at bounding box center [90, 325] width 94 height 13
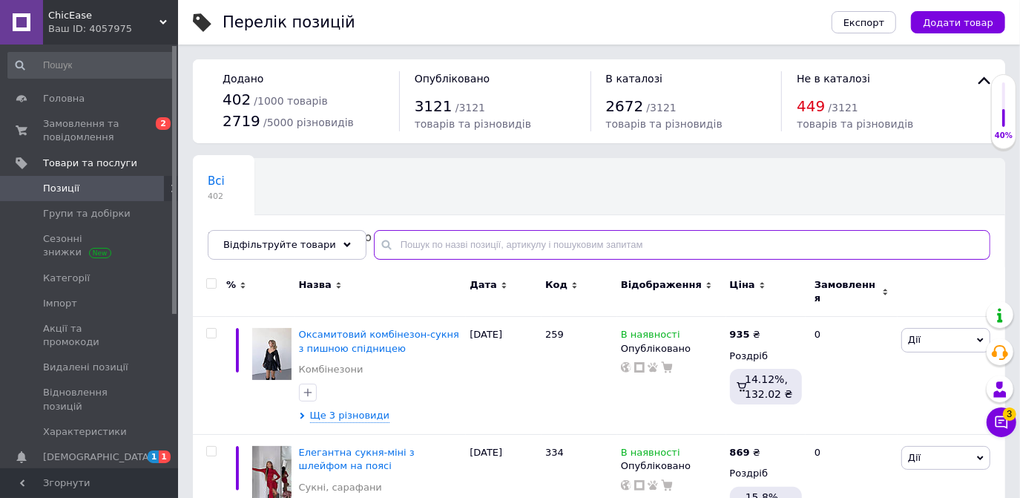
click at [464, 241] on input "text" at bounding box center [682, 245] width 616 height 30
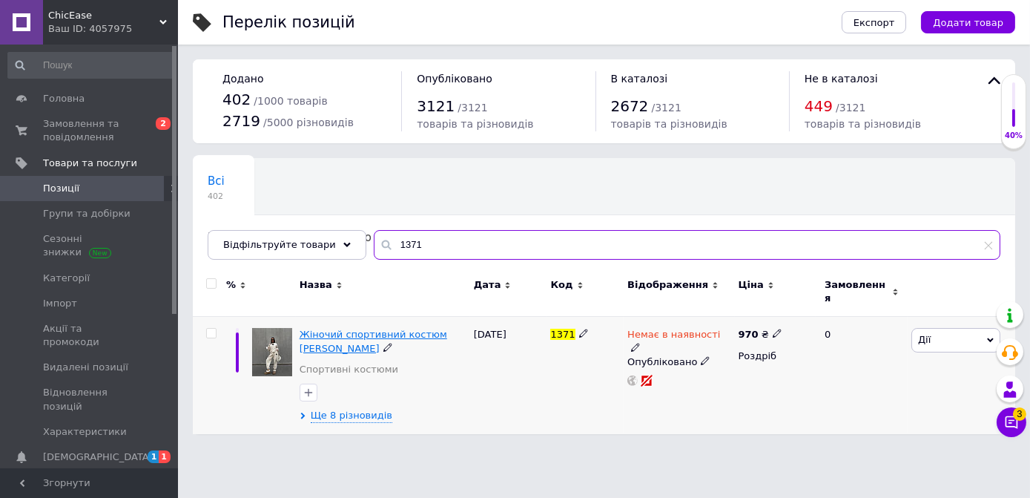
type input "1371"
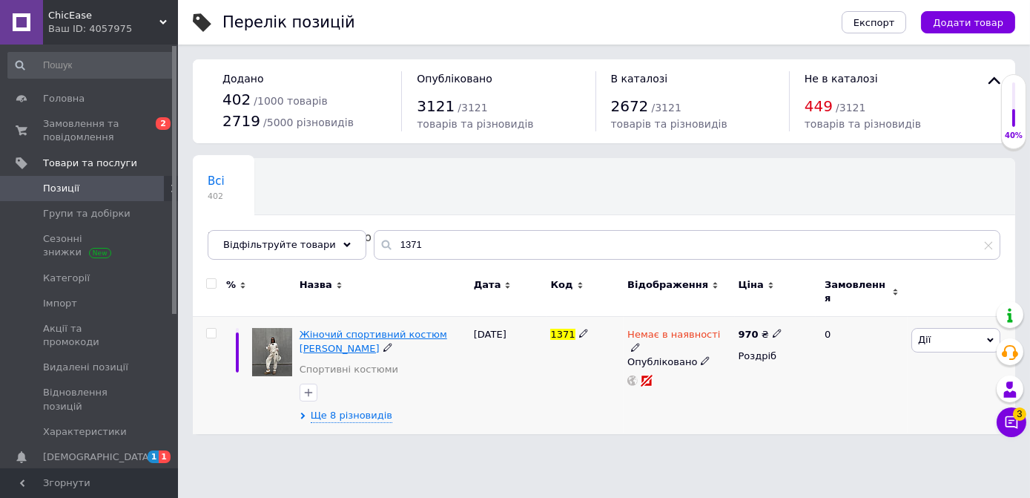
click at [380, 329] on span "Жіночий спортивний костюм [PERSON_NAME]" at bounding box center [374, 341] width 148 height 24
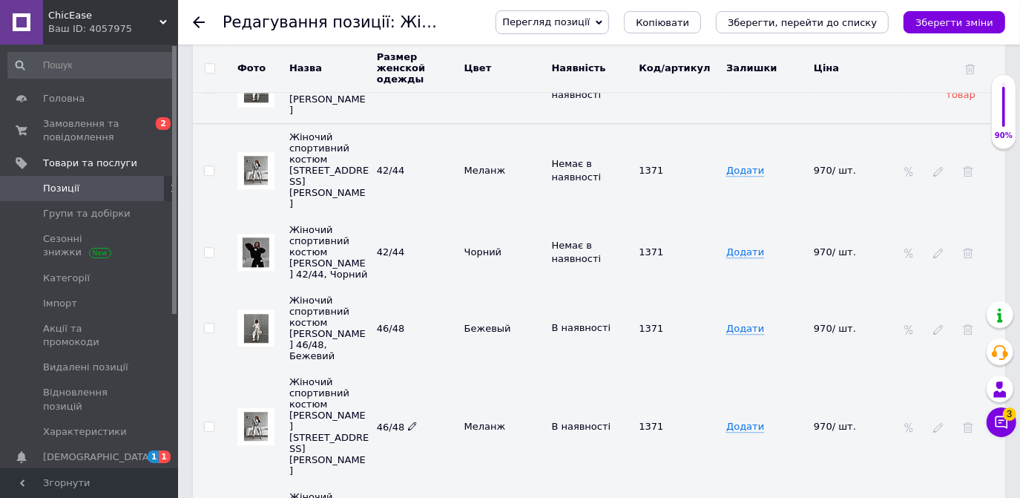
scroll to position [2562, 0]
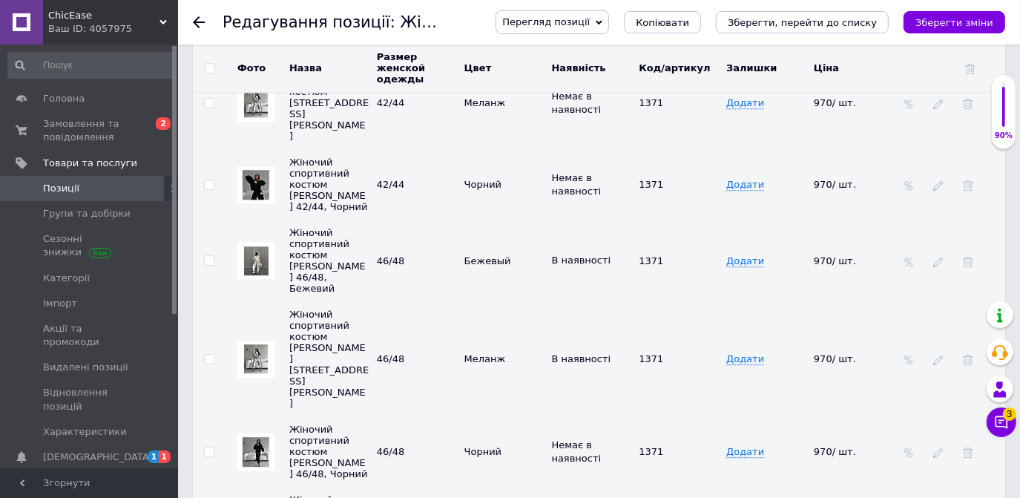
drag, startPoint x: 395, startPoint y: 362, endPoint x: 334, endPoint y: 418, distance: 82.9
type input "50"
click at [450, 301] on td "46/48" at bounding box center [417, 358] width 88 height 115
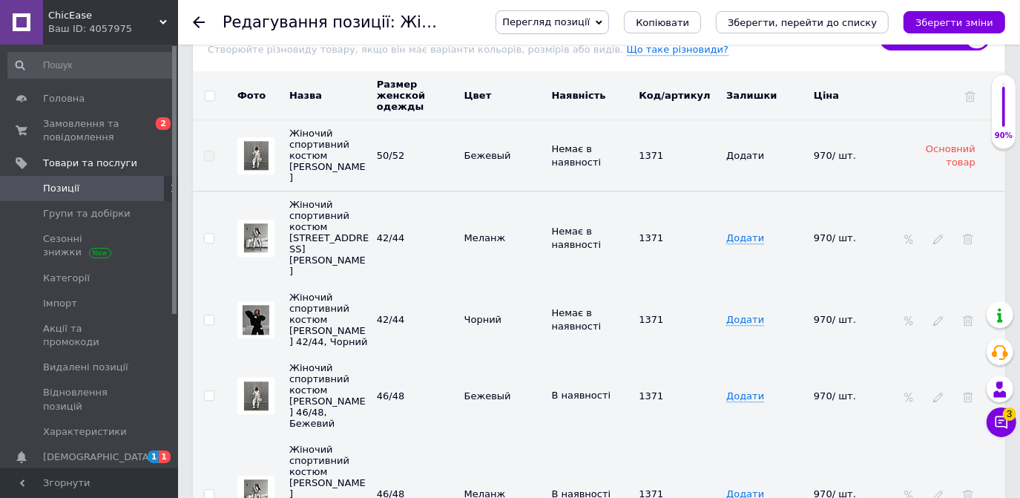
scroll to position [2494, 0]
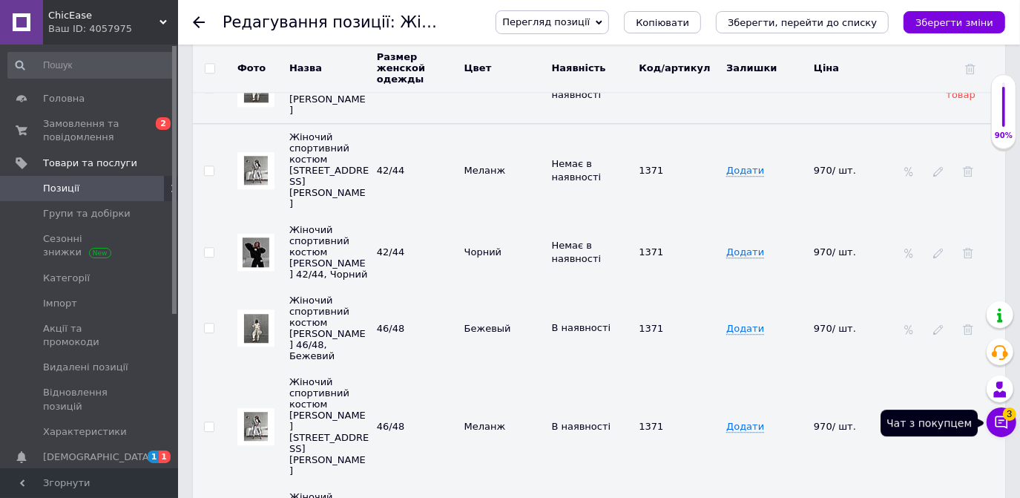
click at [991, 420] on button "Чат з покупцем 3" at bounding box center [1001, 422] width 30 height 30
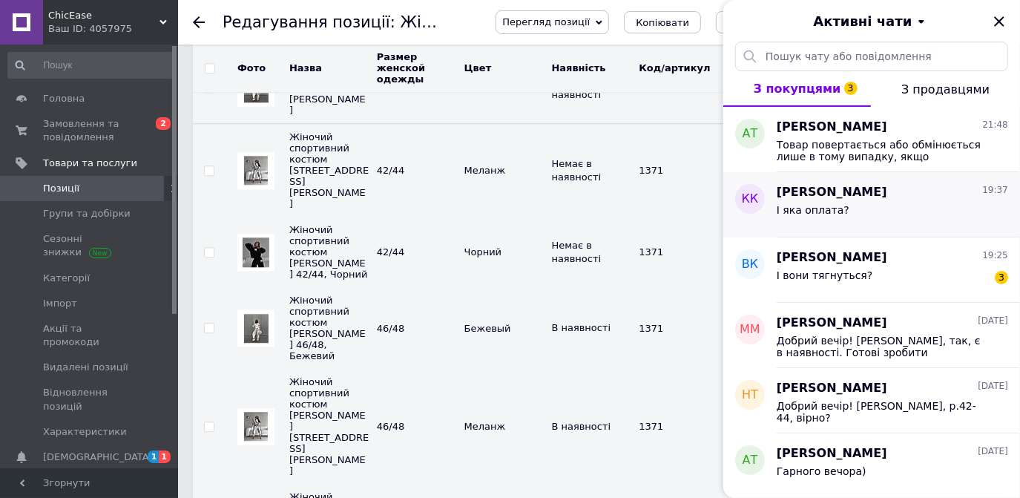
click at [825, 214] on span "І яка оплата?" at bounding box center [813, 210] width 73 height 12
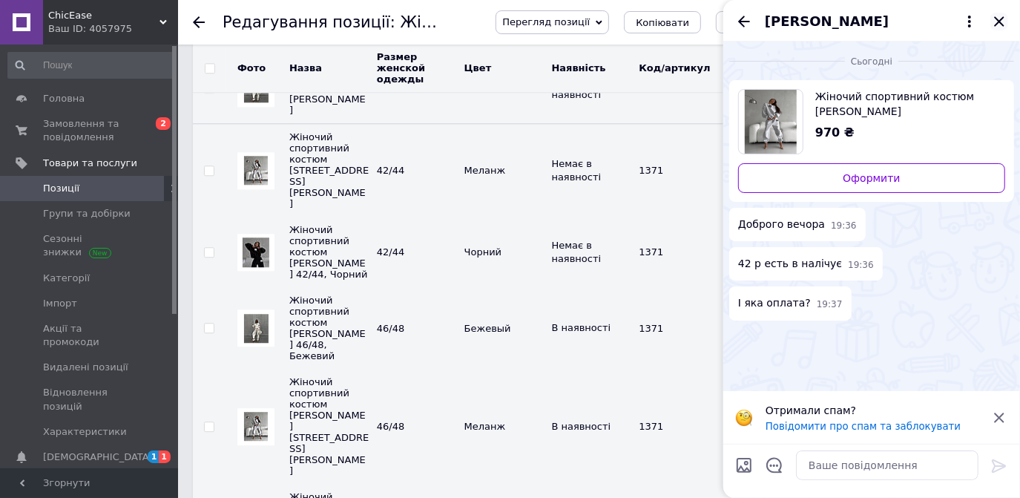
click at [999, 21] on icon "Закрити" at bounding box center [999, 21] width 10 height 10
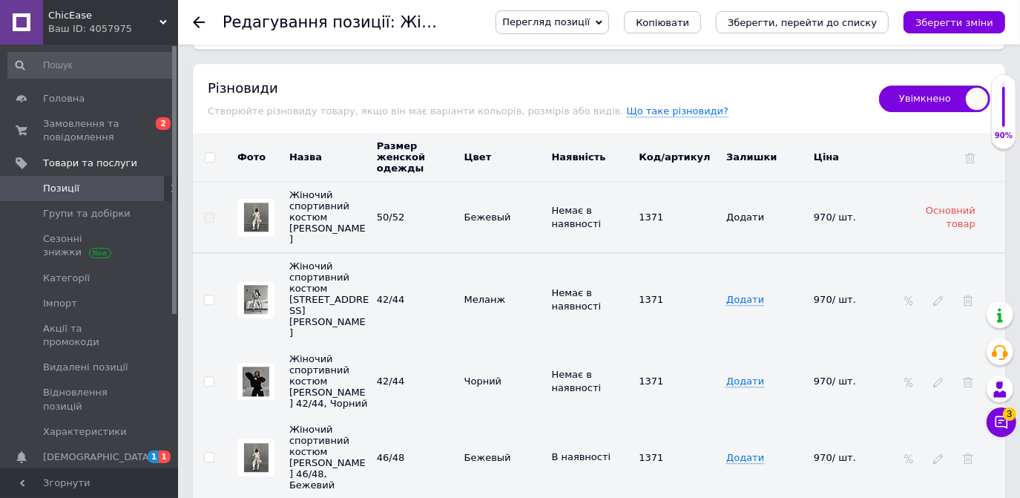
scroll to position [2377, 0]
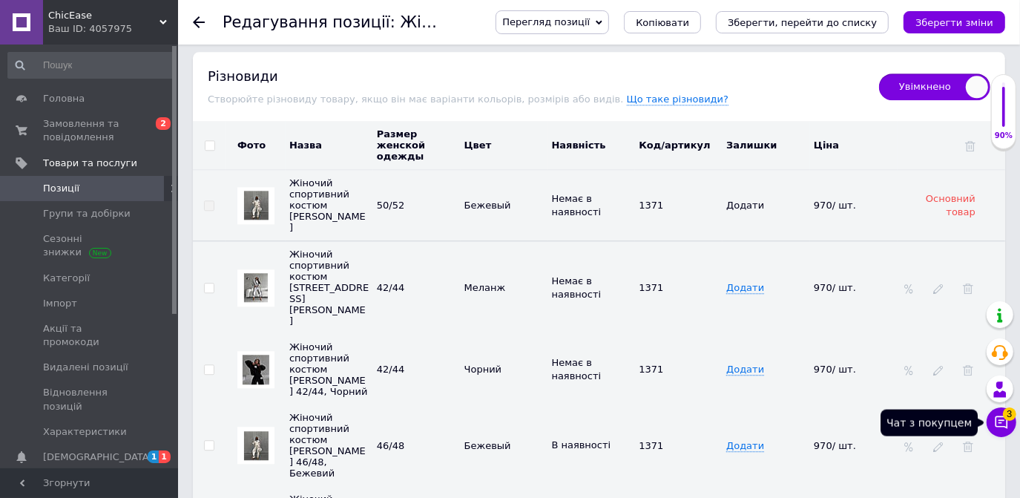
click at [1004, 418] on span "3" at bounding box center [1009, 412] width 13 height 13
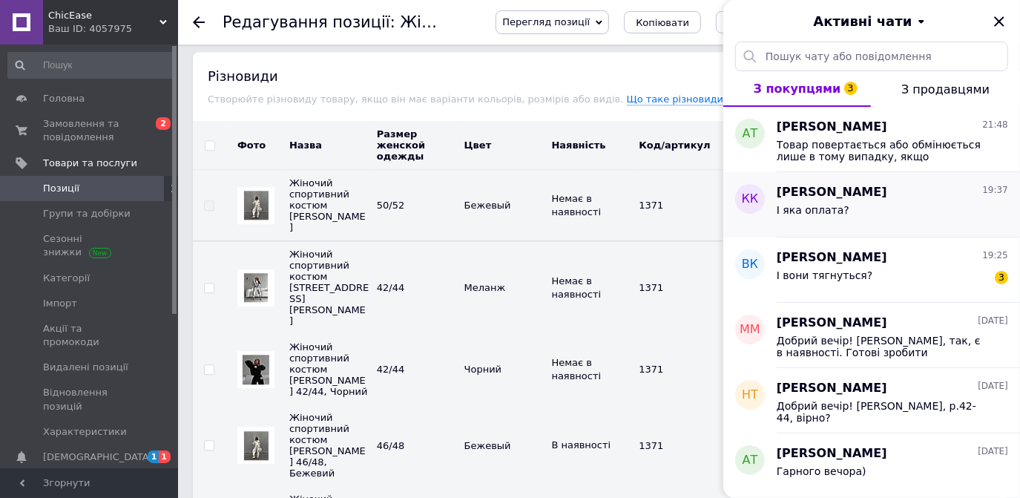
click at [826, 205] on span "І яка оплата?" at bounding box center [813, 210] width 73 height 12
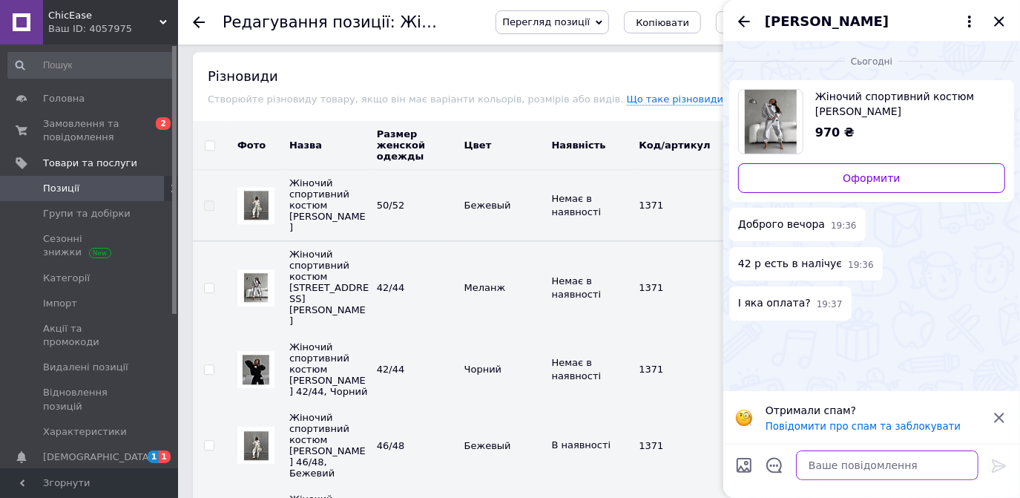
drag, startPoint x: 880, startPoint y: 464, endPoint x: 915, endPoint y: 490, distance: 44.1
click at [878, 464] on textarea at bounding box center [887, 465] width 182 height 30
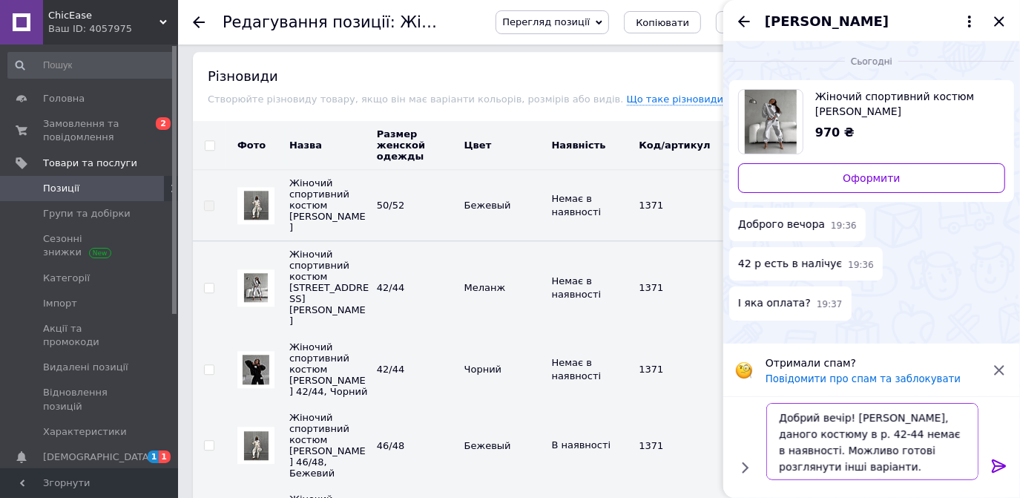
drag, startPoint x: 846, startPoint y: 467, endPoint x: 872, endPoint y: 473, distance: 25.9
click at [847, 466] on textarea "Добрий вечір! [PERSON_NAME], даного костюму в р. 42-44 немає в наявності. Можли…" at bounding box center [872, 441] width 212 height 77
click at [967, 461] on textarea "Добрий вечір! [PERSON_NAME], даного костюму в р. 42-44 немає в наявності. Можли…" at bounding box center [872, 441] width 212 height 77
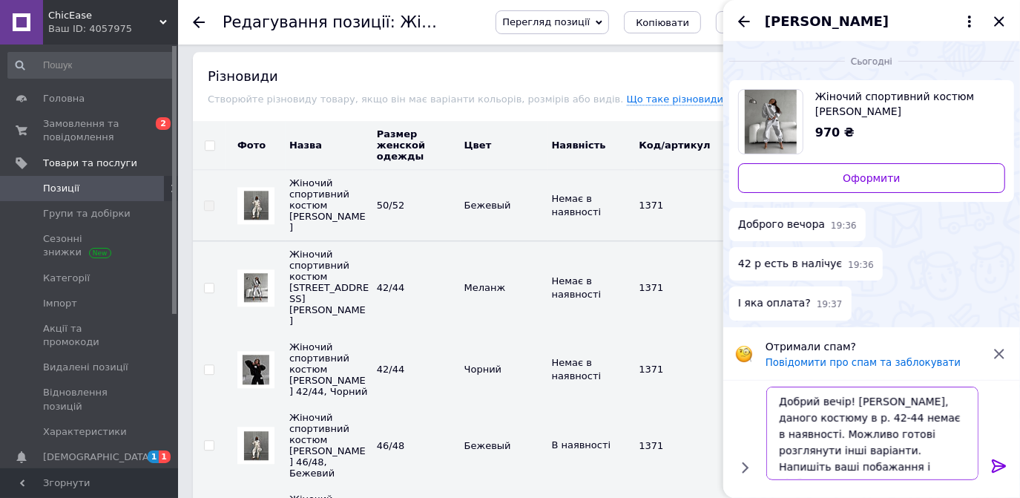
click at [822, 449] on textarea "Добрий вечір! [PERSON_NAME], даного костюму в р. 42-44 немає в наявності. Можли…" at bounding box center [872, 432] width 212 height 93
type textarea "Добрий вечір! [PERSON_NAME], даного костюму в р. 42-44 немає в наявності. Можли…"
click at [992, 457] on icon at bounding box center [999, 466] width 18 height 18
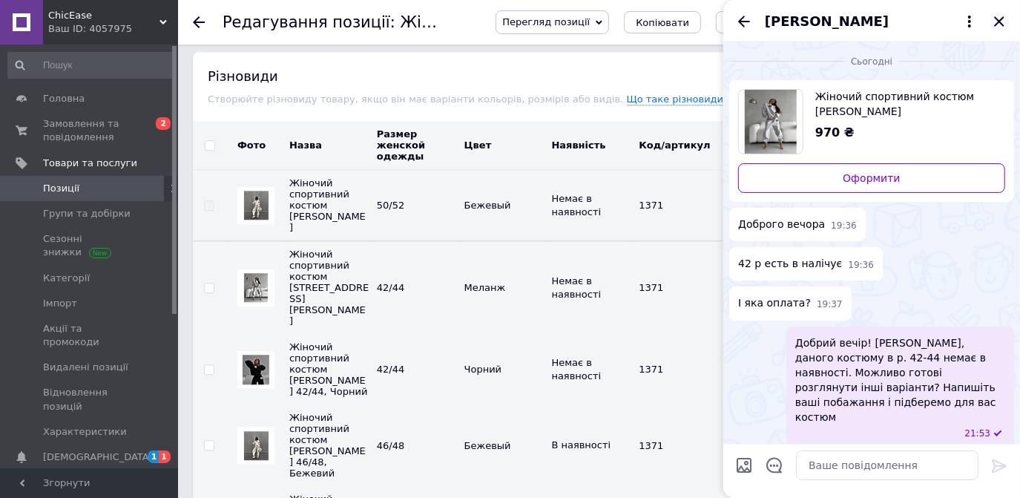
click at [995, 17] on icon "Закрити" at bounding box center [999, 21] width 10 height 10
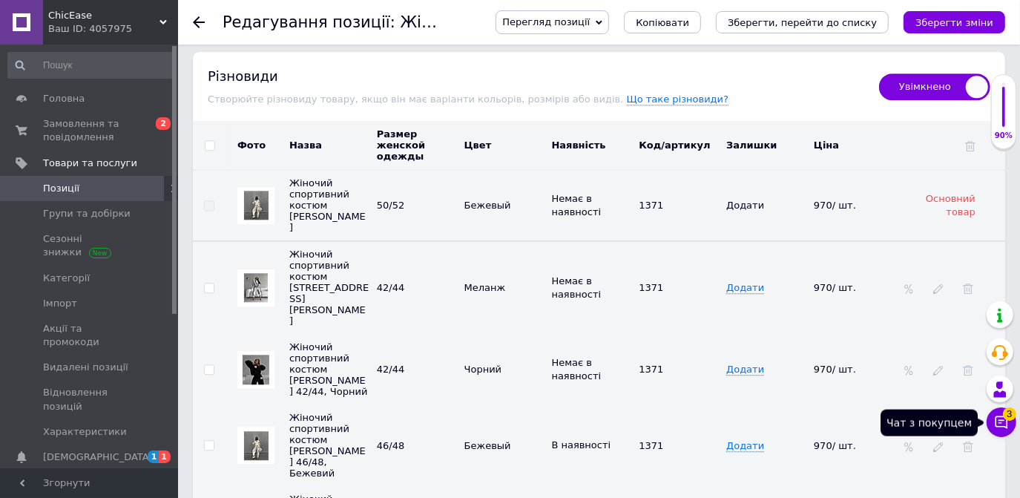
click at [998, 424] on icon at bounding box center [1001, 422] width 15 height 15
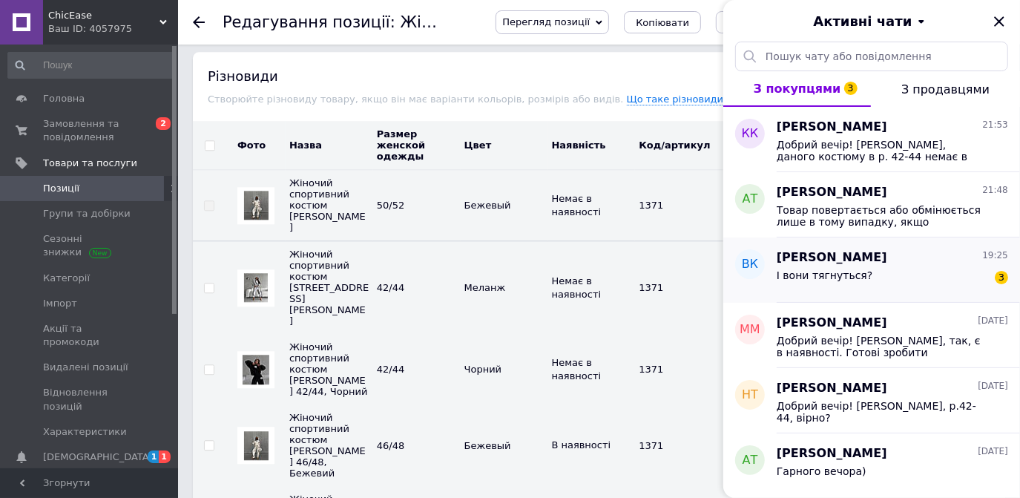
click at [897, 255] on div "[PERSON_NAME] 19:25" at bounding box center [892, 257] width 231 height 17
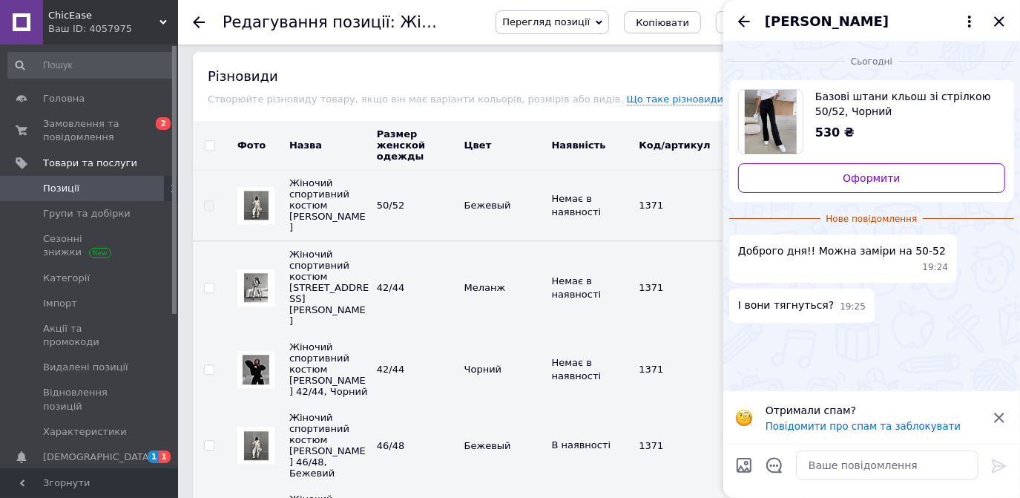
click at [851, 112] on span "Базові штани кльош зі стрілкою 50/52, Чорний" at bounding box center [904, 104] width 178 height 30
click at [72, 163] on span "Товари та послуги" at bounding box center [90, 163] width 94 height 13
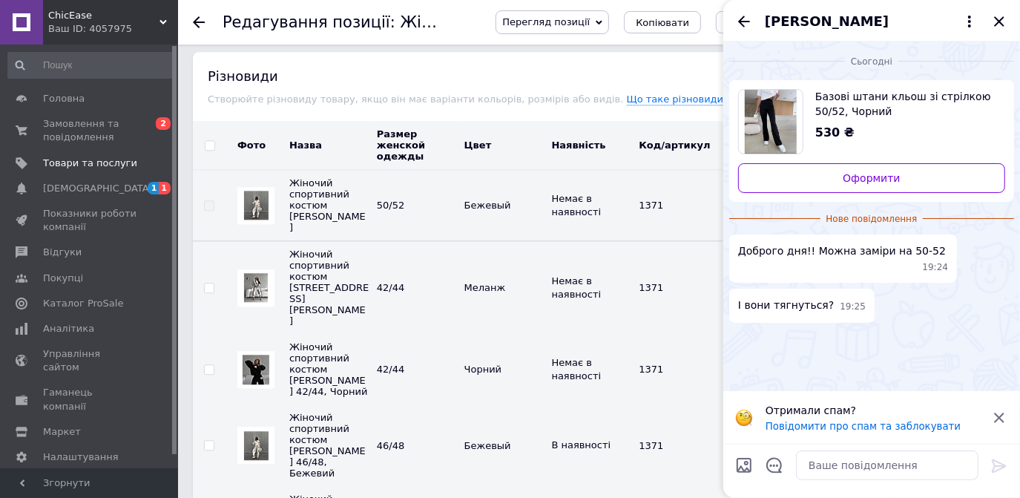
scroll to position [1972, 0]
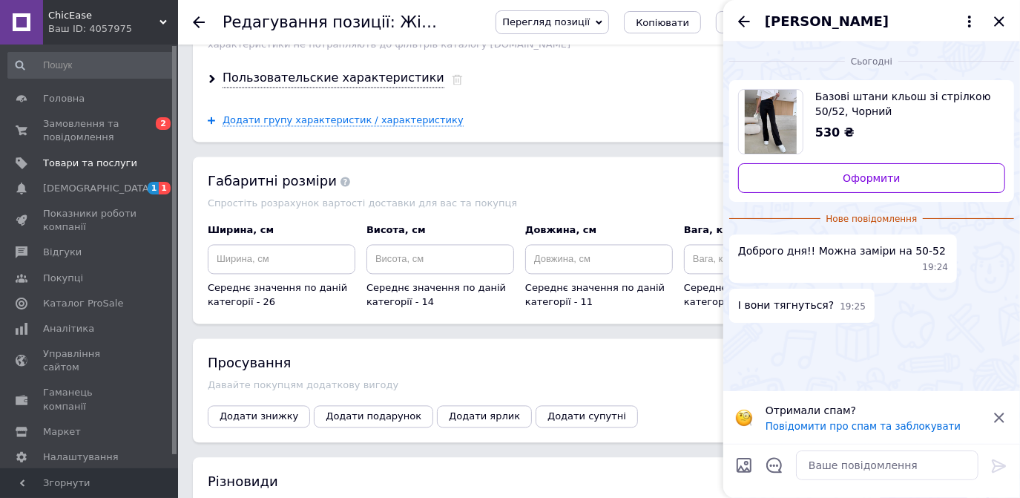
drag, startPoint x: 995, startPoint y: 19, endPoint x: 933, endPoint y: 17, distance: 61.6
click at [995, 18] on icon "Закрити" at bounding box center [999, 22] width 18 height 18
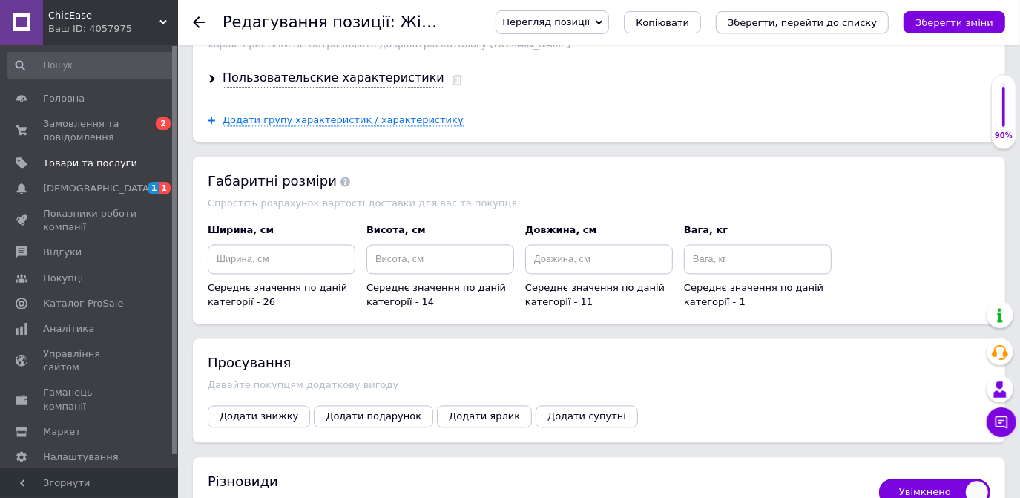
click at [850, 19] on icon "Зберегти, перейти до списку" at bounding box center [802, 22] width 149 height 11
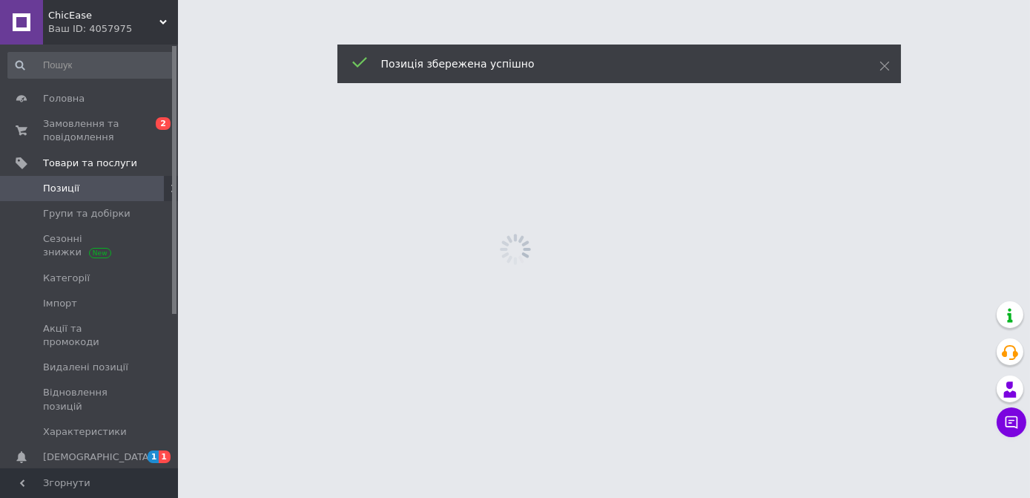
click at [197, 0] on html "ChicEase Ваш ID: 4057975 Сайт ChicEase Кабінет покупця Перевірити стан системи …" at bounding box center [515, 0] width 1030 height 0
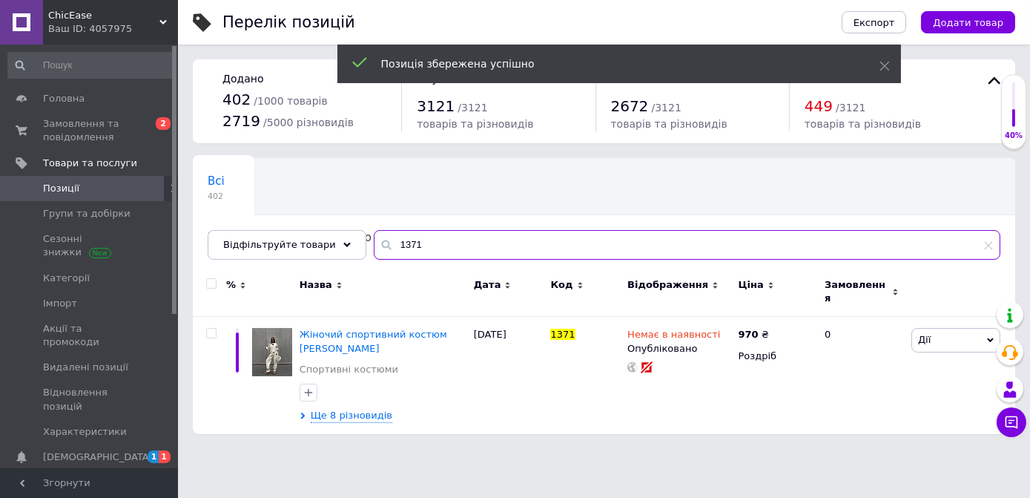
click at [374, 240] on input "1371" at bounding box center [687, 245] width 627 height 30
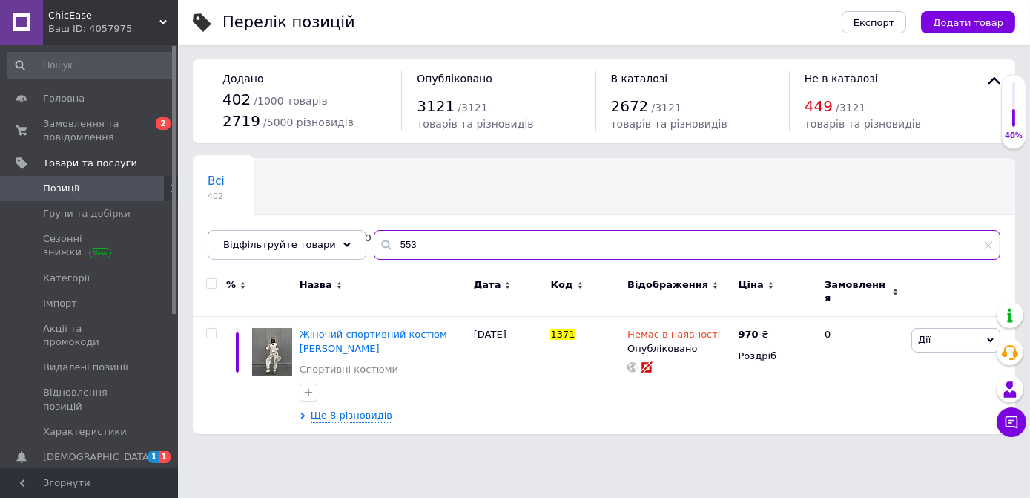
type input "553"
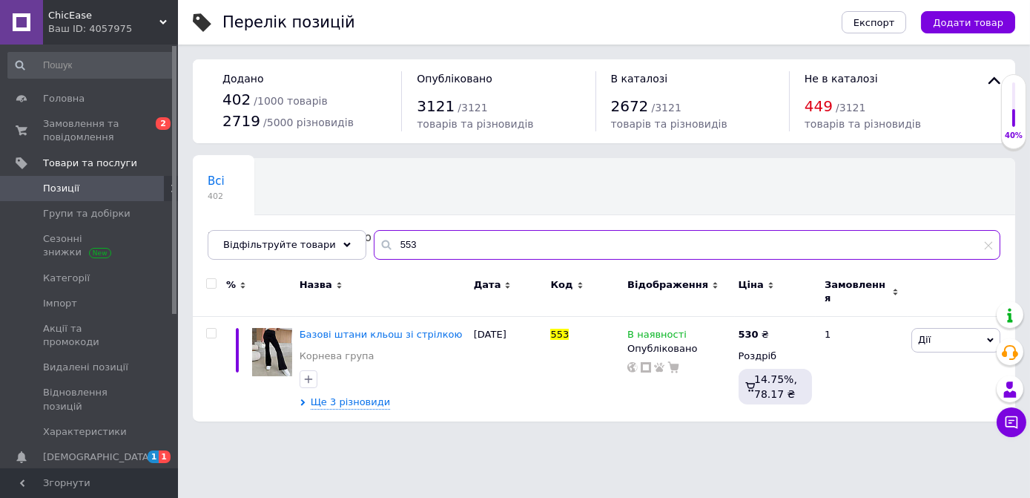
drag, startPoint x: 406, startPoint y: 243, endPoint x: 344, endPoint y: 279, distance: 71.5
click at [374, 238] on input "553" at bounding box center [687, 245] width 627 height 30
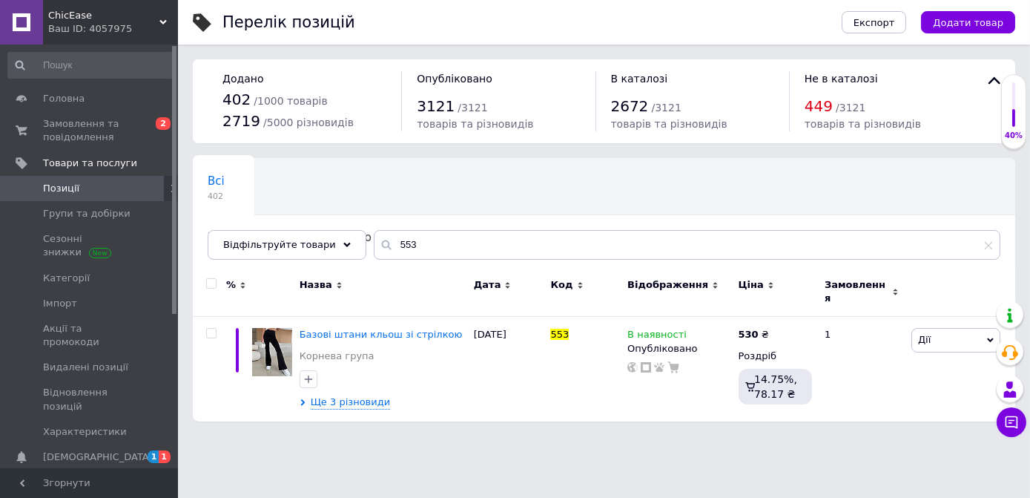
drag, startPoint x: 979, startPoint y: 15, endPoint x: 971, endPoint y: 13, distance: 8.5
click at [977, 13] on button "Додати товар" at bounding box center [968, 22] width 94 height 22
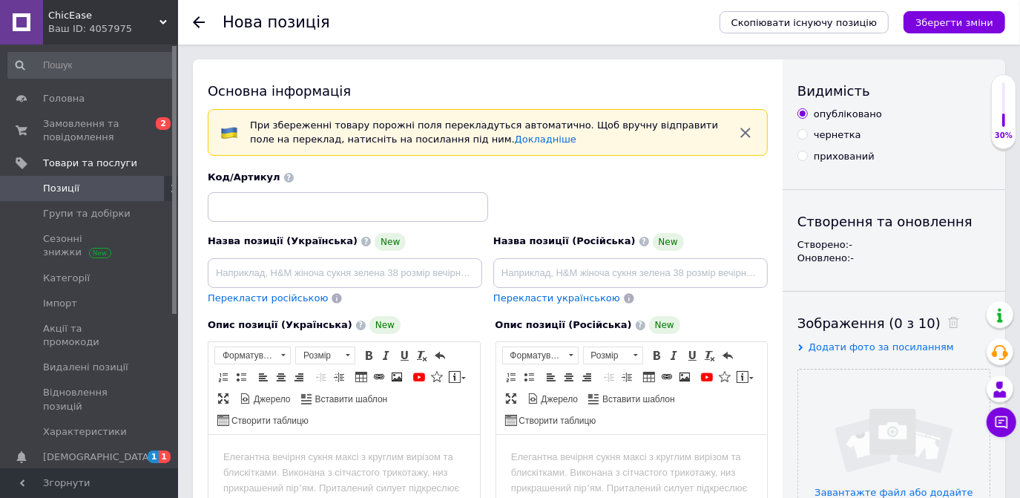
drag, startPoint x: 246, startPoint y: 188, endPoint x: 237, endPoint y: 192, distance: 9.0
click at [243, 190] on div "Код/Артикул" at bounding box center [348, 196] width 280 height 50
click at [231, 208] on input at bounding box center [348, 207] width 280 height 30
type input "812/1 bb"
click at [235, 290] on div "Перекласти російською" at bounding box center [267, 298] width 123 height 17
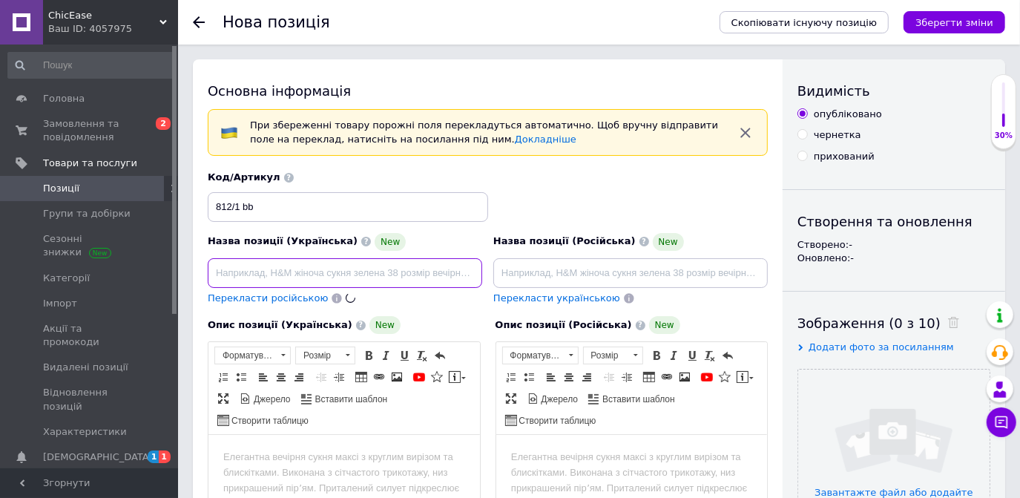
click at [229, 272] on input at bounding box center [345, 273] width 274 height 30
click at [292, 274] on input at bounding box center [345, 273] width 274 height 30
type input "Красивий комбінезон на флісі"
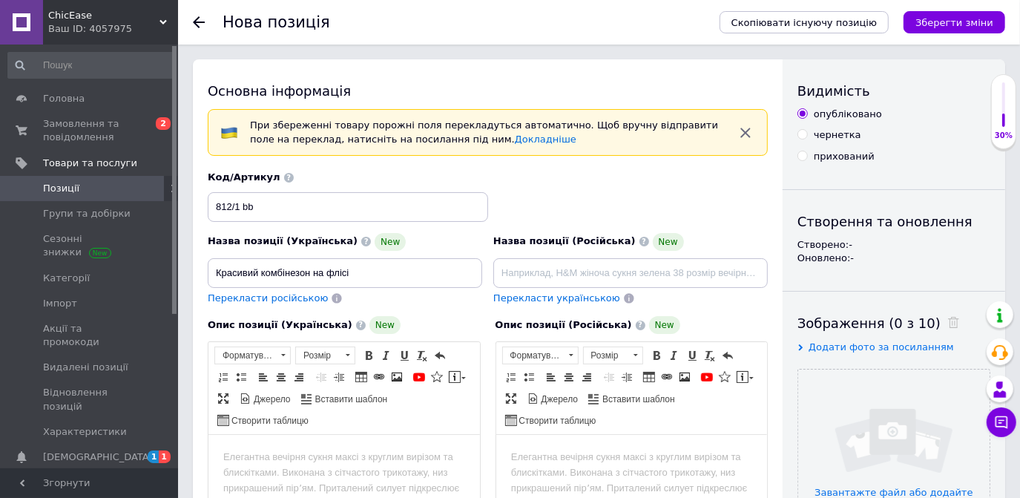
click at [333, 447] on html at bounding box center [343, 457] width 271 height 45
click at [303, 435] on html at bounding box center [343, 457] width 271 height 45
click at [302, 447] on html at bounding box center [343, 457] width 271 height 45
paste body "Редактор, 13264FE3-5F9E-4091-81DA-EEF99105927C"
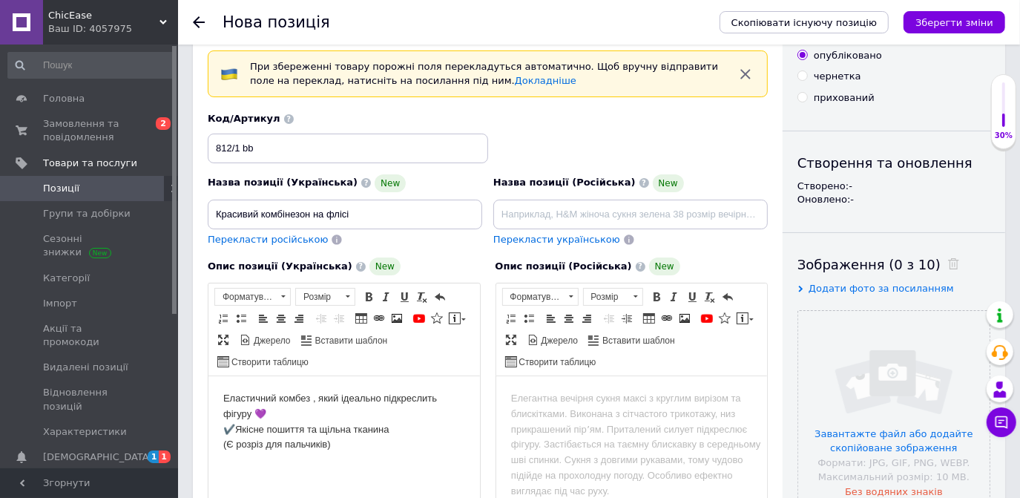
scroll to position [142, 0]
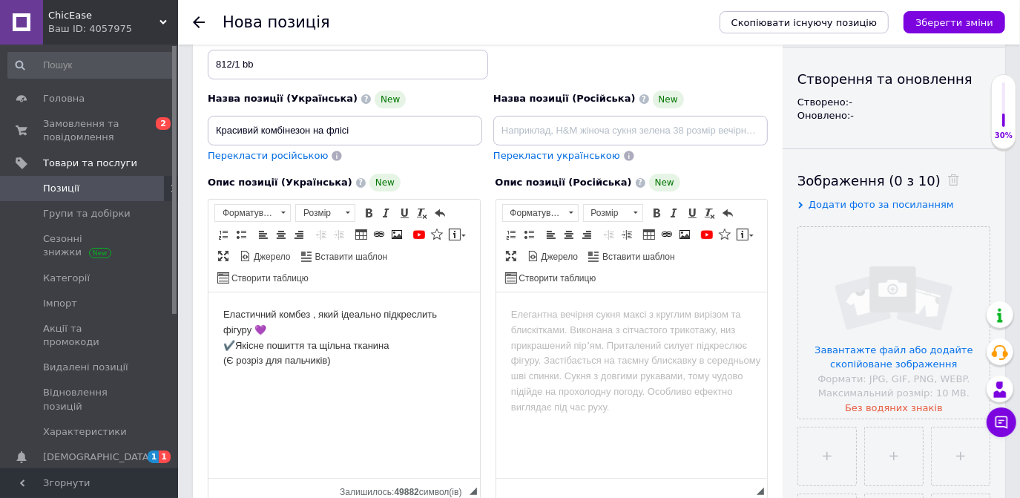
click at [312, 316] on body "Еластичний комбез , який ідеально підкреслить фігуру 💜 ✔️Якісне пошиття та щіль…" at bounding box center [344, 338] width 242 height 62
drag, startPoint x: 306, startPoint y: 315, endPoint x: 368, endPoint y: 429, distance: 129.8
click at [306, 314] on body "Еластичний комбез, який ідеально підкреслить фігуру 💜 ✔️Якісне пошиття та щільн…" at bounding box center [344, 338] width 242 height 62
click at [338, 359] on body "Еластичний комбєз, який ідеально підкреслить фігуру 💜 ✔️Якісне пошиття та щільн…" at bounding box center [344, 338] width 242 height 62
drag, startPoint x: 233, startPoint y: 357, endPoint x: 232, endPoint y: 376, distance: 19.3
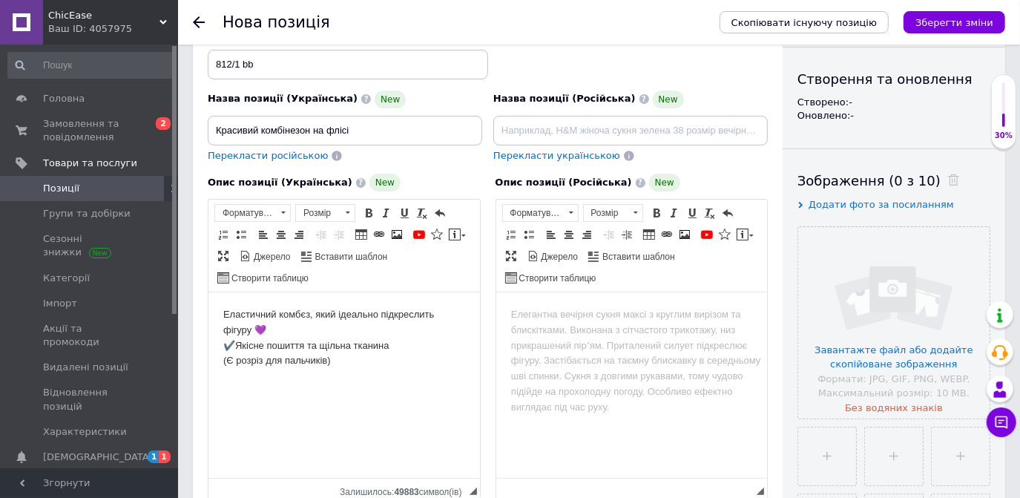
click at [232, 357] on body "Еластичний комбєз, який ідеально підкреслить фігуру 💜 ✔️Якісне пошиття та щільн…" at bounding box center [344, 338] width 242 height 62
click at [348, 364] on body "Еластичний комбєз, який ідеально підкреслить фігуру 💜 ✔️Якісне пошиття та щільн…" at bounding box center [344, 338] width 242 height 62
click at [291, 409] on p "Розміри: 38-40 , 42-44 ,46-48" at bounding box center [344, 411] width 242 height 16
drag, startPoint x: 300, startPoint y: 415, endPoint x: 290, endPoint y: 410, distance: 11.3
click at [296, 413] on p "Розміри: 38-40 , 42-44 ,46-48" at bounding box center [344, 411] width 242 height 16
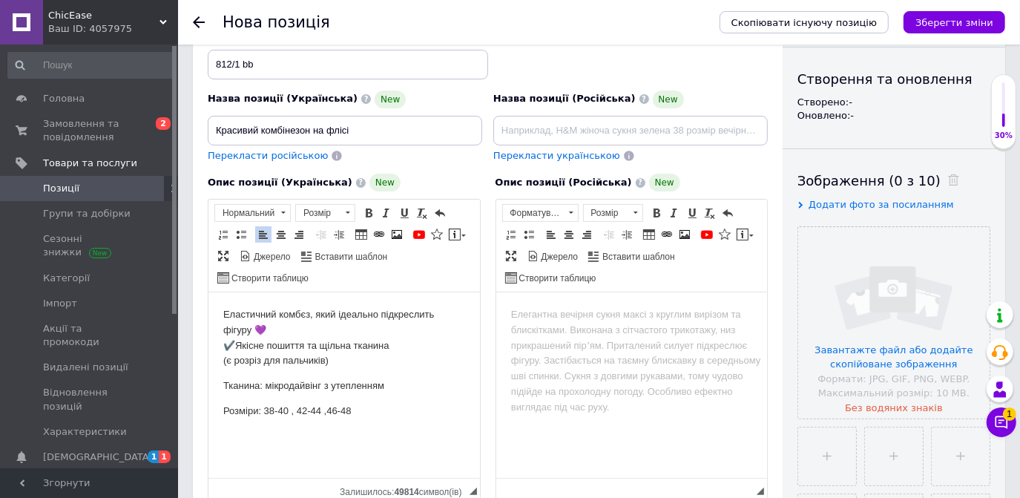
click at [290, 415] on p "Розміри: 38-40 , 42-44 ,46-48" at bounding box center [344, 411] width 242 height 16
click at [317, 409] on p "Розміри: 38-40, 42-44 ,46-48" at bounding box center [344, 411] width 242 height 16
click at [357, 420] on html "Еластичний комбєз, який ідеально підкреслить фігуру 💜 ✔️Якісне пошиття та щільн…" at bounding box center [343, 363] width 271 height 142
click at [318, 408] on p "Розміри: 38-40, 42-44,46-48" at bounding box center [344, 411] width 242 height 16
click at [322, 411] on p "Розміри: 38-40, 42-44,46-48" at bounding box center [344, 411] width 242 height 16
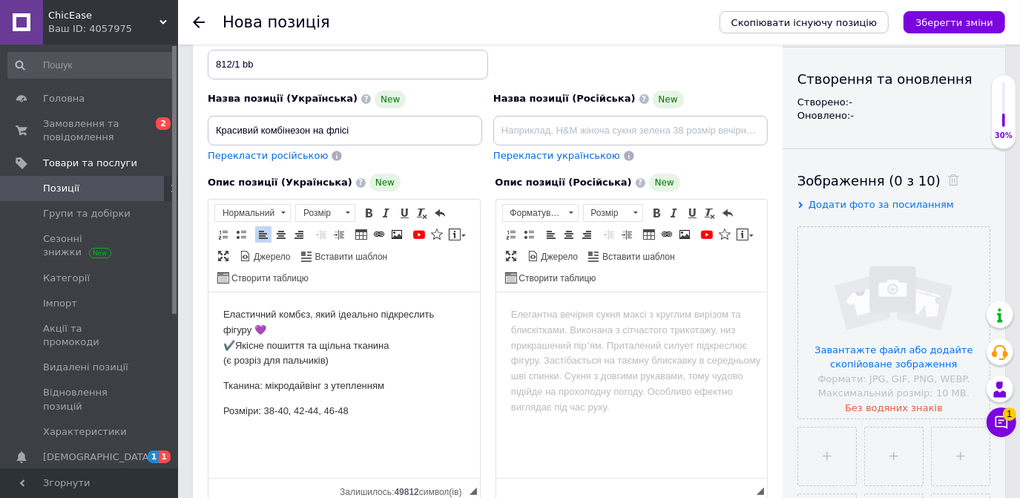
drag, startPoint x: 291, startPoint y: 441, endPoint x: 273, endPoint y: 441, distance: 17.8
click at [291, 441] on p "Редактор, 13264FE3-5F9E-4091-81DA-EEF99105927C" at bounding box center [344, 437] width 242 height 16
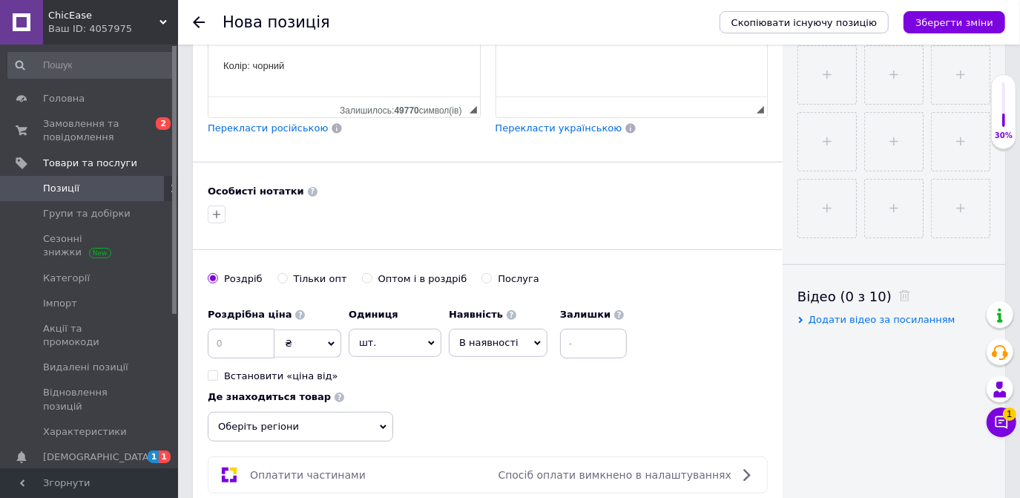
scroll to position [547, 0]
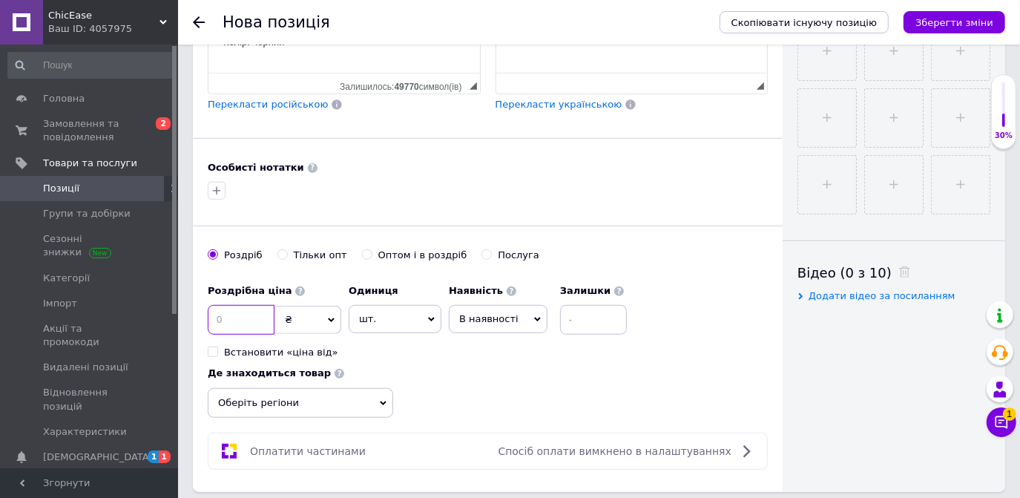
click at [239, 317] on input at bounding box center [241, 320] width 67 height 30
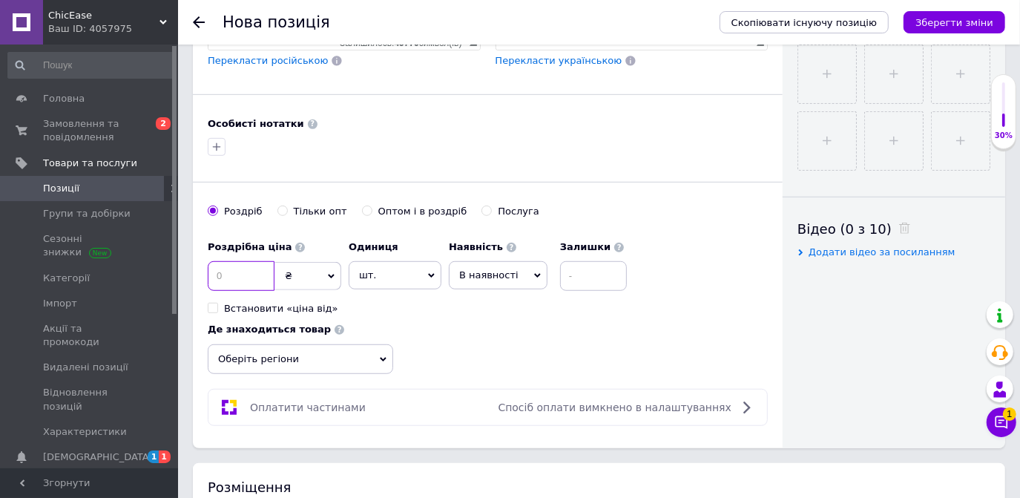
scroll to position [615, 0]
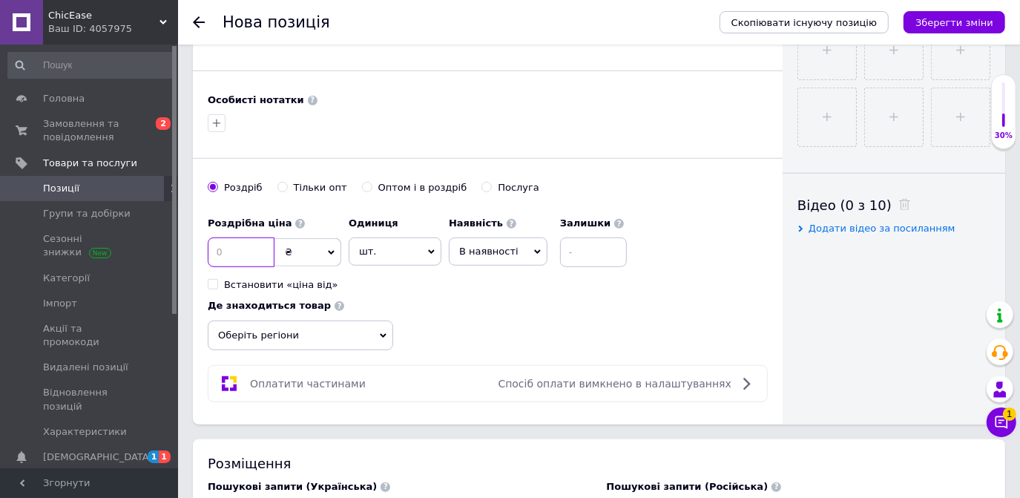
click at [227, 242] on input at bounding box center [241, 252] width 67 height 30
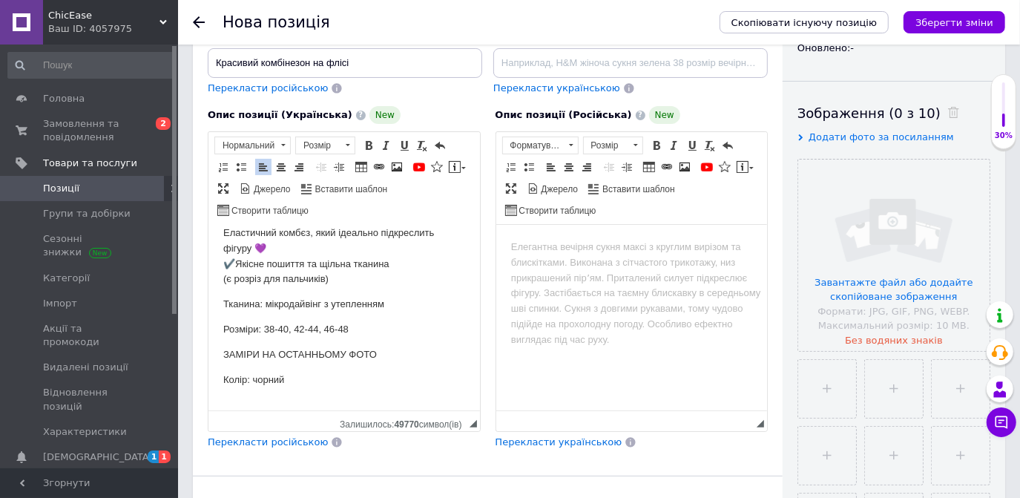
scroll to position [0, 0]
